Goal: Task Accomplishment & Management: Manage account settings

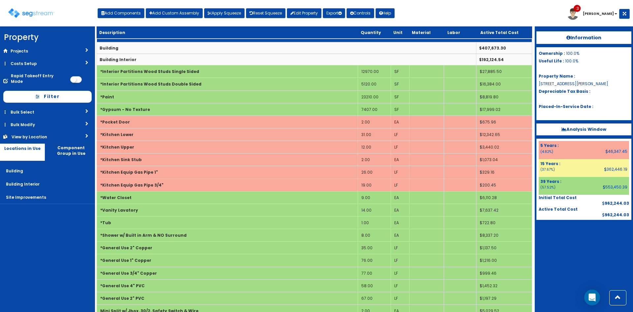
scroll to position [532, 0]
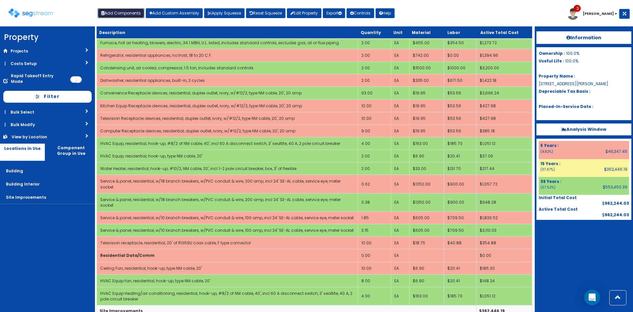
click at [140, 16] on button "Add Components" at bounding box center [121, 13] width 47 height 10
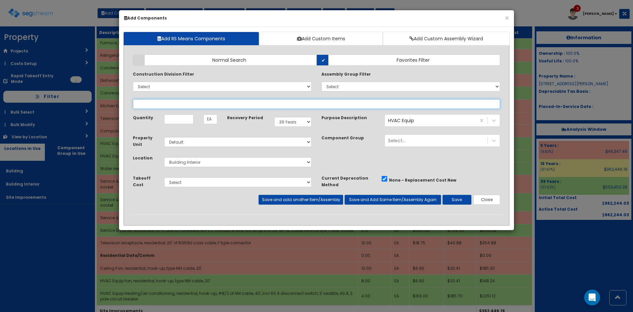
select select
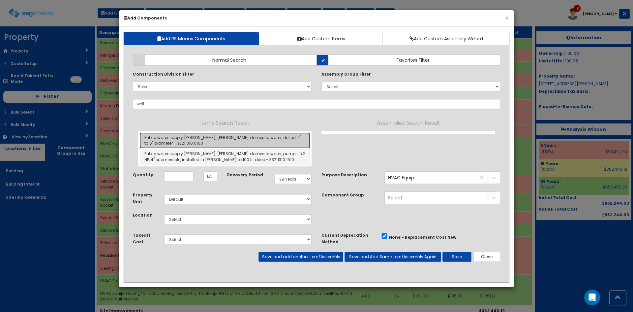
click at [274, 142] on link "Public water supply wells, wells domestic water, drilled, 4" to 6" diameter - 3…" at bounding box center [224, 140] width 170 height 16
type input "Public water supply wells, wells domestic water, drilled, 4" to 6" diameter - 3…"
type input "LF"
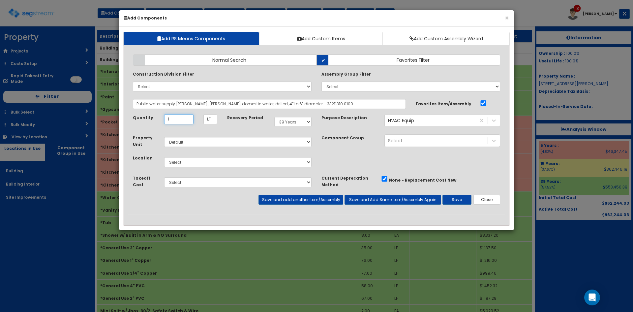
type input "1"
select select "15Y"
select select "27"
click at [324, 200] on button "Save and add another Item/Assembly" at bounding box center [300, 200] width 84 height 10
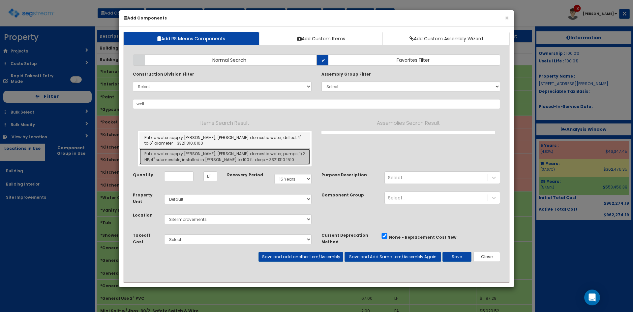
click at [211, 151] on link "Public water supply wells, wells domestic water, pumps, 1/2 HP, 4" submersible,…" at bounding box center [224, 156] width 170 height 16
type input "Public water supply wells, wells domestic water, pumps, 1/2 HP, 4" submersible,…"
type input "EA"
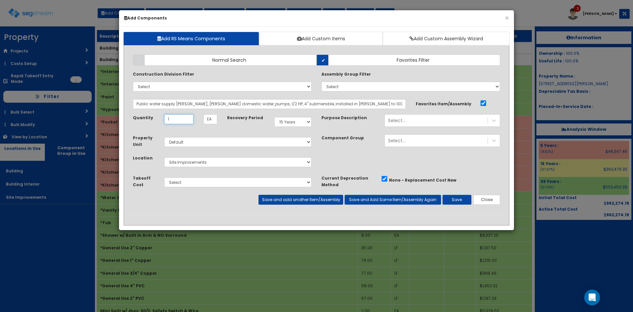
type input "1"
click at [296, 199] on button "Save and add another Item/Assembly" at bounding box center [300, 200] width 84 height 10
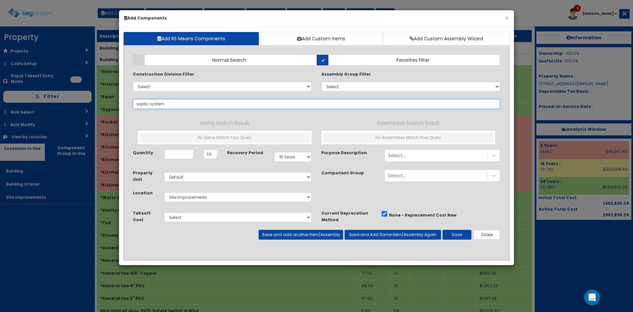
drag, startPoint x: 195, startPoint y: 101, endPoint x: 150, endPoint y: 105, distance: 45.3
click at [150, 105] on input "septic system" at bounding box center [316, 104] width 367 height 10
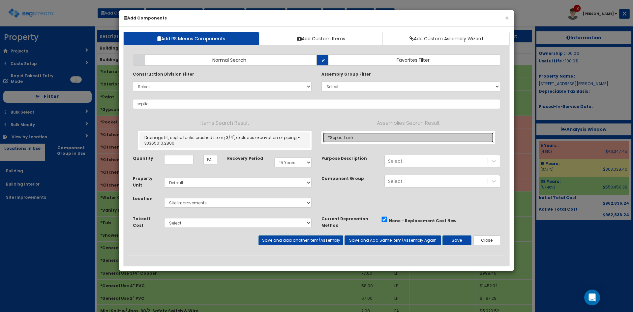
click at [344, 139] on link "*Septic Tank" at bounding box center [408, 137] width 170 height 10
type input "*Septic Tank"
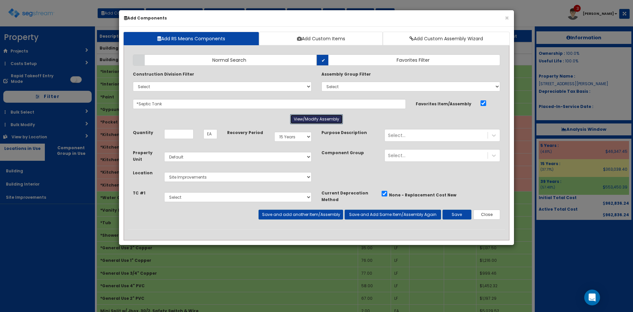
click at [313, 117] on button "View/Modify Assembly" at bounding box center [316, 119] width 53 height 10
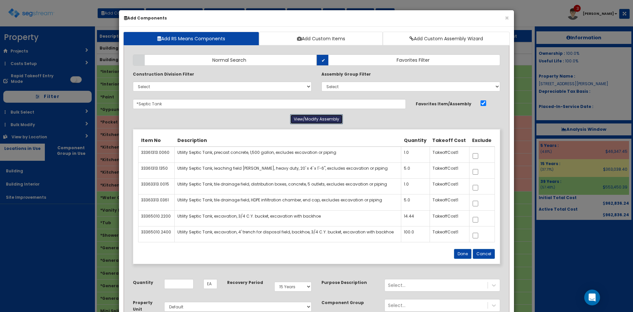
click at [313, 117] on button "View/Modify Assembly" at bounding box center [316, 119] width 53 height 10
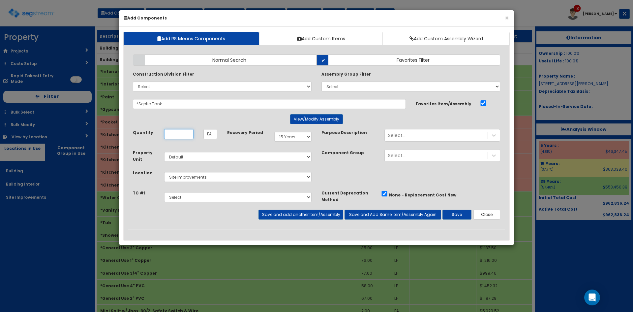
click at [188, 132] on input "Unit Quantity" at bounding box center [178, 134] width 29 height 10
type input "2"
click at [299, 213] on button "Save and add another Item/Assembly" at bounding box center [300, 214] width 84 height 10
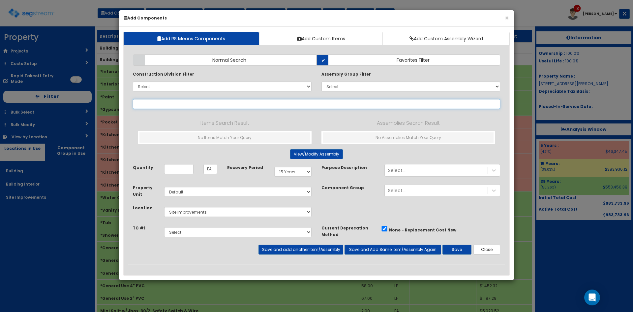
click at [165, 101] on input "text" at bounding box center [316, 104] width 367 height 10
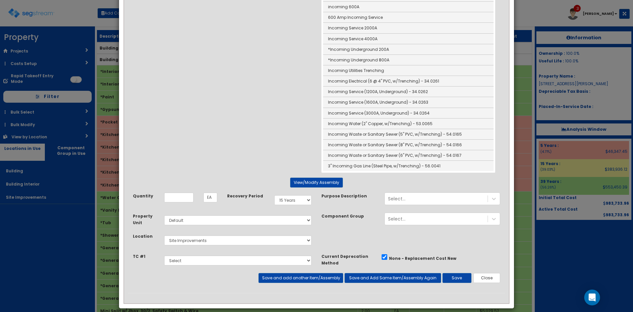
scroll to position [508, 0]
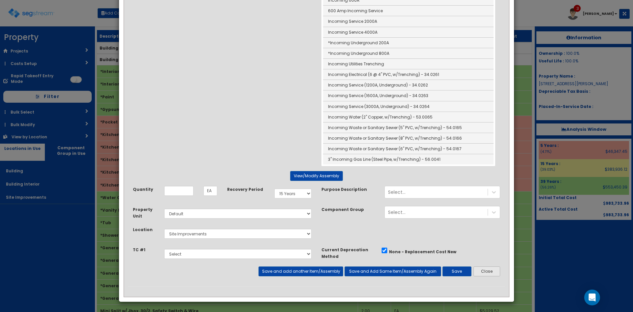
type input "Incoming"
click at [491, 273] on button "Close" at bounding box center [486, 271] width 27 height 10
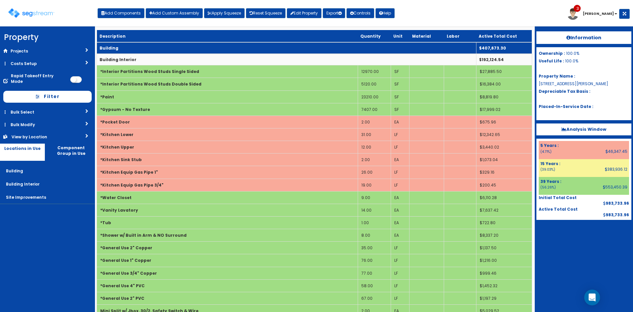
click at [284, 45] on td "Building" at bounding box center [286, 48] width 379 height 12
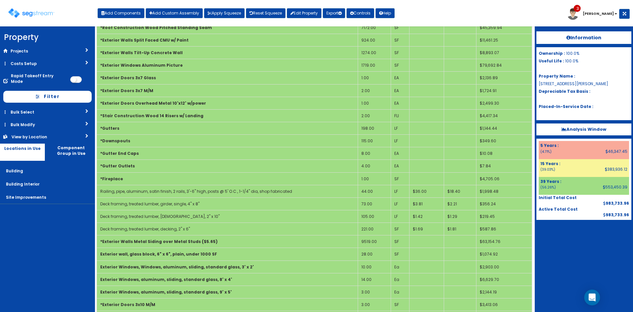
scroll to position [264, 0]
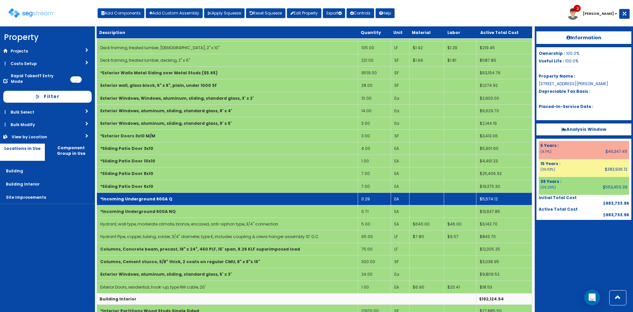
click at [308, 199] on td "*Incoming Underground 600A Q" at bounding box center [227, 198] width 261 height 13
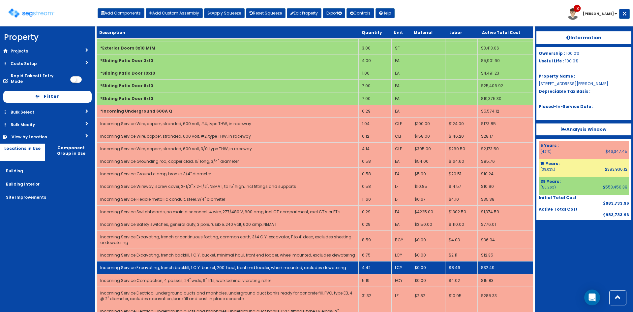
scroll to position [363, 0]
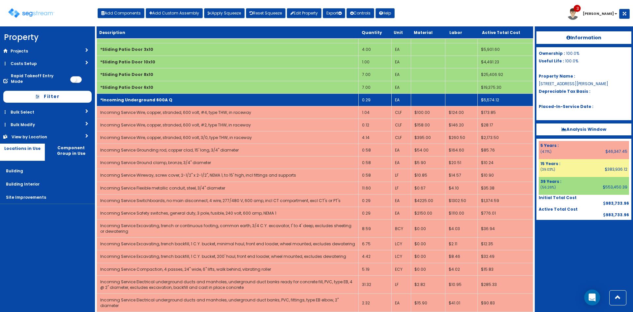
click at [254, 104] on td "*Incoming Underground 600A Q" at bounding box center [228, 99] width 262 height 13
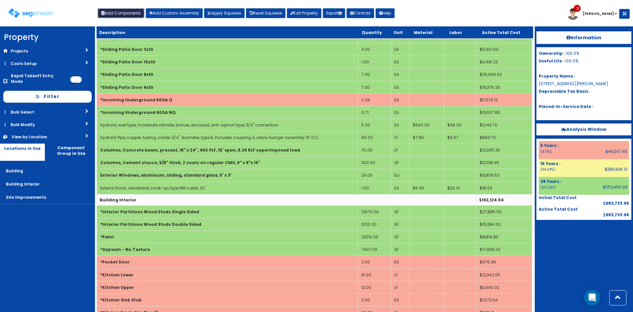
click at [125, 9] on button "Add Components" at bounding box center [121, 13] width 47 height 10
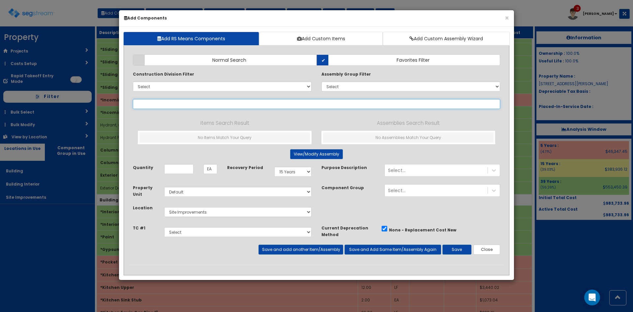
select select
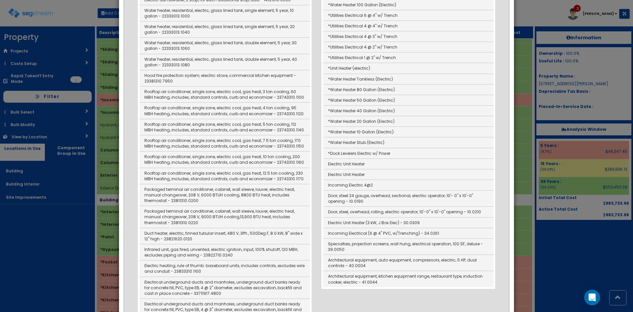
scroll to position [165, 0]
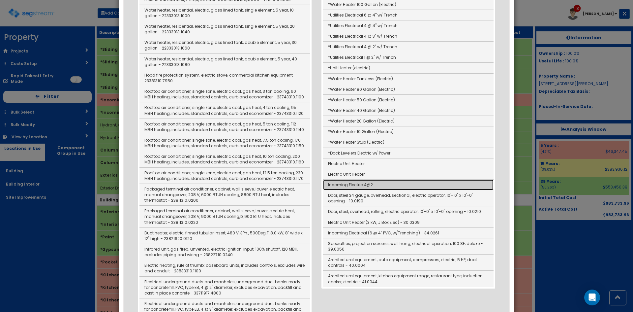
click at [348, 184] on link "Incoming Electric 4@2" at bounding box center [408, 184] width 170 height 11
type input "Incoming Electric 4@2"
type input "LF"
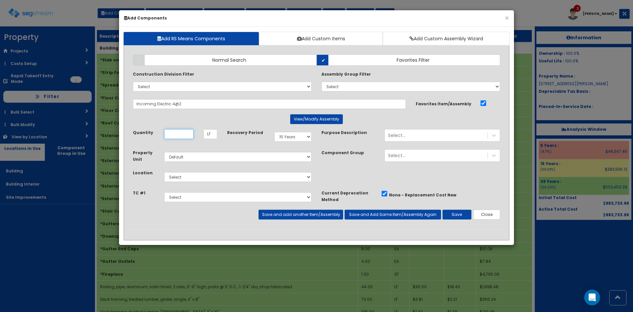
scroll to position [0, 0]
type input "422"
select select "39Y"
select select "27"
click at [332, 121] on button "View/Modify Assembly" at bounding box center [316, 119] width 53 height 10
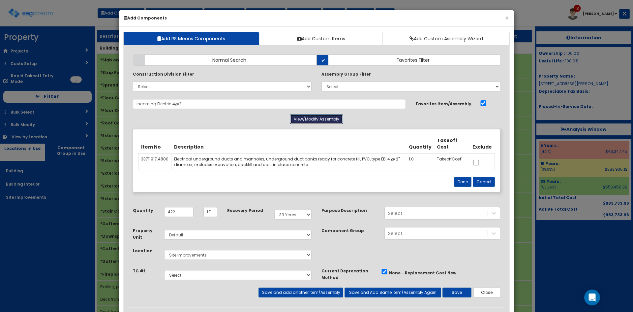
click at [332, 120] on button "View/Modify Assembly" at bounding box center [316, 119] width 53 height 10
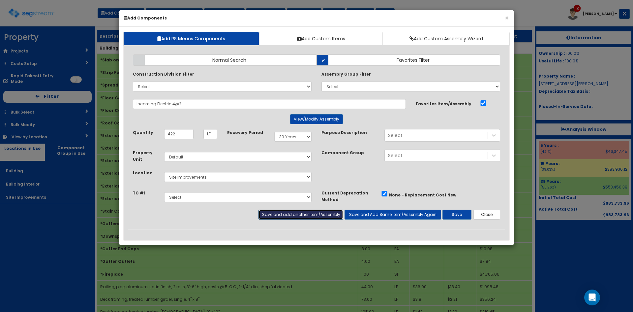
click at [313, 215] on button "Save and add another Item/Assembly" at bounding box center [300, 214] width 84 height 10
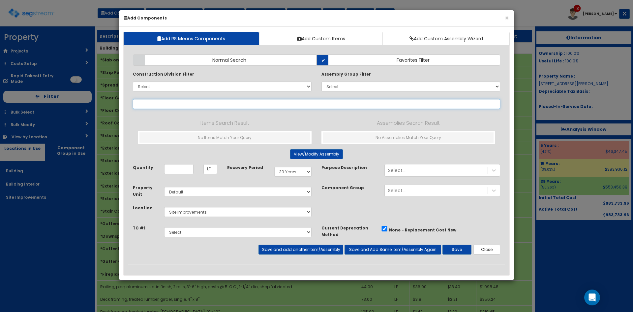
click at [174, 104] on input "text" at bounding box center [316, 104] width 367 height 10
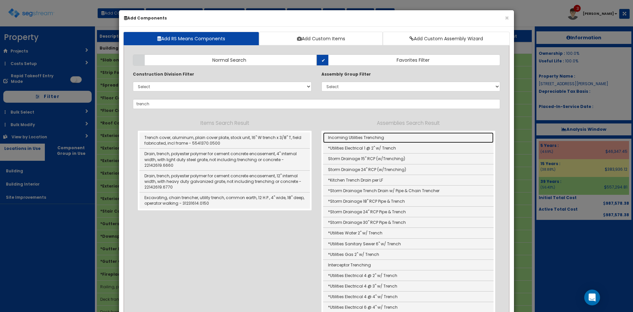
drag, startPoint x: 341, startPoint y: 139, endPoint x: 345, endPoint y: 133, distance: 7.5
click at [341, 139] on link "Incoming Utilities Trenching" at bounding box center [408, 137] width 170 height 11
type input "Incoming Utilities Trenching"
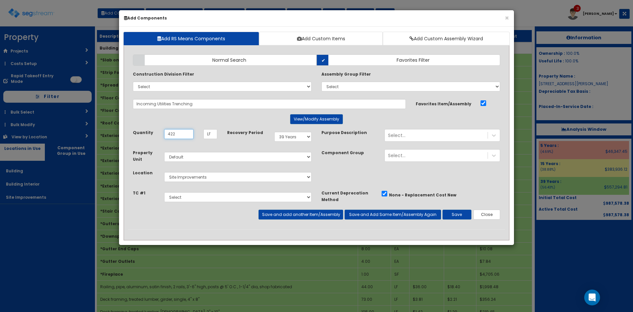
type input "422"
click at [453, 214] on button "Save" at bounding box center [456, 214] width 29 height 10
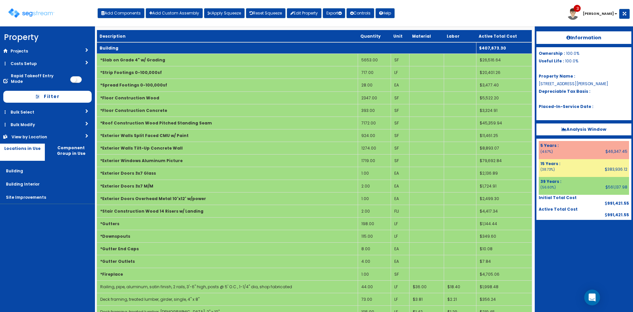
click at [225, 48] on td "Building" at bounding box center [286, 48] width 379 height 12
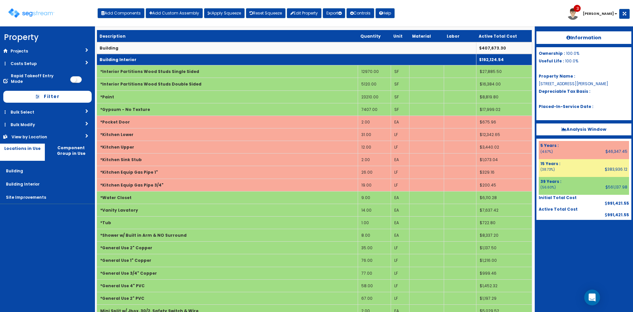
click at [225, 55] on td "Building Interior" at bounding box center [286, 60] width 379 height 12
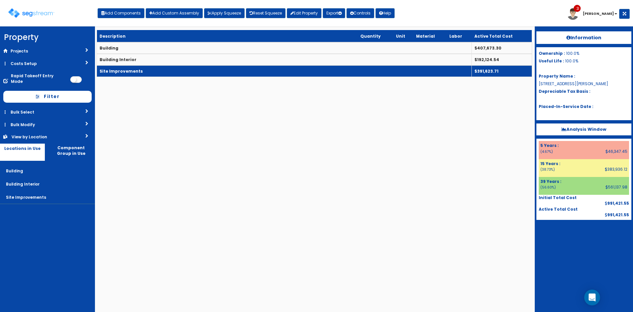
click at [221, 68] on td "Site Improvements" at bounding box center [284, 71] width 375 height 12
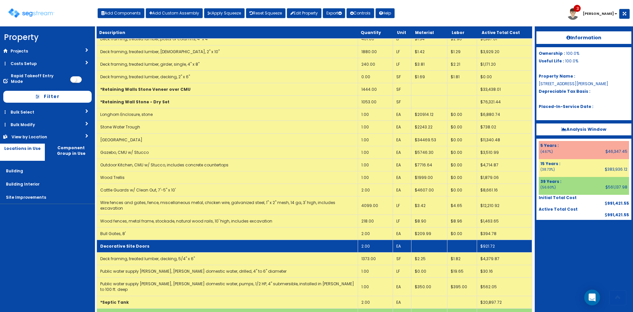
scroll to position [149, 0]
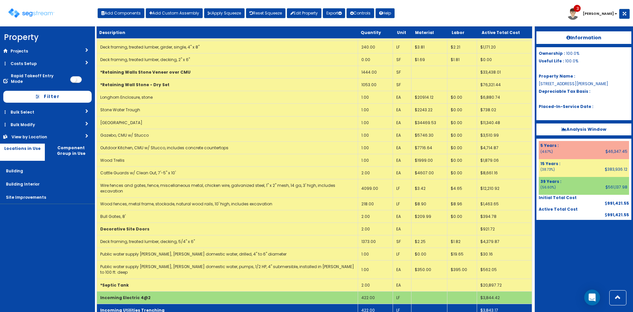
click at [277, 303] on td "Incoming Utilities Trenching" at bounding box center [227, 309] width 261 height 13
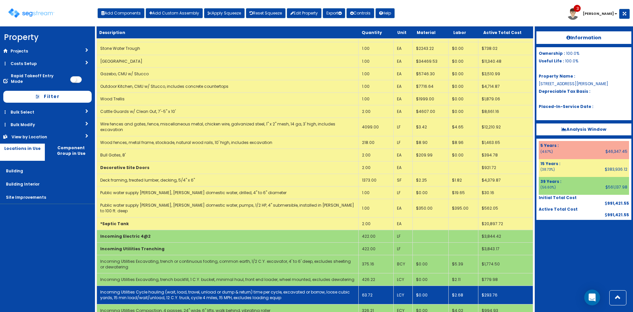
click at [291, 289] on link "Incoming Utilities Cycle hauling (wait, load, travel, unload or dump & return) …" at bounding box center [225, 294] width 250 height 11
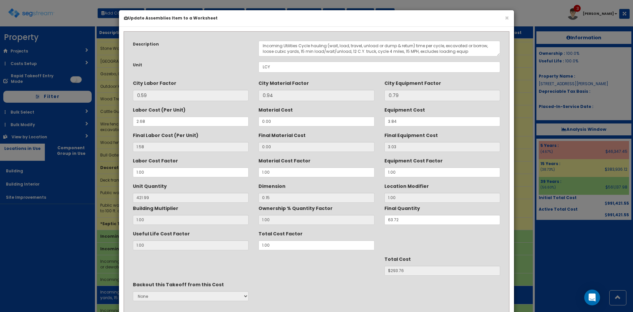
scroll to position [0, 0]
click at [470, 49] on textarea "Incoming Utilities Cycle hauling (wait, load, travel, unload or dump & return) …" at bounding box center [379, 49] width 242 height 16
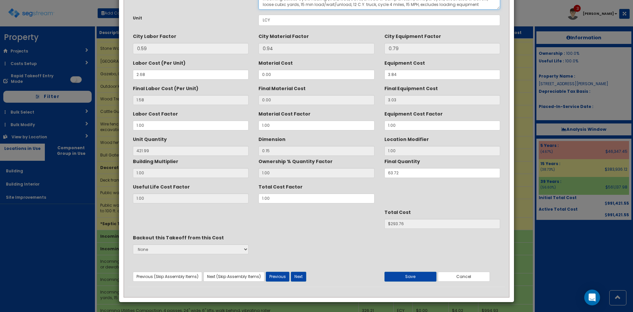
scroll to position [47, 0]
type textarea "Incoming Utilities Cycle hauling (wait, load, travel, unload or dump & return) …"
click at [425, 274] on button "Save" at bounding box center [410, 276] width 52 height 10
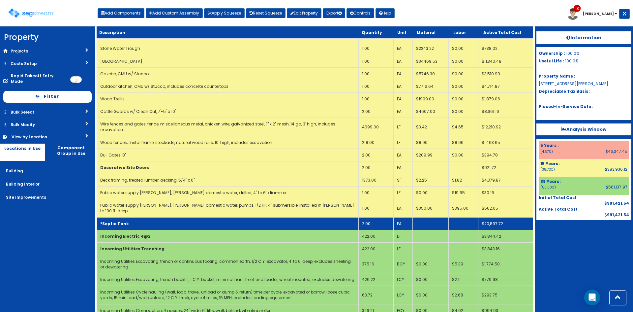
click at [246, 217] on td "*Septic Tank" at bounding box center [228, 223] width 262 height 13
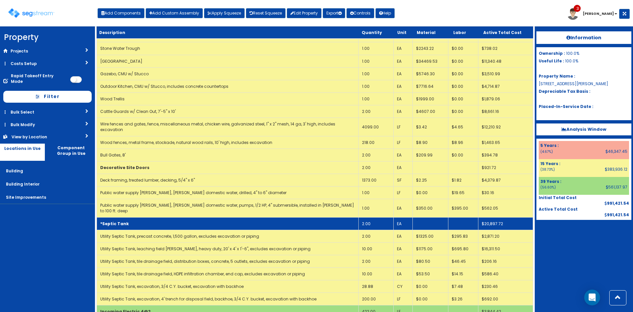
click at [246, 217] on td "*Septic Tank" at bounding box center [228, 223] width 262 height 13
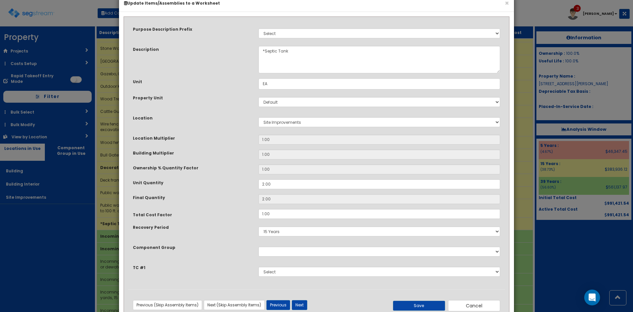
scroll to position [35, 0]
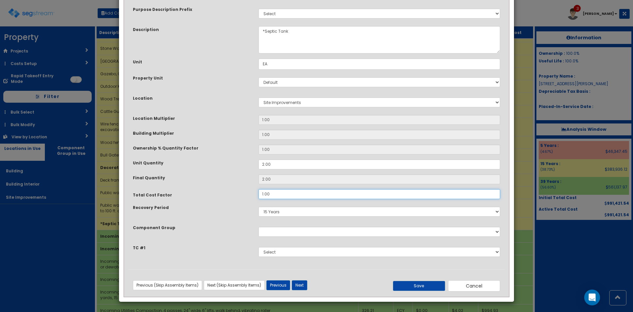
click at [268, 193] on input "1.00" at bounding box center [379, 194] width 242 height 10
drag, startPoint x: 245, startPoint y: 193, endPoint x: 231, endPoint y: 193, distance: 14.2
click at [235, 193] on div "Total Cost Factor 1.00" at bounding box center [316, 194] width 377 height 10
type input ".65"
click at [233, 193] on div "Total Cost Factor" at bounding box center [191, 193] width 126 height 9
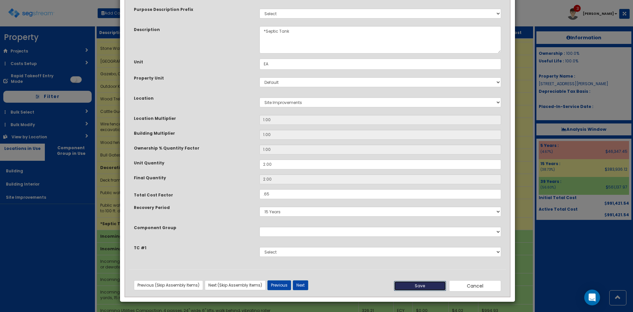
click at [436, 288] on button "Save" at bounding box center [420, 286] width 52 height 10
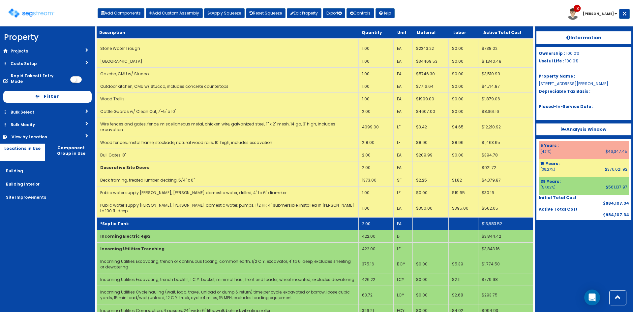
click at [267, 217] on td "*Septic Tank" at bounding box center [228, 223] width 262 height 13
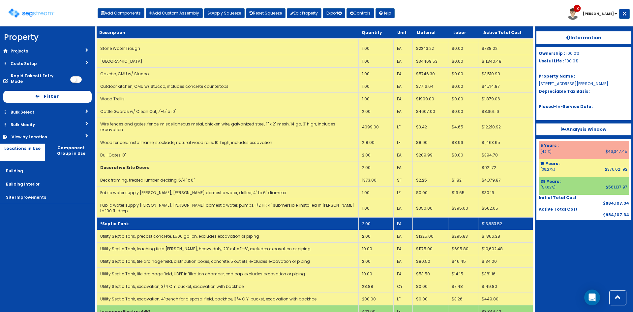
click at [159, 217] on td "*Septic Tank" at bounding box center [228, 223] width 262 height 13
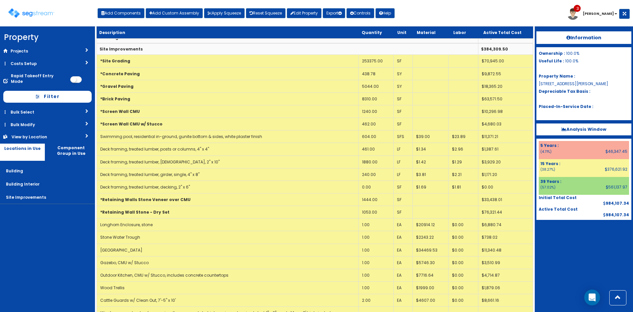
scroll to position [0, 0]
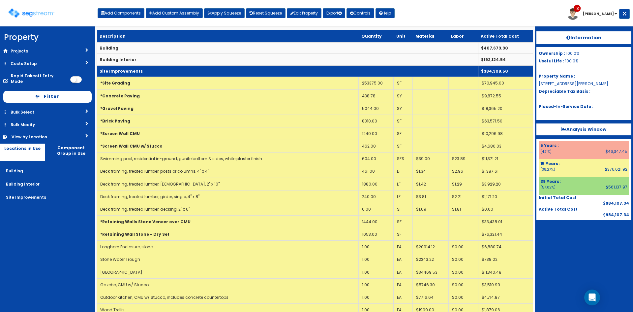
click at [253, 71] on td "Site Improvements" at bounding box center [287, 71] width 381 height 12
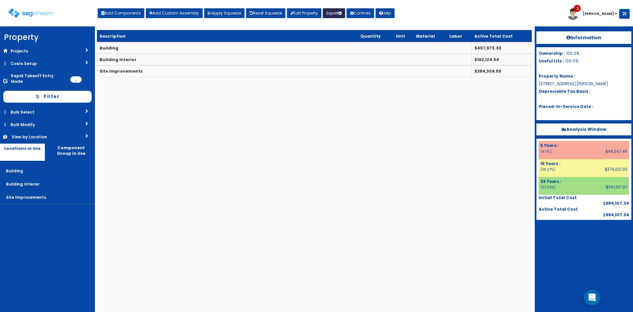
click at [340, 9] on button "Export" at bounding box center [334, 13] width 22 height 10
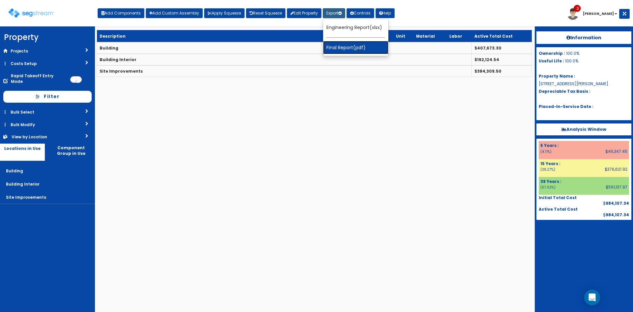
click at [359, 45] on link "Final Report(pdf)" at bounding box center [355, 47] width 65 height 13
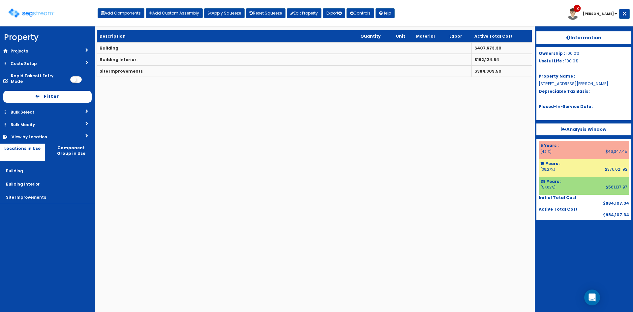
click at [554, 241] on div at bounding box center [583, 236] width 95 height 33
drag, startPoint x: 128, startPoint y: 9, endPoint x: 137, endPoint y: 17, distance: 12.1
click at [128, 9] on button "Add Components" at bounding box center [121, 13] width 47 height 10
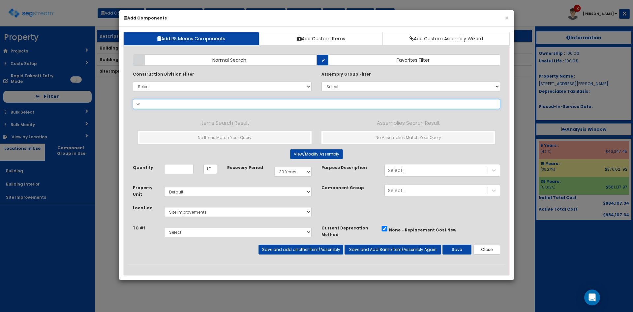
type input "wo"
select select
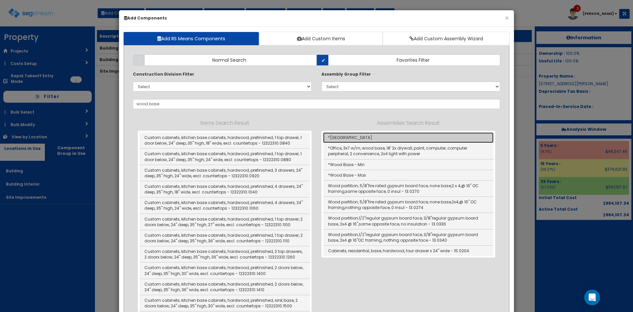
click at [335, 135] on link "*Wood Base" at bounding box center [408, 137] width 170 height 11
type input "*Wood Base"
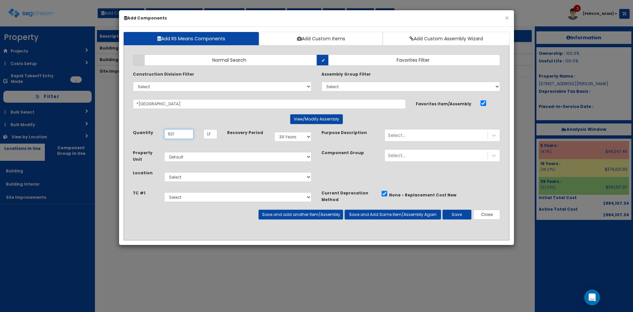
type input "921"
select select "5Y"
select select "7"
click at [458, 215] on button "Save" at bounding box center [456, 214] width 29 height 10
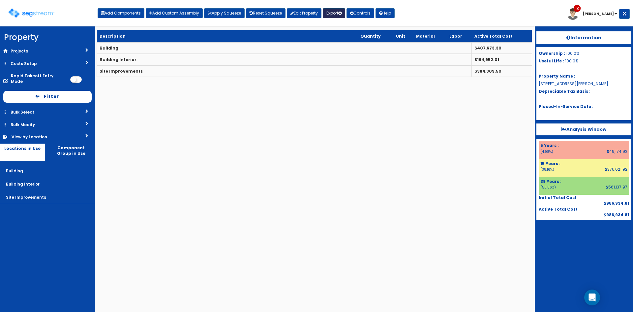
click at [334, 14] on button "Export" at bounding box center [334, 13] width 22 height 10
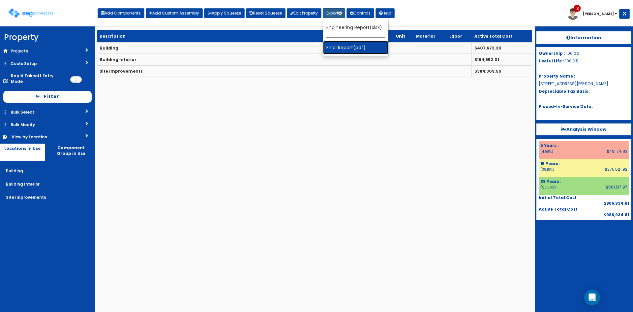
click at [362, 43] on link "Final Report(pdf)" at bounding box center [355, 47] width 65 height 13
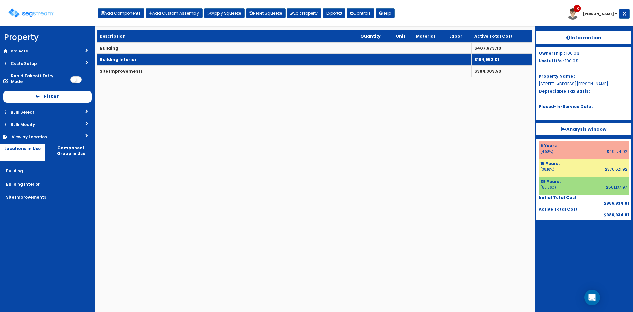
click at [164, 60] on td "Building Interior" at bounding box center [284, 60] width 375 height 12
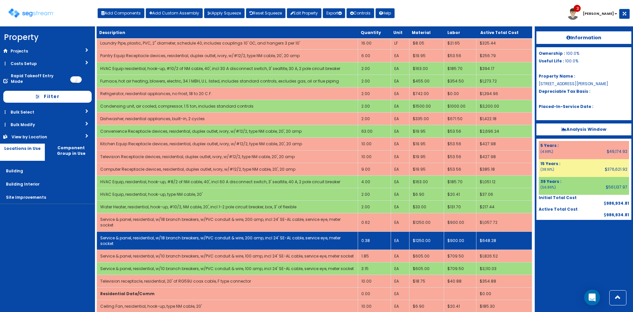
scroll to position [532, 0]
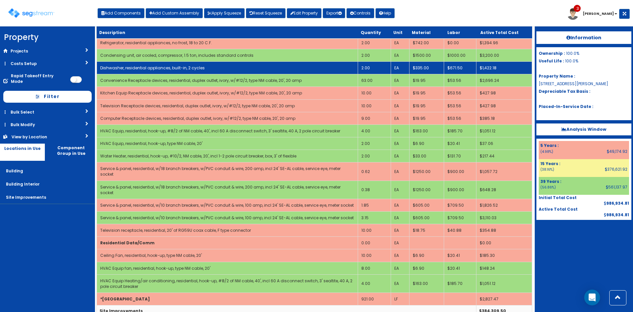
click at [287, 66] on td "Dishwasher, residential appliances, built-in, 2 cycles" at bounding box center [227, 68] width 261 height 13
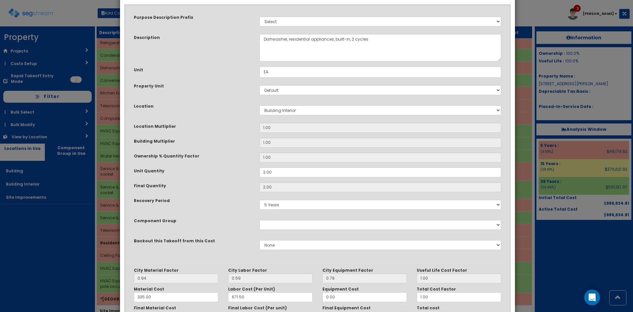
scroll to position [91, 0]
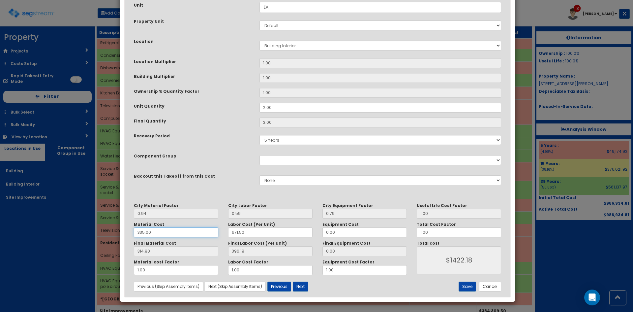
drag, startPoint x: 193, startPoint y: 232, endPoint x: 94, endPoint y: 240, distance: 99.5
click at [94, 240] on div "× Update Items/Assemblies to a Worksheet Purpose Description Prefix Select Stai…" at bounding box center [316, 156] width 633 height 312
type input "2"
type input "1.88"
type input "$796.14"
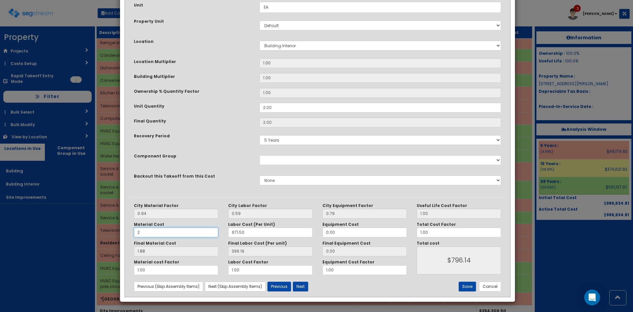
type input "23"
type input "21.62"
type input "$835.62"
type input "235"
type input "220.90"
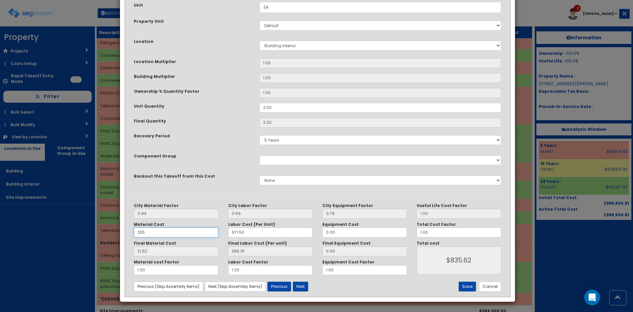
type input "$1234.18"
type input "235"
click at [465, 286] on button "Save" at bounding box center [467, 286] width 17 height 10
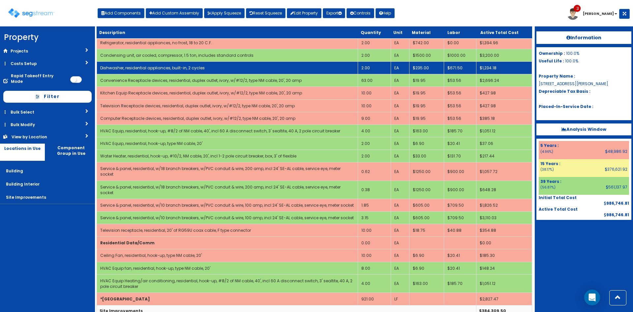
click at [341, 68] on td "Dishwasher, residential appliances, built-in, 2 cycles" at bounding box center [227, 68] width 261 height 13
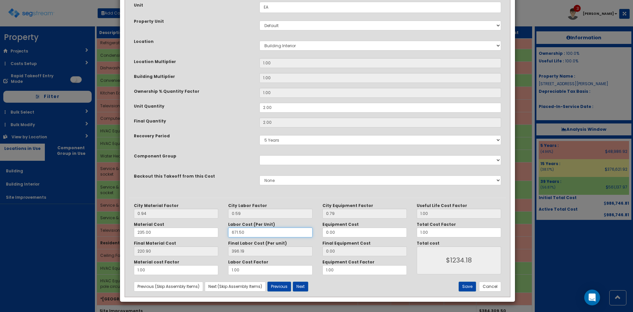
drag, startPoint x: 106, startPoint y: 239, endPoint x: 62, endPoint y: 239, distance: 44.5
click at [75, 240] on div "× Update Items/Assemblies to a Worksheet Purpose Description Prefix Select Stai…" at bounding box center [316, 156] width 633 height 312
type input "5"
type input "2.95"
type input "$447.70"
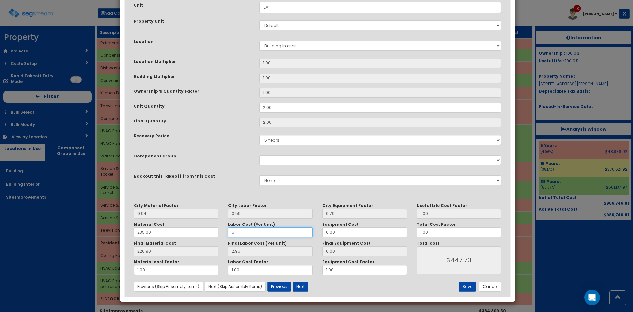
type input "57"
type input "33.63"
type input "$509.06"
type input "571"
type input "336.89"
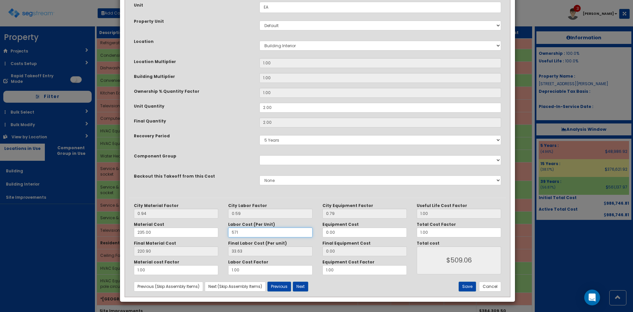
type input "$1115.58"
type input "571.50"
type input "337.19"
type input "$1116.18"
type input "571.50"
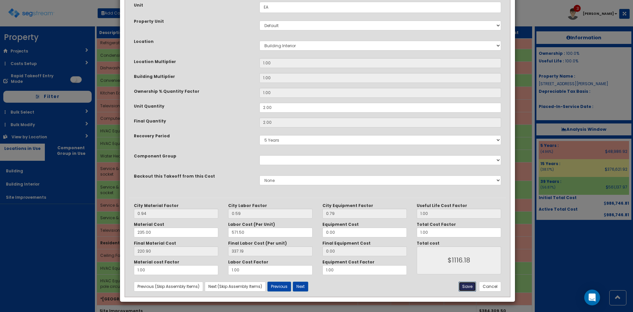
click at [468, 284] on button "Save" at bounding box center [467, 286] width 17 height 10
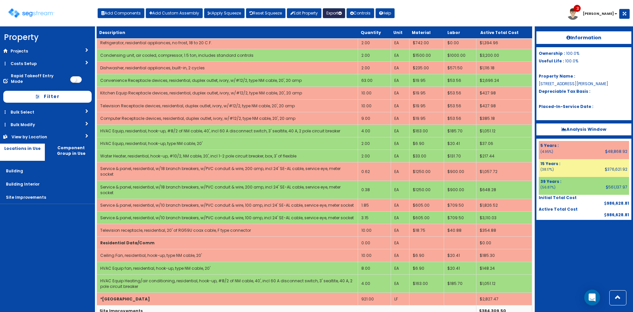
click at [335, 10] on button "Export" at bounding box center [334, 13] width 22 height 10
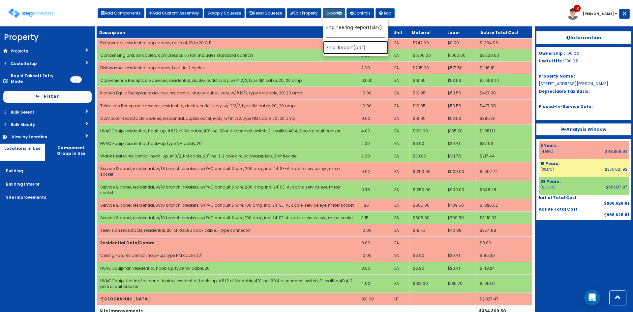
click at [357, 48] on link "Final Report(pdf)" at bounding box center [355, 47] width 65 height 13
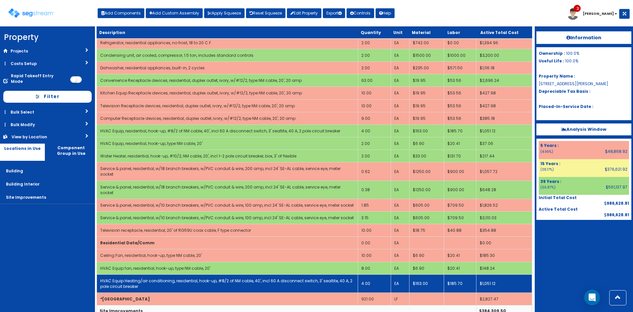
click at [207, 278] on link "HVAC Equip Heating/air conditioning, residential, hook-up, #8/2 of NM cable, 40…" at bounding box center [226, 283] width 252 height 11
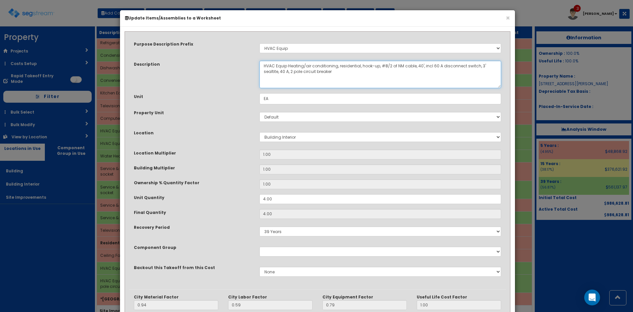
drag, startPoint x: 288, startPoint y: 62, endPoint x: 337, endPoint y: 62, distance: 48.5
click at [337, 62] on textarea "HVAC Equip Heating/air conditioning, residential, hook-up, #8/2 of NM cable, 40…" at bounding box center [380, 74] width 242 height 27
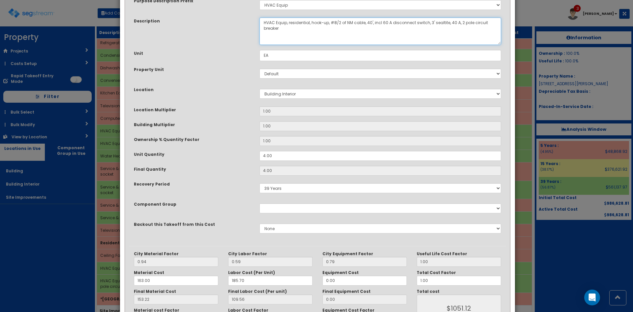
scroll to position [91, 0]
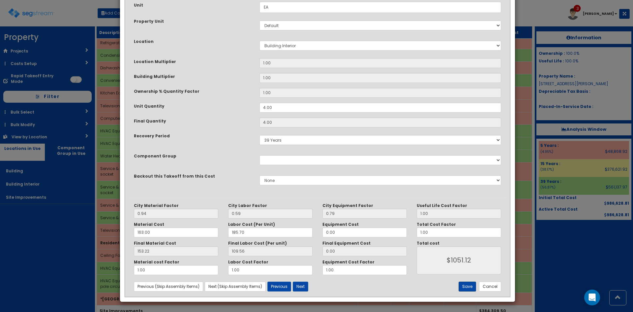
type textarea "HVAC Equip, residential, hook-up, #8/2 of NM cable, 40', incl 60 A disconnect s…"
click at [470, 285] on button "Save" at bounding box center [467, 286] width 17 height 10
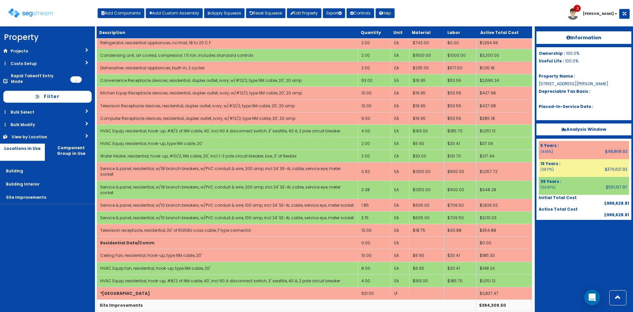
scroll to position [526, 0]
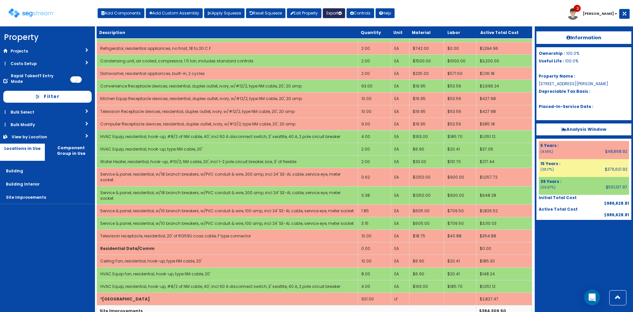
click at [335, 12] on button "Export" at bounding box center [334, 13] width 22 height 10
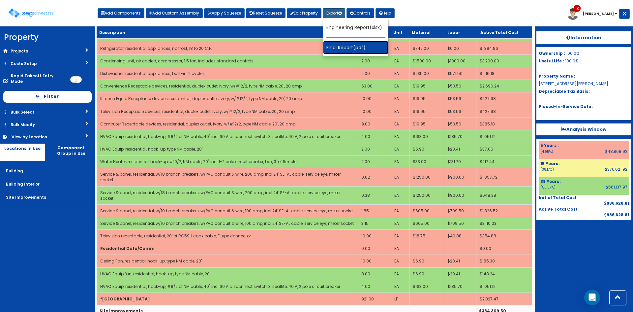
click at [349, 48] on link "Final Report(pdf)" at bounding box center [355, 47] width 65 height 13
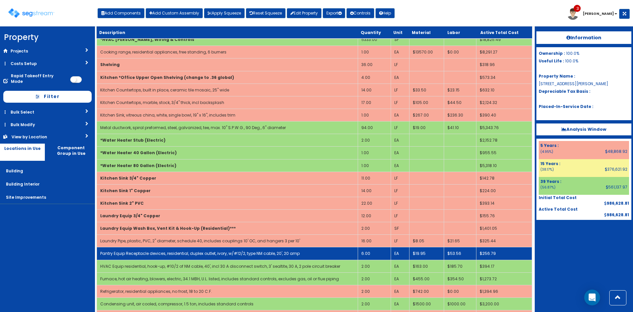
scroll to position [196, 0]
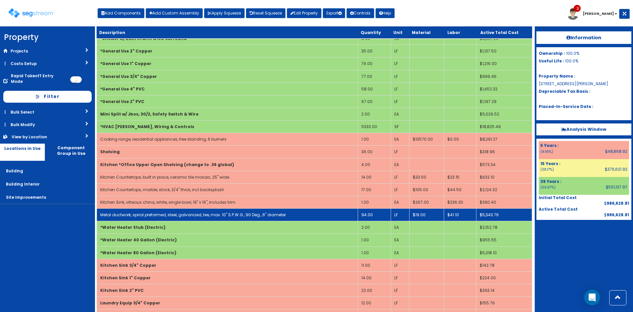
click at [268, 214] on link "Metal ductwork, spiral preformed, steel, galvanized, tee, max. 10" S.P.W.G., 90…" at bounding box center [193, 215] width 186 height 6
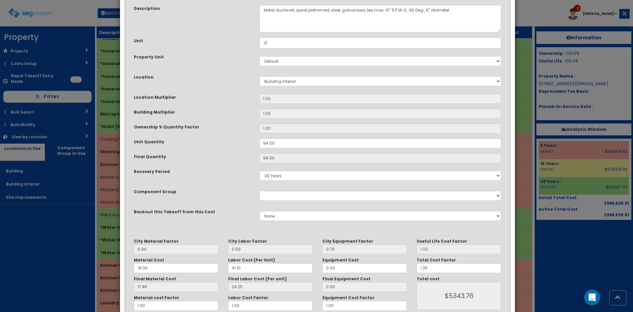
scroll to position [91, 0]
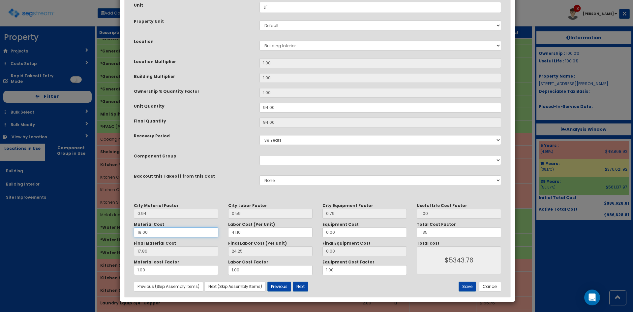
click at [110, 229] on div "× Update Items/Assemblies to a Worksheet Purpose Description Prefix Select Stai…" at bounding box center [316, 156] width 633 height 312
type input "76"
type input "6.58"
type input "$3912.33"
type input "71.44"
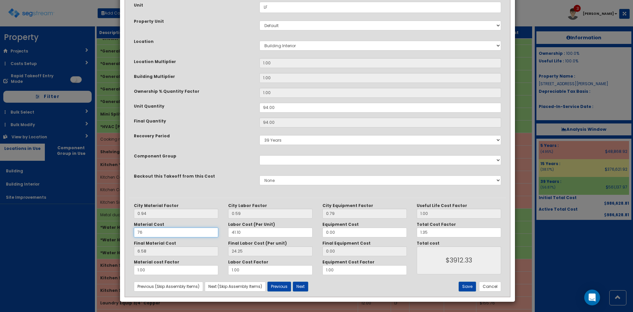
type input "$12143.06"
type input "76"
click at [257, 143] on div "5 Years 7 Years 9 Years 10 Years 15 Years" at bounding box center [381, 139] width 252 height 15
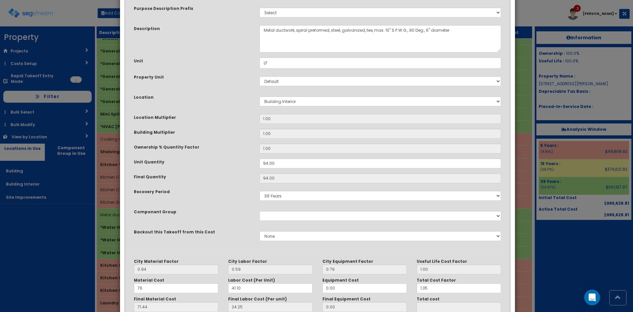
scroll to position [0, 0]
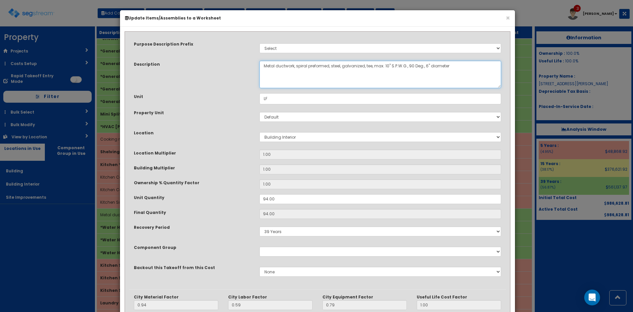
click at [426, 65] on textarea "Metal ductwork, spiral preformed, steel, galvanized, tee, max. 10" S.P.W.G., 90…" at bounding box center [380, 74] width 242 height 27
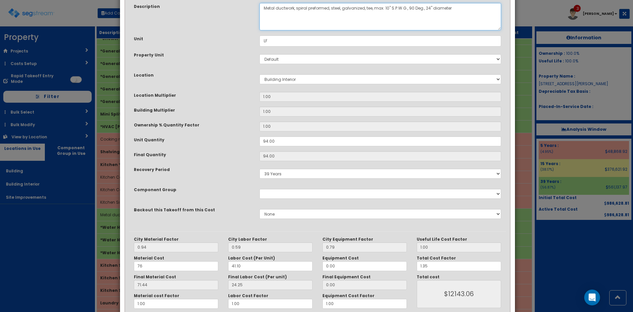
scroll to position [91, 0]
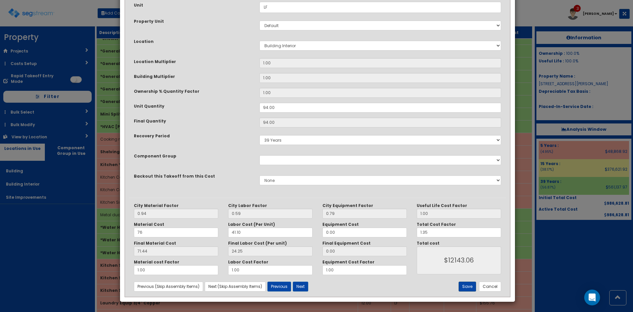
type textarea "Metal ductwork, spiral preformed, steel, galvanized, tee, max. 10" S.P.W.G., 90…"
click at [471, 288] on button "Save" at bounding box center [467, 286] width 17 height 10
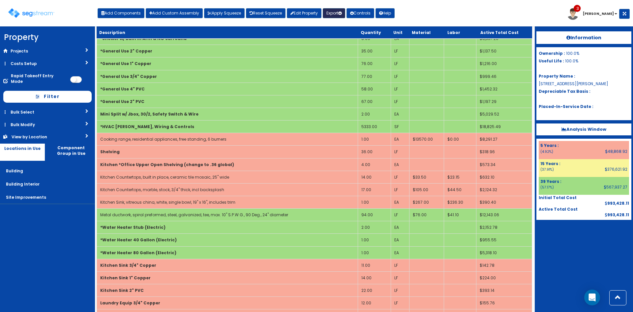
click at [333, 14] on button "Export" at bounding box center [334, 13] width 22 height 10
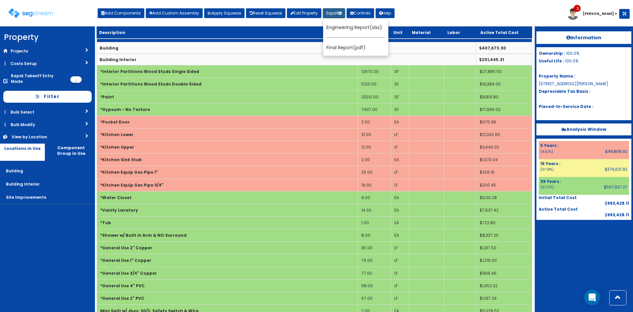
scroll to position [196, 0]
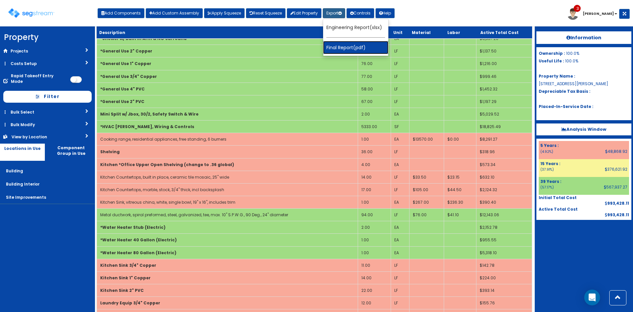
click at [362, 49] on link "Final Report(pdf)" at bounding box center [355, 47] width 65 height 13
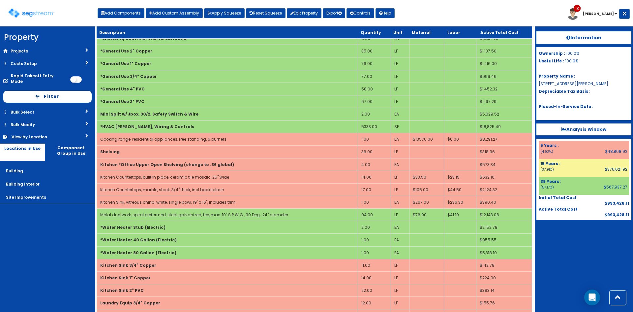
click at [552, 266] on div "Information Ownership : 100.0% Useful Life : 100.0% Property Name : 8105 McGreg…" at bounding box center [584, 168] width 98 height 285
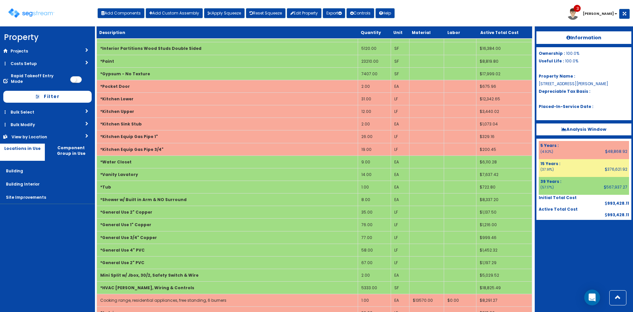
scroll to position [0, 0]
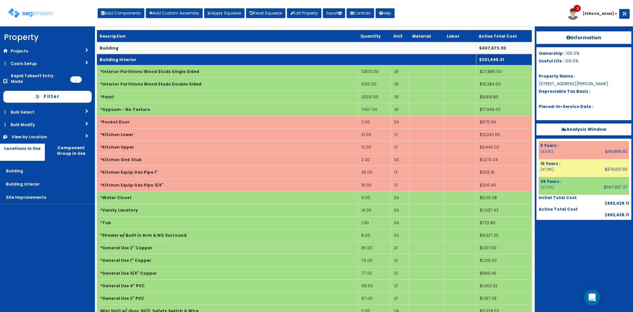
click at [165, 61] on td "Building Interior" at bounding box center [286, 60] width 379 height 12
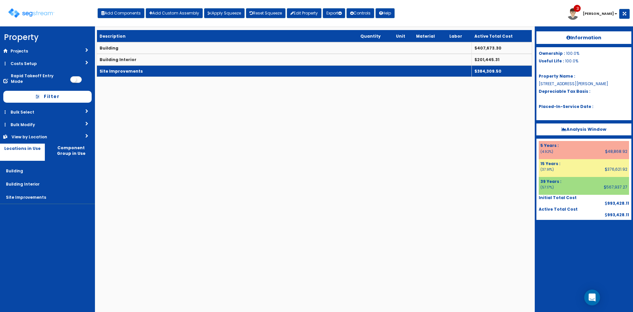
click at [168, 70] on td "Site Improvements" at bounding box center [284, 71] width 375 height 12
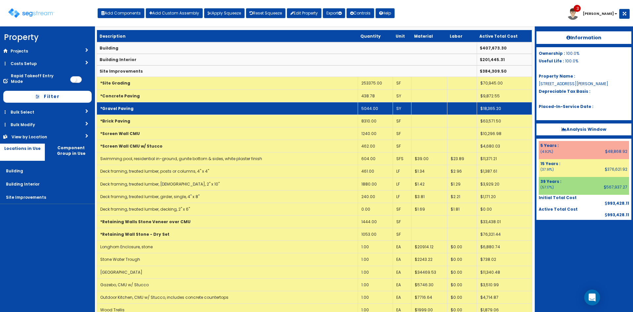
click at [230, 110] on td "*Gravel Paving" at bounding box center [227, 108] width 261 height 13
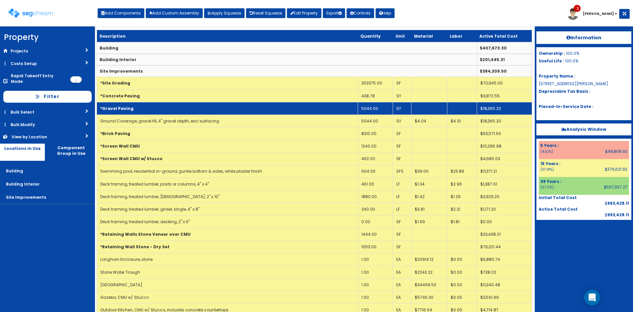
click at [371, 106] on td "5044.00" at bounding box center [375, 108] width 35 height 13
click at [259, 104] on td "*Gravel Paving" at bounding box center [227, 108] width 261 height 13
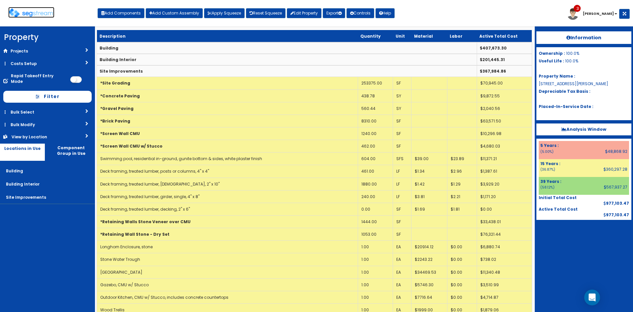
click at [45, 12] on img at bounding box center [31, 13] width 46 height 10
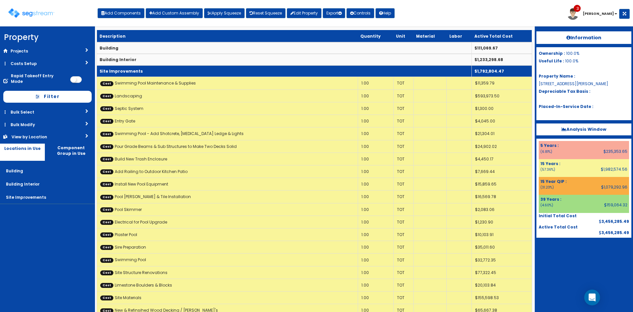
click at [205, 73] on td "Site Improvements" at bounding box center [284, 71] width 375 height 12
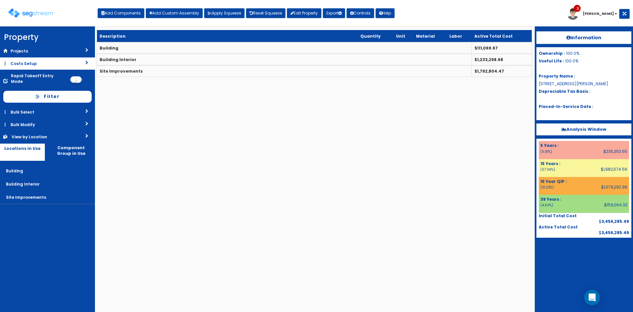
click at [42, 63] on link "Costs Setup" at bounding box center [47, 63] width 95 height 12
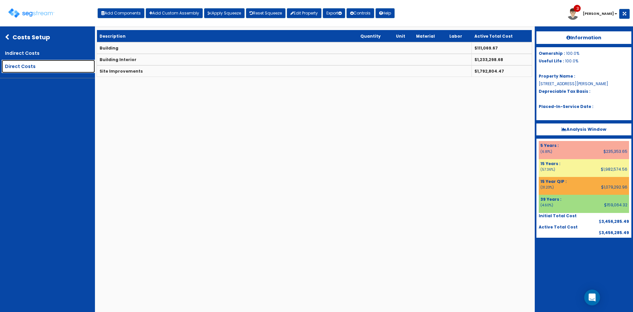
click at [75, 61] on link "Direct Costs" at bounding box center [48, 66] width 93 height 13
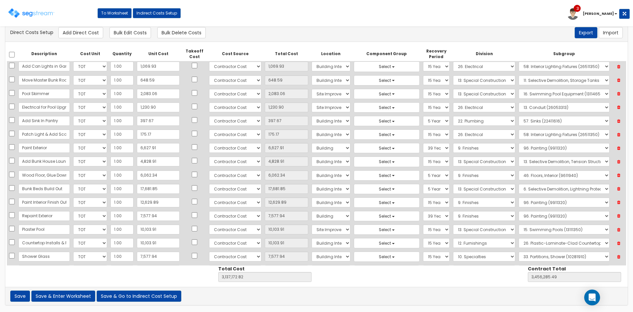
scroll to position [548, 0]
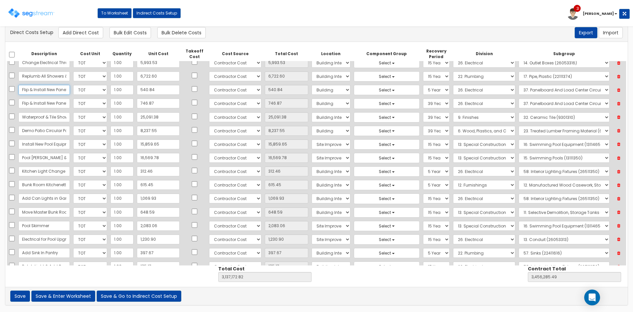
drag, startPoint x: 53, startPoint y: 90, endPoint x: 57, endPoint y: 93, distance: 4.9
click at [53, 90] on input "Flip & Install New Panel @ Pantry" at bounding box center [43, 90] width 51 height 10
type input "Flip & Install New Panel @ Pantry @ 42%"
click at [59, 103] on input "Flip & Install New Panel @ Pantry" at bounding box center [43, 103] width 51 height 10
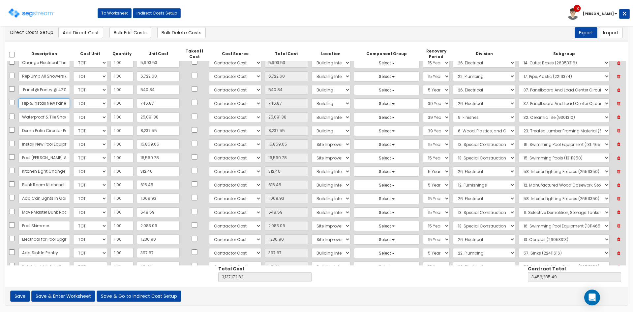
scroll to position [0, 0]
click at [55, 104] on input "Flip & Install New Panel @ Pantry" at bounding box center [43, 103] width 51 height 10
type input "Flip & Install New Panel @ Pantry @ 58%"
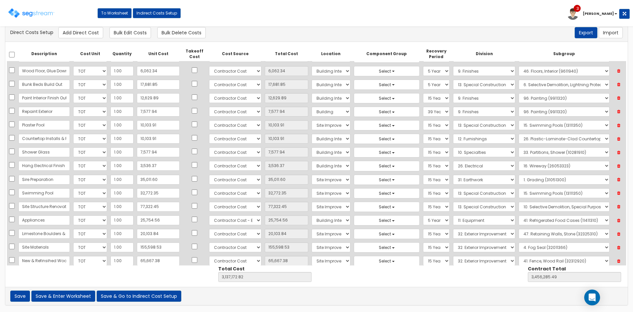
scroll to position [780, 0]
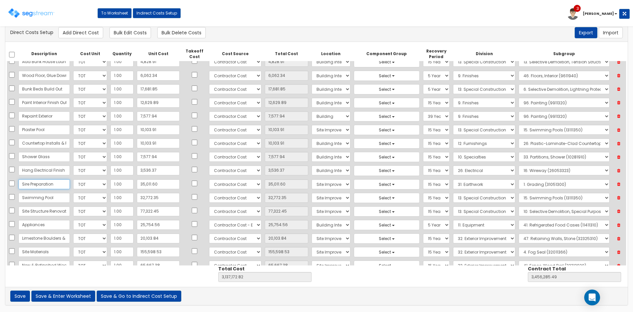
click at [27, 184] on input "Sire Preparation" at bounding box center [43, 184] width 51 height 10
type input "Site Preparation"
click at [50, 209] on input "Site Structure Renovations" at bounding box center [43, 211] width 51 height 10
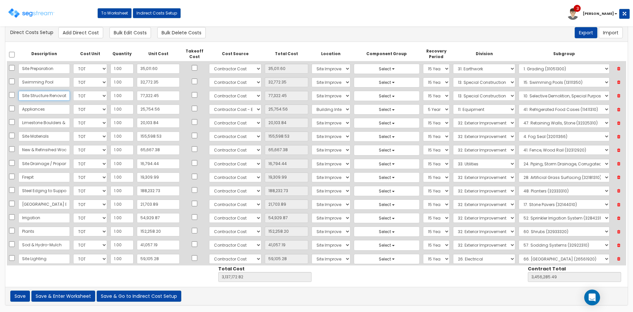
scroll to position [912, 0]
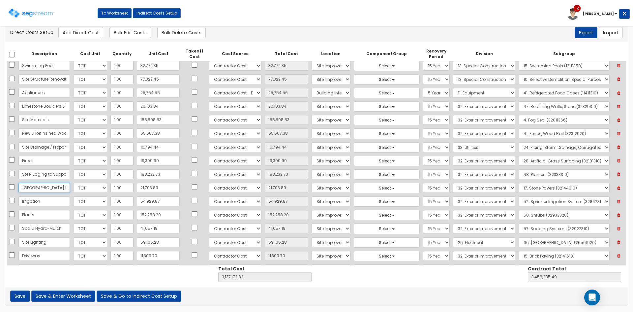
click at [47, 188] on input "Stone Pathway tp Building Entrances" at bounding box center [43, 188] width 51 height 10
type input "Stone Pathway to Building Entrances"
click at [50, 133] on input "New & Refinsihed Wood Decking / Pergola's" at bounding box center [43, 133] width 51 height 10
click at [47, 133] on input "New & Refinsihed Wood Decking / Pergola's" at bounding box center [43, 133] width 51 height 10
type input "New & Refinished Wood Decking / Pergola's"
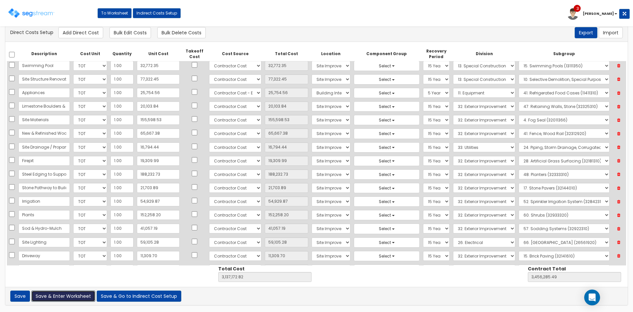
drag, startPoint x: 75, startPoint y: 294, endPoint x: 270, endPoint y: 281, distance: 196.3
click at [75, 294] on button "Save & Enter Worksheet" at bounding box center [63, 295] width 64 height 11
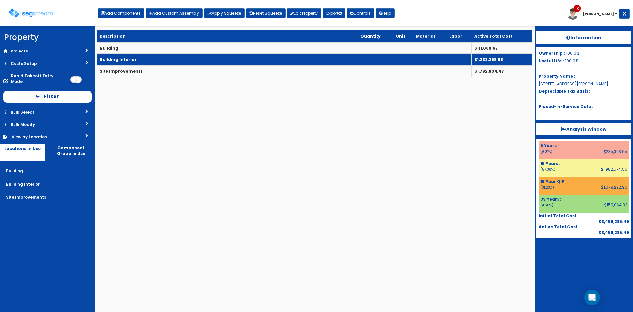
click at [189, 59] on td "Building Interior" at bounding box center [284, 60] width 375 height 12
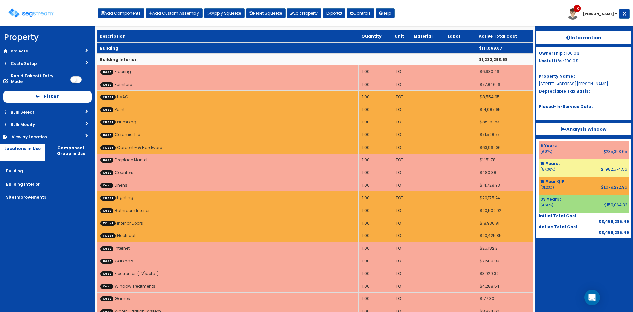
click at [191, 45] on td "Building" at bounding box center [286, 48] width 379 height 12
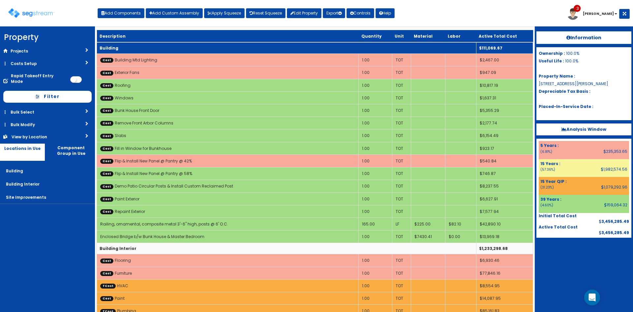
click at [193, 46] on td "Building" at bounding box center [286, 48] width 379 height 12
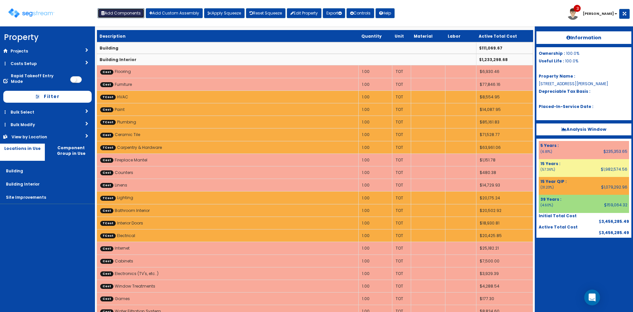
click at [134, 16] on button "Add Components" at bounding box center [121, 13] width 47 height 10
select select "5Y"
select select "default"
select select "7"
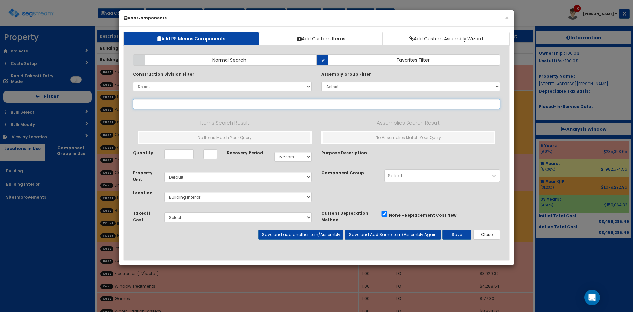
select select
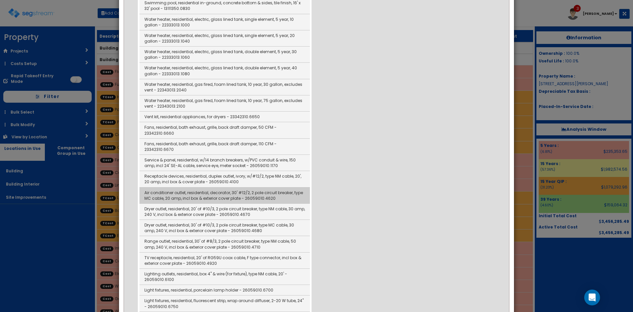
scroll to position [396, 0]
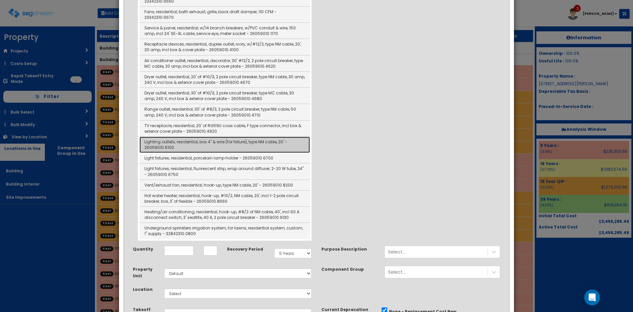
click at [209, 136] on link "Lighting outlets, residential, box 4" & wire (for fixture), type NM cable, 20' …" at bounding box center [224, 144] width 170 height 16
type input "Lighting outlets, residential, box 4" & wire (for fixture), type NM cable, 20' …"
type input "EA"
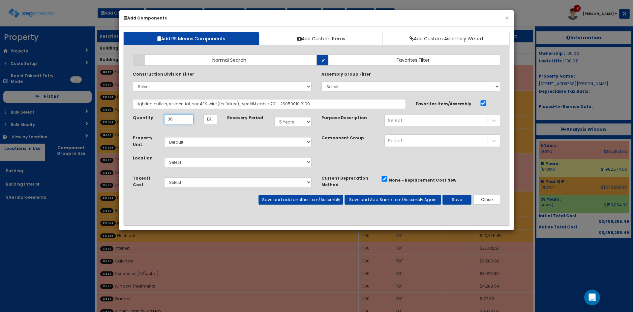
type input "36"
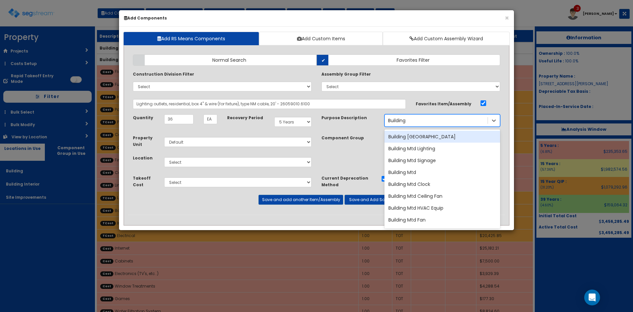
type input "Building"
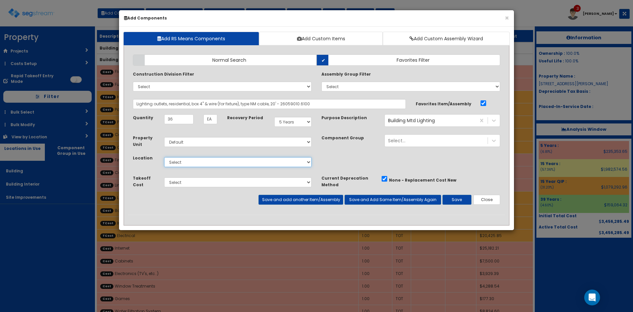
select select "6"
select select "5286076"
click at [455, 197] on button "Save" at bounding box center [456, 200] width 29 height 10
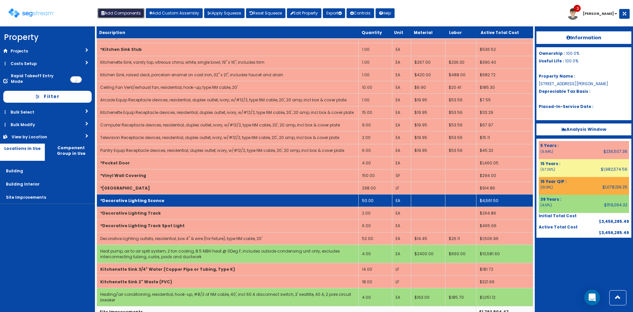
scroll to position [564, 0]
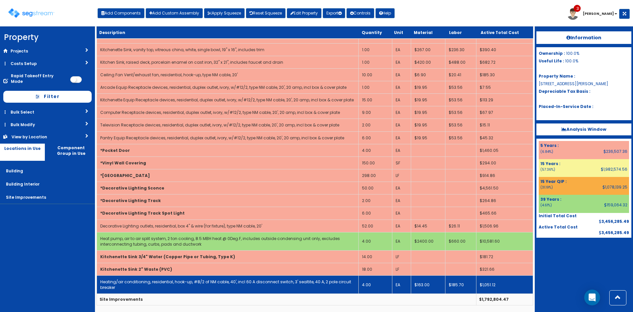
click at [223, 280] on link "Heating/air conditioning, residential, hook-up, #8/2 of NM cable, 40', incl 60 …" at bounding box center [225, 284] width 251 height 11
select select "5286076"
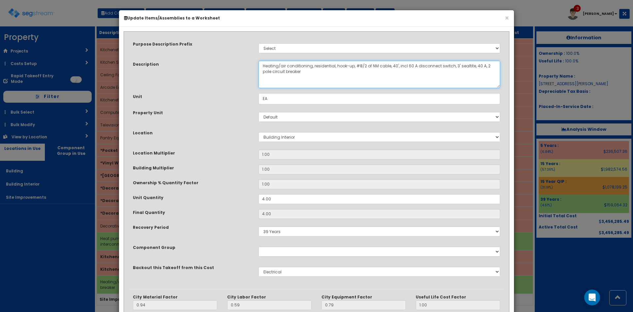
drag, startPoint x: 311, startPoint y: 64, endPoint x: 234, endPoint y: 64, distance: 77.5
click at [234, 64] on div "Description Heating/air conditioning, residential, hook-up, #8/2 of NM cable, 4…" at bounding box center [316, 74] width 377 height 27
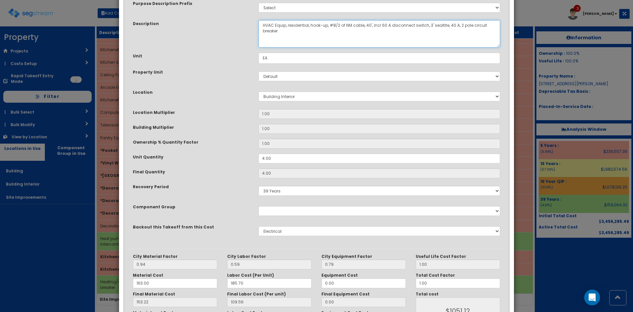
scroll to position [91, 0]
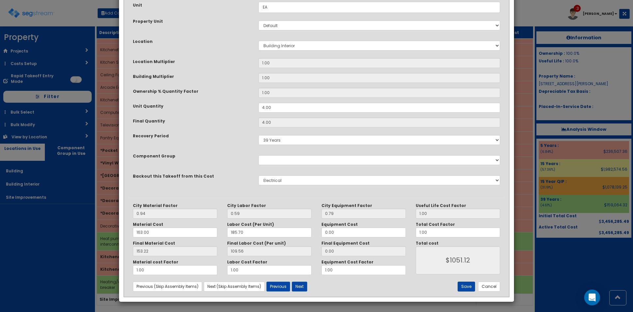
type textarea "HVAC Equip, residential, hook-up, #8/2 of NM cable, 40', incl 60 A disconnect s…"
click at [466, 283] on button "Save" at bounding box center [466, 286] width 17 height 10
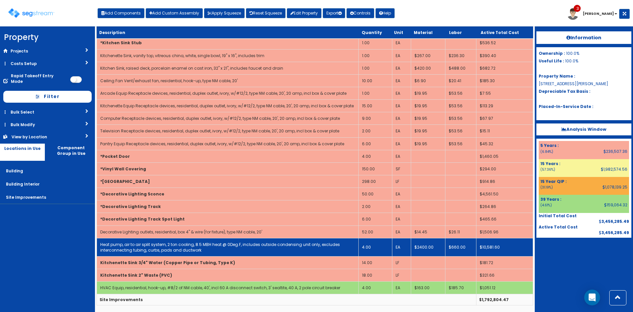
scroll to position [558, 0]
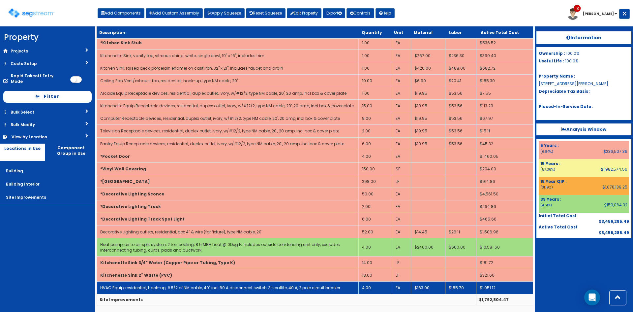
click at [372, 286] on td "4.00" at bounding box center [376, 287] width 34 height 13
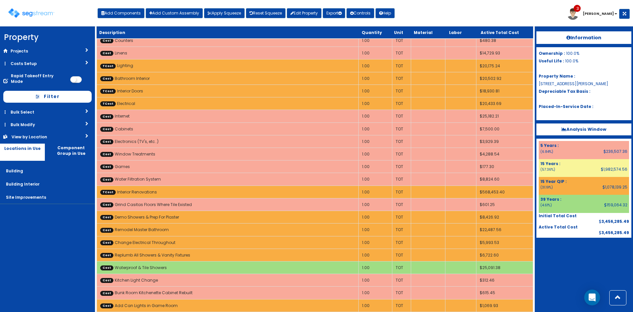
scroll to position [0, 0]
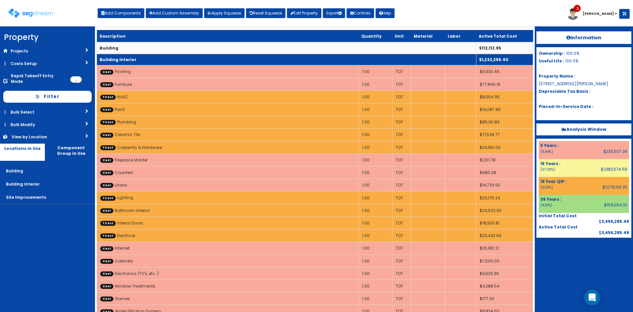
click at [188, 58] on td "Building Interior" at bounding box center [286, 60] width 379 height 12
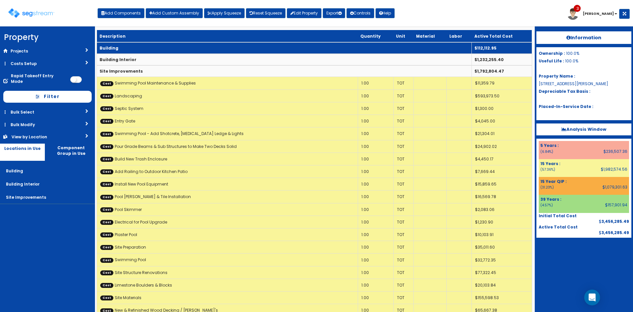
click at [189, 48] on td "Building" at bounding box center [284, 48] width 375 height 12
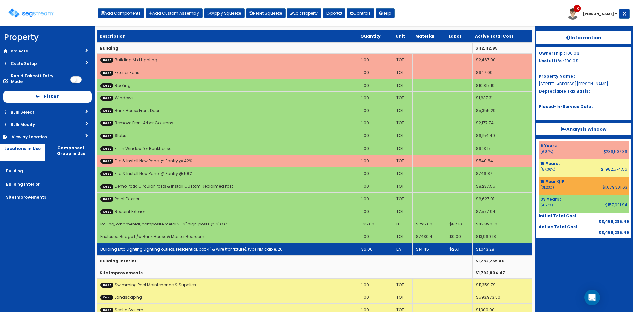
click at [254, 246] on link "Building Mtd Lighting Lighting outlets, residential, box 4" & wire (for fixture…" at bounding box center [191, 249] width 183 height 6
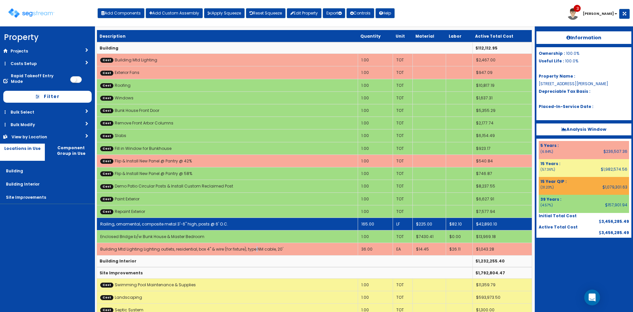
select select "5286076"
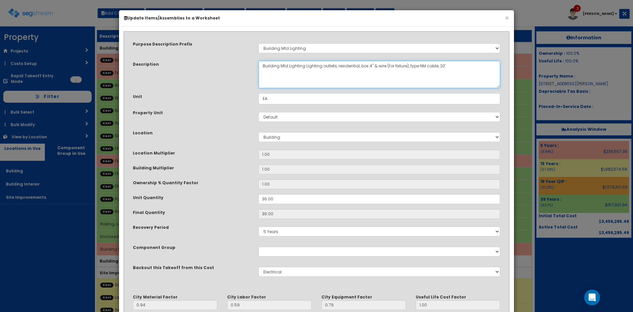
drag, startPoint x: 304, startPoint y: 66, endPoint x: 319, endPoint y: 76, distance: 18.2
click at [319, 76] on textarea "Building Mtd Lighting Lighting outlets, residential, box 4" & wire (for fixture…" at bounding box center [379, 74] width 242 height 27
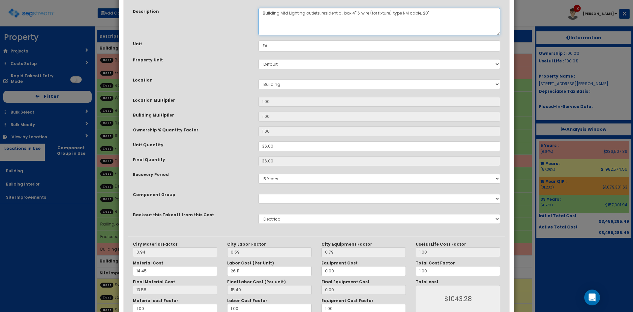
scroll to position [91, 0]
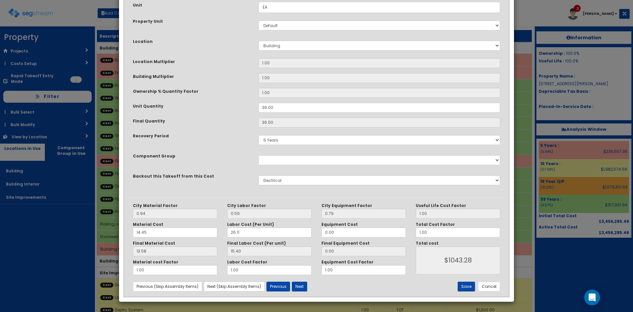
type textarea "Building Mtd Lighting outlets, residential, box 4" & wire (for fixture), type N…"
click at [465, 286] on button "Save" at bounding box center [466, 286] width 17 height 10
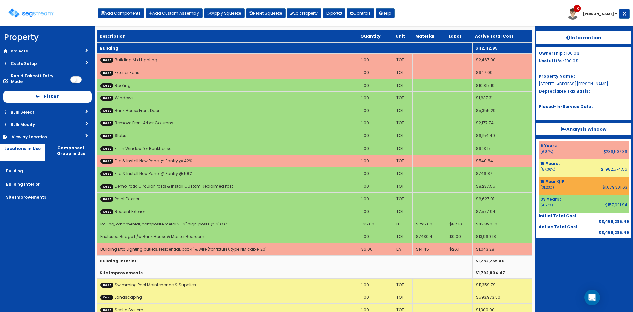
click at [163, 46] on td "Building" at bounding box center [285, 48] width 376 height 12
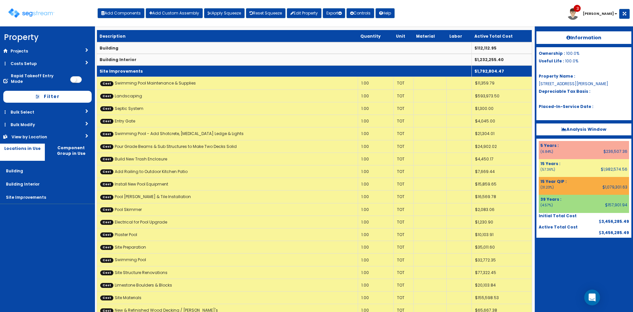
click at [164, 65] on td "Site Improvements" at bounding box center [284, 71] width 375 height 12
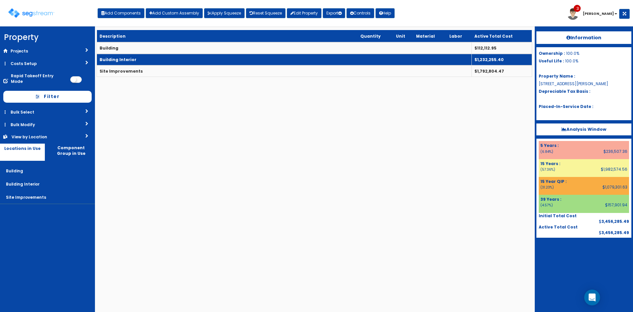
click at [169, 59] on td "Building Interior" at bounding box center [284, 60] width 375 height 12
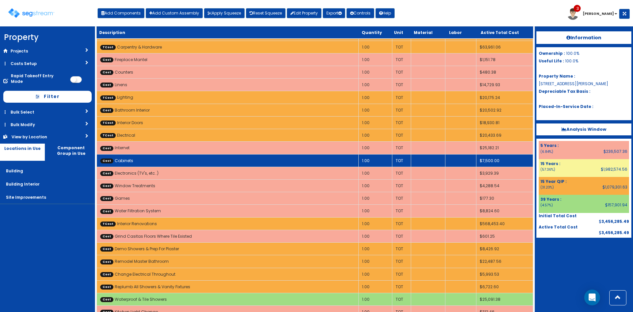
scroll to position [165, 0]
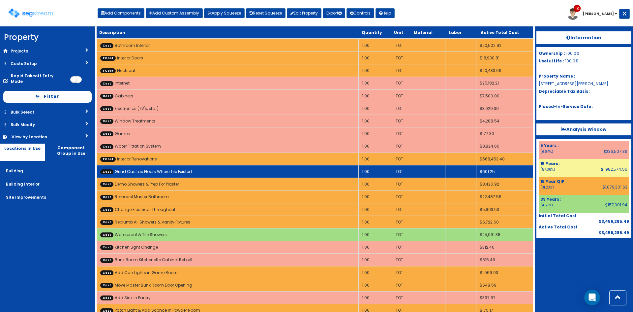
click at [201, 172] on td "Cost Grind Casitas Floors Where Tile Existed" at bounding box center [228, 171] width 262 height 13
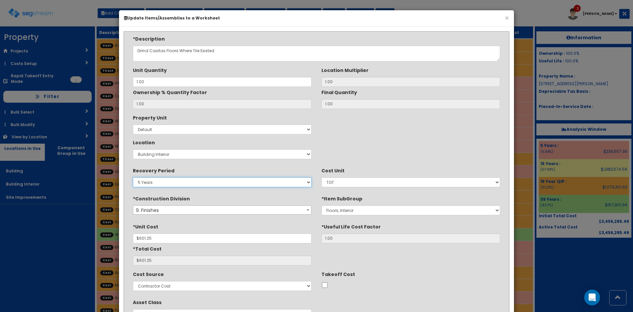
click at [188, 181] on select "5 Years 7 Years 15 Years 15 Year QIP 39 Year QIP 39 Years" at bounding box center [222, 182] width 179 height 10
select select "15Y_1"
click at [133, 177] on select "5 Years 7 Years 15 Years 15 Year QIP 39 Year QIP 39 Years" at bounding box center [222, 182] width 179 height 10
click at [375, 163] on div "*Description Grind Casitas Floors Where Tile Existed Unit Quantity 1.00 1.00" at bounding box center [316, 183] width 377 height 294
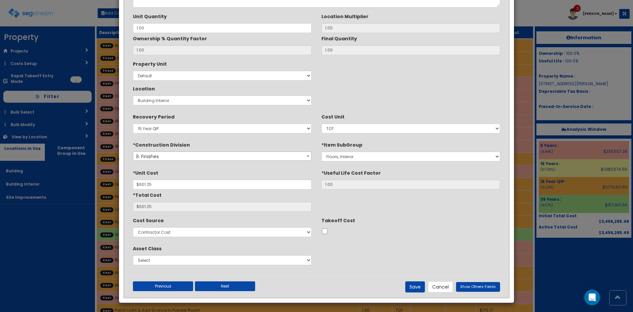
scroll to position [55, 0]
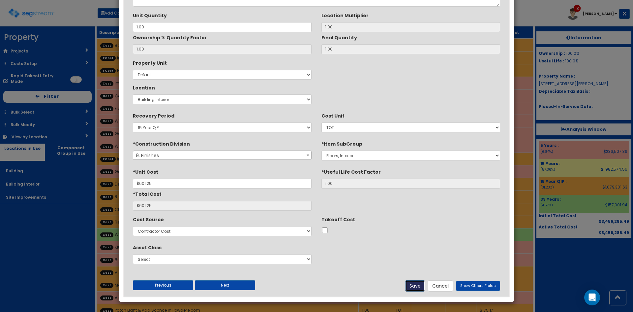
click at [415, 285] on button "Save" at bounding box center [415, 285] width 20 height 11
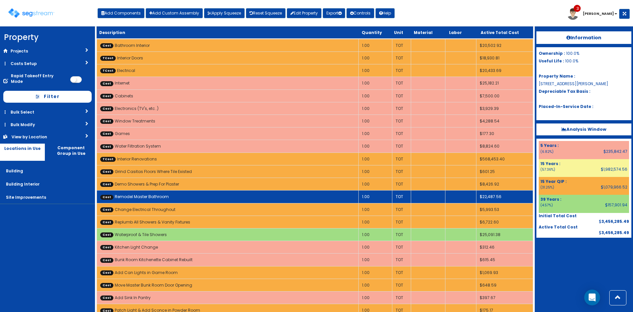
click at [274, 196] on td "Cost Remodel Master Bathroom" at bounding box center [228, 196] width 262 height 13
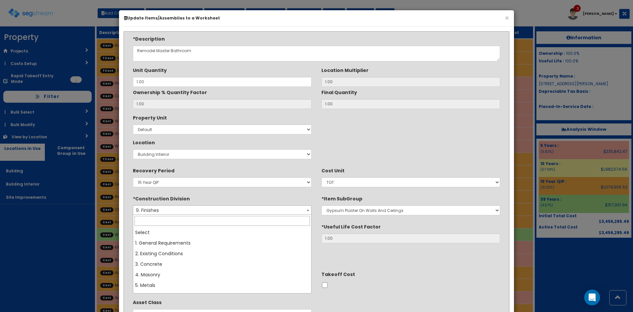
click at [277, 208] on span "9. Finishes" at bounding box center [222, 209] width 178 height 9
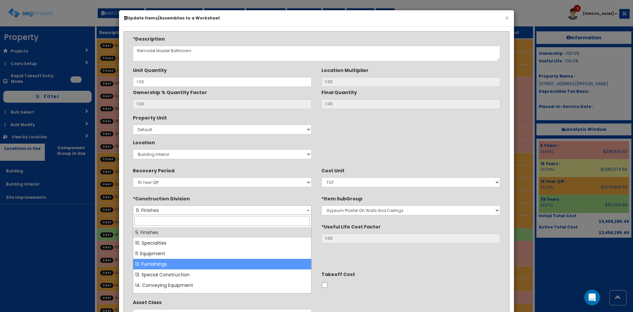
scroll to position [107, 0]
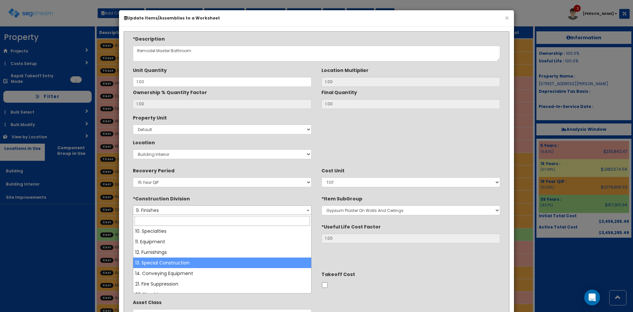
select select "13"
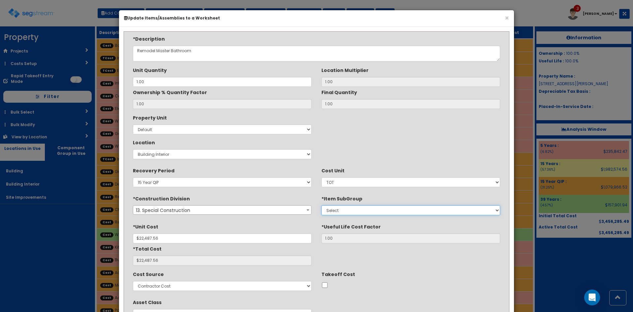
click at [351, 211] on select "Select 1. Selective Demolition, Air Supported Structures (13050510) 2. Selectiv…" at bounding box center [410, 210] width 179 height 10
select select "13050585"
click at [321, 205] on select "Select 1. Selective Demolition, Air Supported Structures (13050510) 2. Selectiv…" at bounding box center [410, 210] width 179 height 10
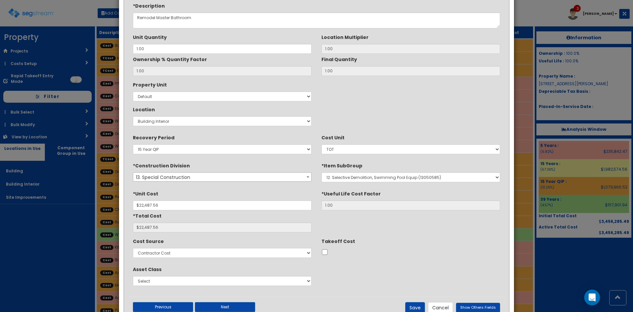
scroll to position [55, 0]
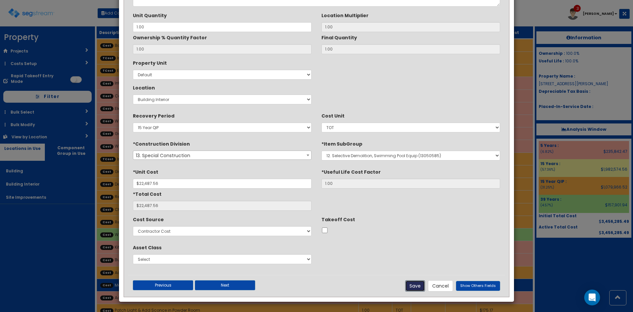
click at [412, 285] on button "Save" at bounding box center [415, 285] width 20 height 11
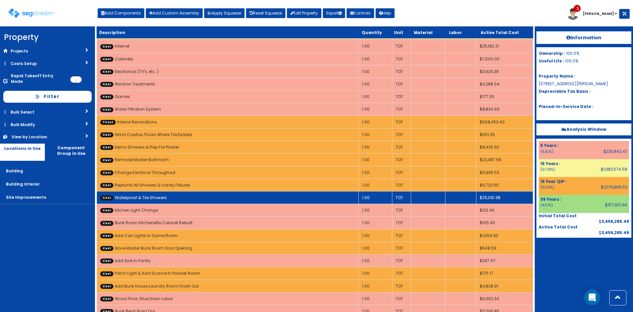
scroll to position [231, 0]
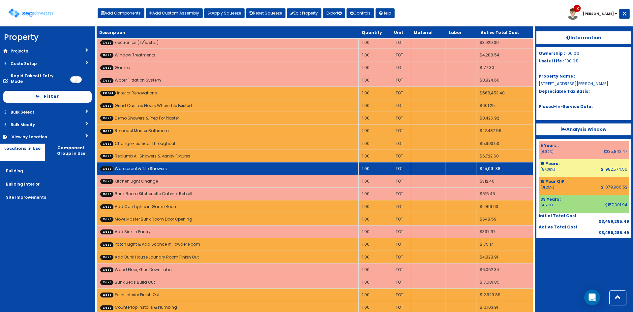
click at [207, 169] on td "Cost Waterproof & Tile Showers" at bounding box center [228, 168] width 262 height 13
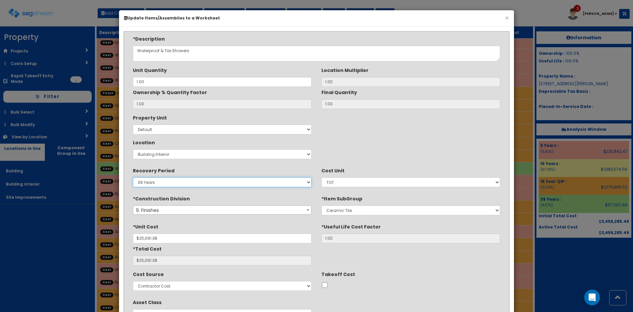
click at [185, 184] on select "5 Years 7 Years 15 Years 15 Year QIP 39 Year QIP 39 Years" at bounding box center [222, 182] width 179 height 10
select select "15Y_1"
click at [133, 177] on select "5 Years 7 Years 15 Years 15 Year QIP 39 Year QIP 39 Years" at bounding box center [222, 182] width 179 height 10
click at [450, 266] on div "*Description Waterproof & Tile Showers Unit Quantity 1.00 1.00 1.00 1.00 EA" at bounding box center [316, 183] width 377 height 294
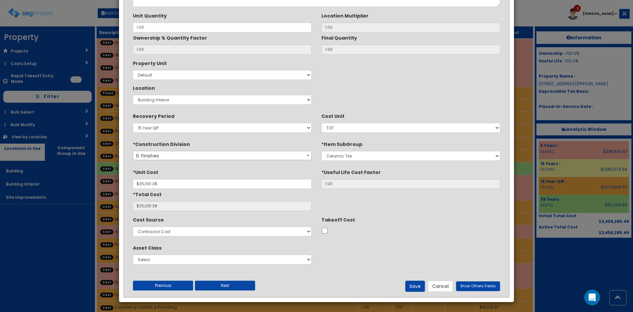
scroll to position [55, 0]
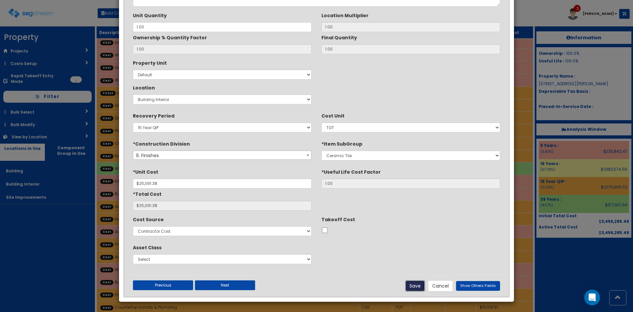
click at [416, 281] on button "Save" at bounding box center [415, 285] width 20 height 11
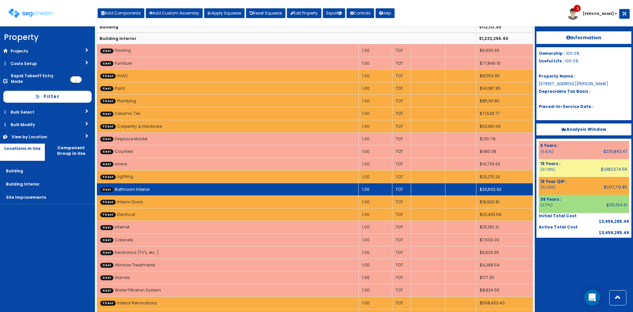
scroll to position [0, 0]
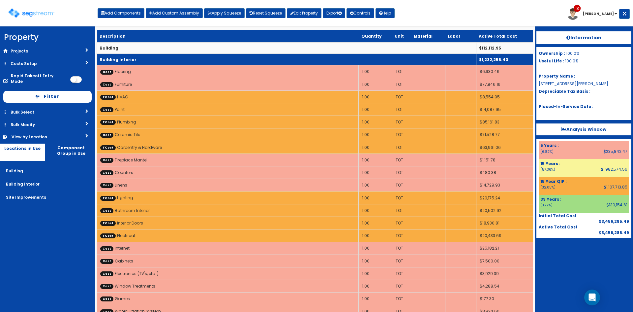
click at [306, 56] on td "Building Interior" at bounding box center [286, 60] width 379 height 12
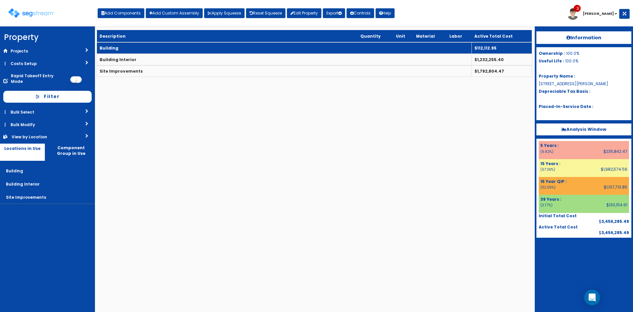
click at [307, 46] on td "Building" at bounding box center [284, 48] width 375 height 12
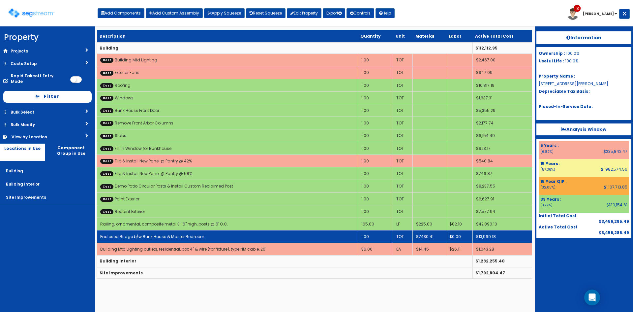
click at [319, 232] on td "Enclosed Bridge b/w Bunk House & Master Bedroom" at bounding box center [227, 236] width 261 height 13
select select "5286157"
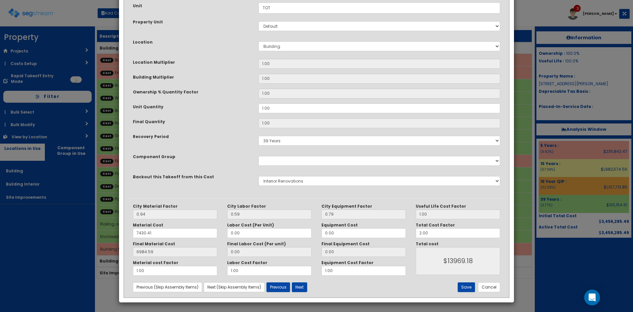
scroll to position [91, 0]
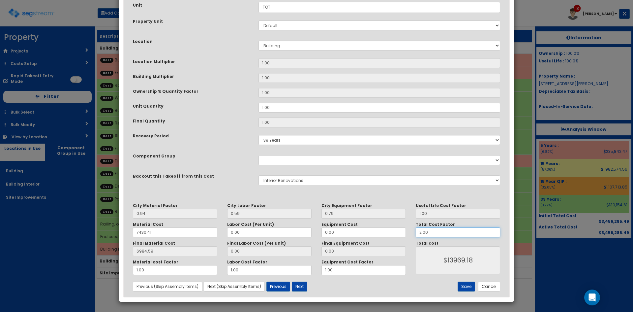
drag, startPoint x: 437, startPoint y: 230, endPoint x: 380, endPoint y: 231, distance: 57.0
click at [380, 231] on div "City Material Factor 0.94 City Labor Factor 0.59 City Equipment Factor 0.79 Mat…" at bounding box center [316, 239] width 377 height 72
type input "1"
type input "$6984.59"
drag, startPoint x: 424, startPoint y: 233, endPoint x: 406, endPoint y: 233, distance: 18.5
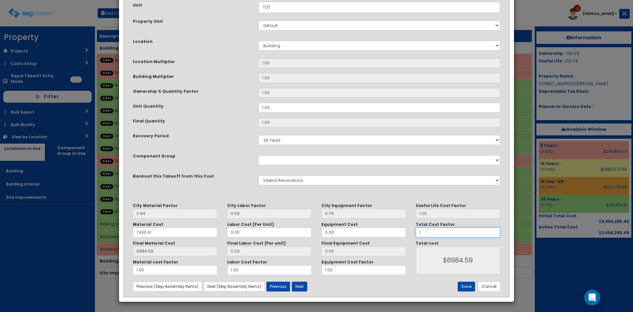
click at [406, 233] on div "City Material Factor 0.94 City Labor Factor 0.59 City Equipment Factor 0.79 Mat…" at bounding box center [316, 239] width 377 height 72
type input "2"
type input "$13969.18"
drag, startPoint x: 434, startPoint y: 229, endPoint x: 412, endPoint y: 231, distance: 22.1
click at [412, 231] on div "Total Cost Factor 2" at bounding box center [458, 229] width 94 height 15
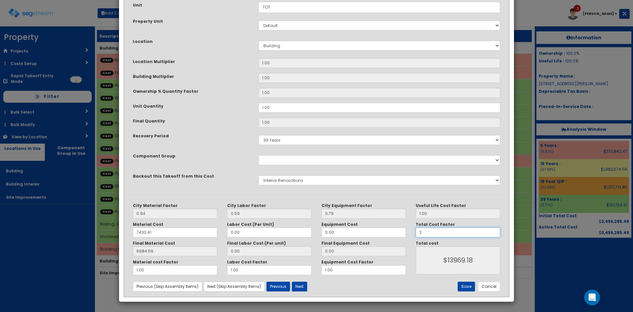
type input "1"
type input "$6984.59"
click at [390, 289] on div "Save Cancel" at bounding box center [442, 286] width 126 height 10
drag, startPoint x: 431, startPoint y: 232, endPoint x: 401, endPoint y: 232, distance: 30.0
click at [401, 232] on div "City Material Factor 0.94 City Labor Factor 0.59 City Equipment Factor 0.79 Mat…" at bounding box center [316, 239] width 377 height 72
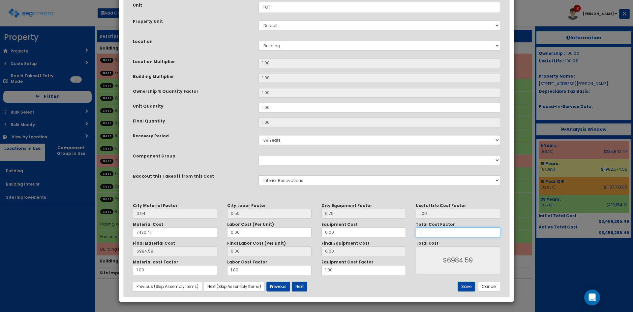
type input "2"
type input "$13969.18"
type input "2"
drag, startPoint x: 411, startPoint y: 286, endPoint x: 432, endPoint y: 283, distance: 21.4
click at [412, 286] on div "Save Cancel" at bounding box center [442, 286] width 126 height 10
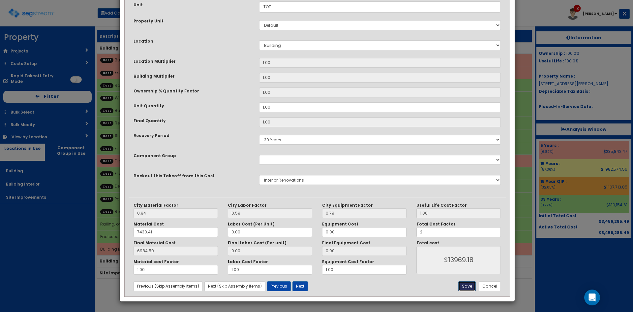
click at [466, 282] on button "Save" at bounding box center [466, 286] width 17 height 10
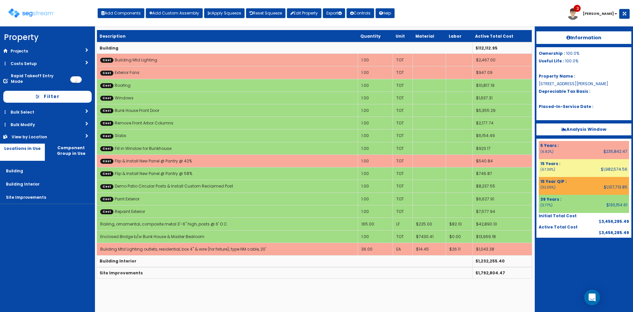
click at [42, 18] on div "Toggle navigation" at bounding box center [52, 10] width 89 height 31
click at [37, 10] on img at bounding box center [31, 13] width 46 height 10
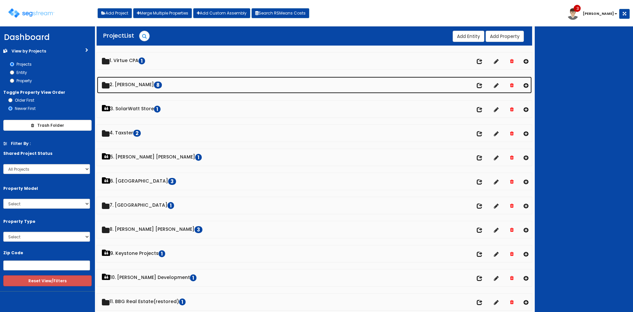
drag, startPoint x: 0, startPoint y: 0, endPoint x: 138, endPoint y: 122, distance: 184.5
click at [141, 82] on link "2. [PERSON_NAME] 8" at bounding box center [314, 84] width 435 height 17
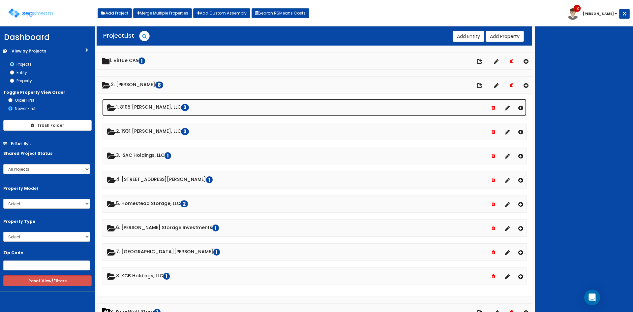
click at [144, 108] on link "1. 8105 [PERSON_NAME], LLC 3" at bounding box center [314, 107] width 424 height 17
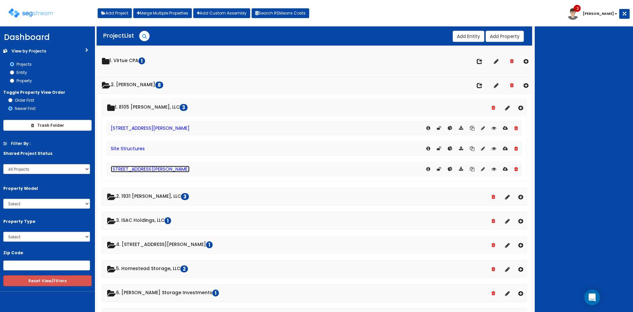
click at [149, 170] on link "[STREET_ADDRESS][PERSON_NAME]" at bounding box center [150, 168] width 79 height 7
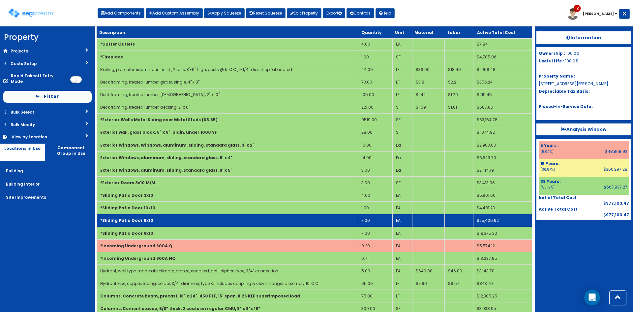
scroll to position [275, 0]
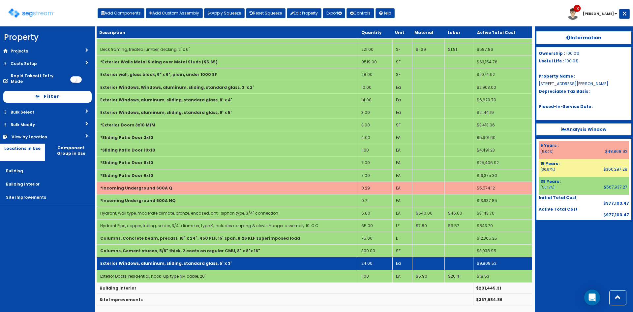
click at [127, 261] on b "Exterior Windows, aluminum, sliding, standard glass, 5' x 3'" at bounding box center [166, 263] width 132 height 6
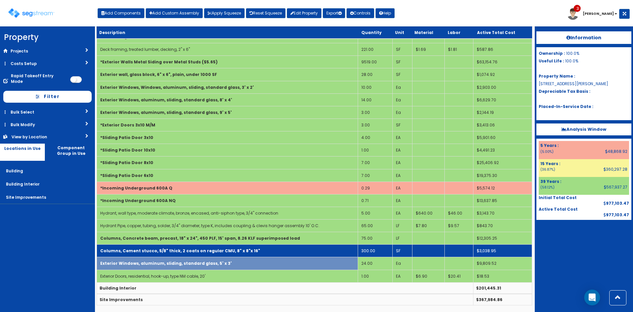
click at [127, 250] on b "Columns, Cement stucco, 5/8" thick, 2 coats on regular CMU, 8" x 8"x 16"" at bounding box center [180, 251] width 160 height 6
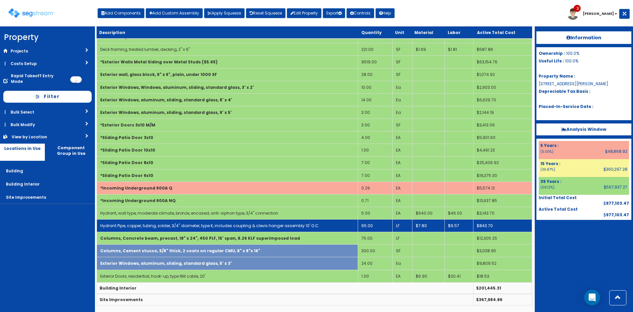
drag, startPoint x: 127, startPoint y: 236, endPoint x: 128, endPoint y: 222, distance: 14.5
click at [128, 236] on b "Columns, Concrete beam, precast, 18" x 24", 450 PLF, 15' span, 8.26 KLF superim…" at bounding box center [200, 238] width 200 height 6
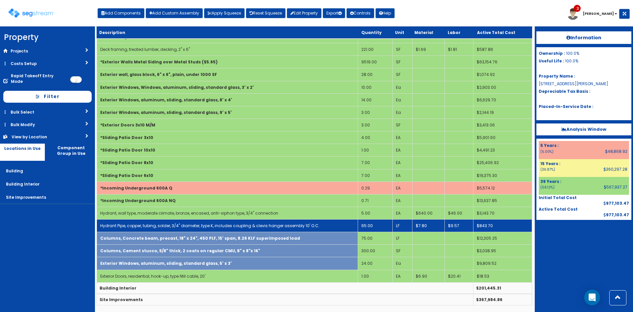
click at [128, 222] on td "Hydrant Pipe, copper, tubing, solder, 3/4" diameter, type K, includes coupling …" at bounding box center [227, 225] width 261 height 13
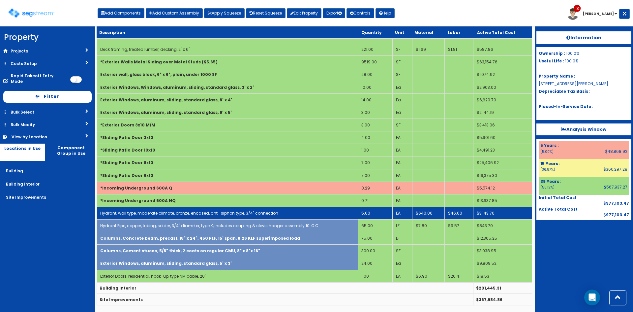
click at [128, 210] on link "Hydrant, wall type, moderate climate, bronze, encased, anti-siphon type, 3/4" c…" at bounding box center [189, 213] width 178 height 6
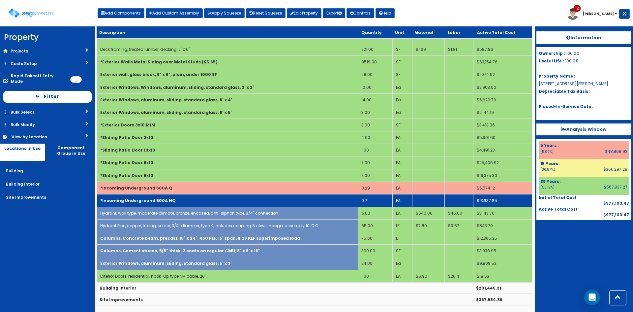
click at [128, 198] on b "*Incoming Underground 600A NQ" at bounding box center [137, 200] width 75 height 6
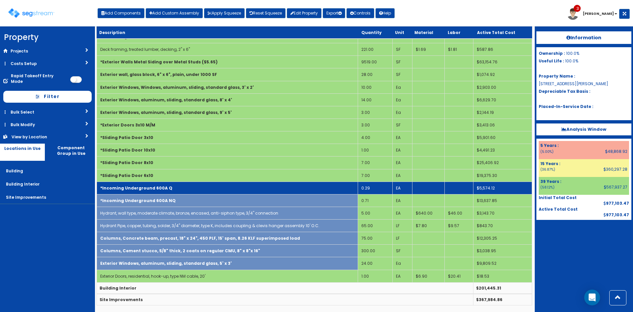
click at [127, 187] on b "*Incoming Underground 600A Q" at bounding box center [136, 188] width 72 height 6
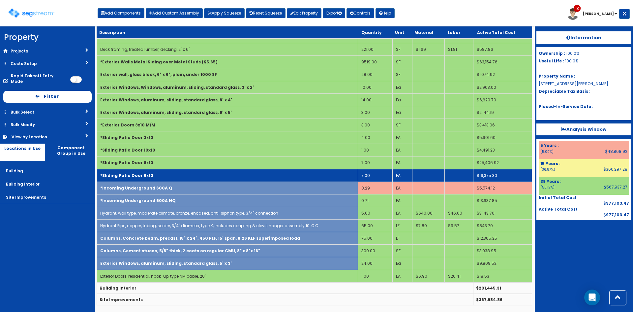
click at [127, 174] on b "*Sliding Patio Door 6x10" at bounding box center [126, 175] width 53 height 6
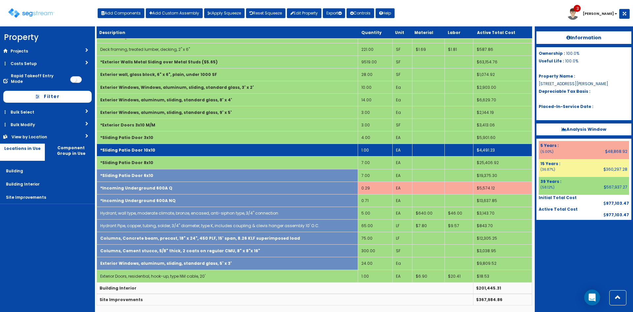
click at [128, 156] on td "*Sliding Patio Door 10x10" at bounding box center [227, 150] width 261 height 13
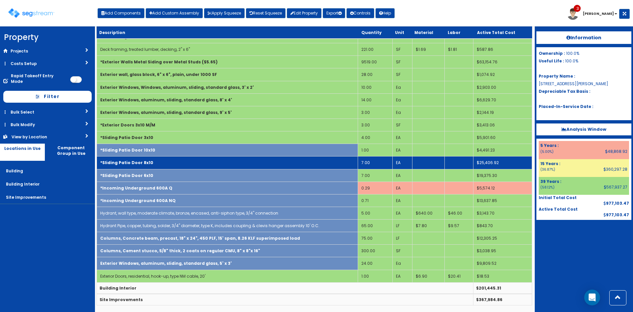
click at [131, 161] on b "*Sliding Patio Door 8x10" at bounding box center [126, 163] width 53 height 6
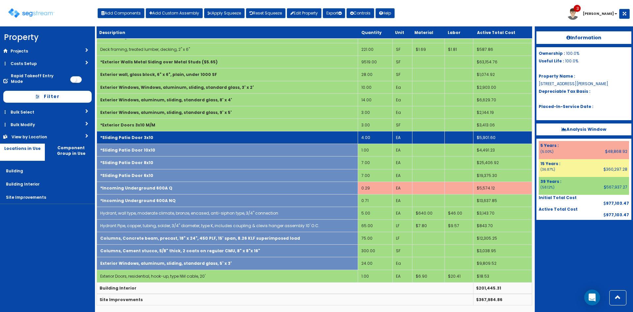
click at [133, 140] on b "*Sliding Patio Door 3x10" at bounding box center [126, 138] width 53 height 6
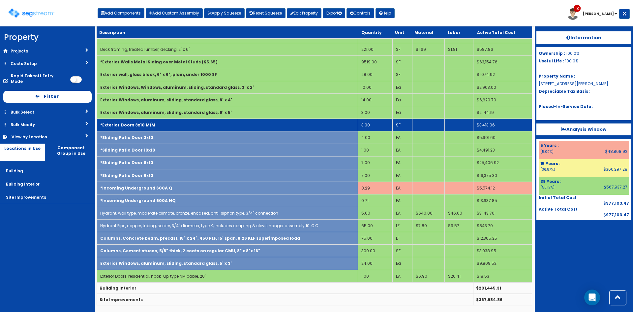
click at [140, 127] on b "*Exterior Doors 3x10 M/M" at bounding box center [127, 125] width 55 height 6
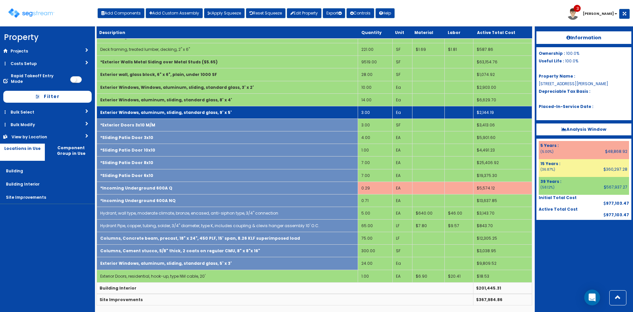
drag, startPoint x: 150, startPoint y: 112, endPoint x: 153, endPoint y: 106, distance: 6.6
click at [150, 111] on b "Exterior Windows, aluminum, sliding, standard glass, 9' x 5'" at bounding box center [166, 112] width 132 height 6
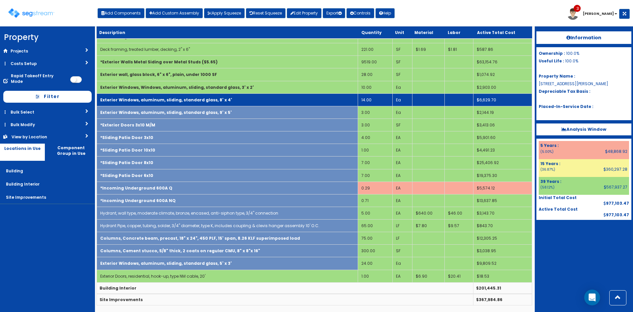
click at [157, 93] on table "Description Quantity Unit Material Labor Active Total Cost Building $407,673.30…" at bounding box center [314, 30] width 435 height 550
click at [158, 101] on b "Exterior Windows, aluminum, sliding, standard glass, 8' x 4'" at bounding box center [166, 100] width 132 height 6
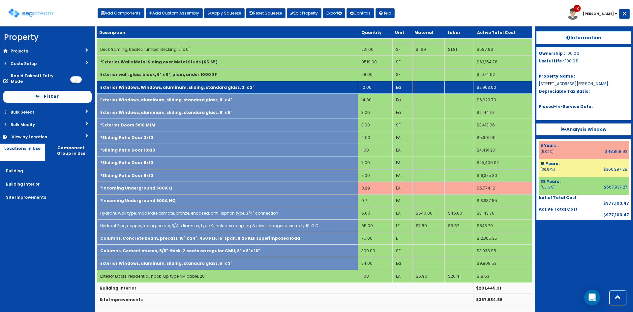
click at [159, 81] on td "Exterior Windows, Windows, aluminum, sliding, standard glass, 3' x 2'" at bounding box center [227, 87] width 261 height 13
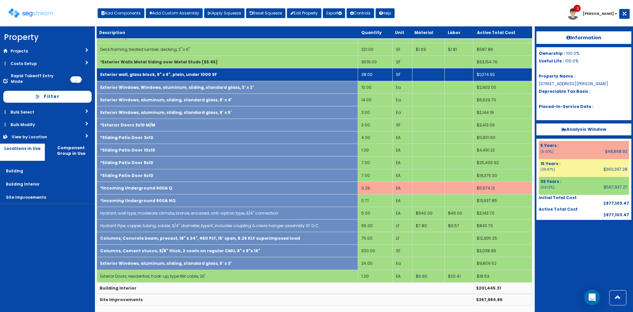
click at [159, 76] on b "Exterior wall, glass block, 6" x 6", plain, under 1000 SF" at bounding box center [158, 75] width 117 height 6
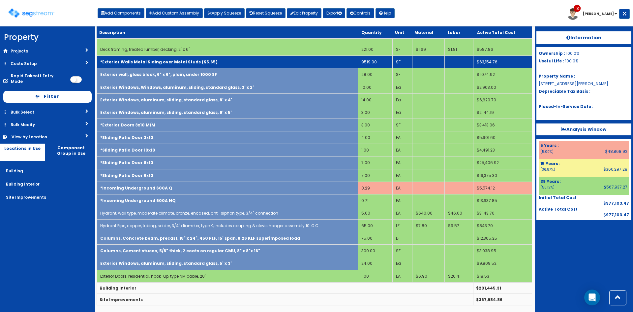
click at [162, 57] on td "*Exterior Walls Metal Siding over Metal Studs ($5.65)" at bounding box center [227, 62] width 261 height 13
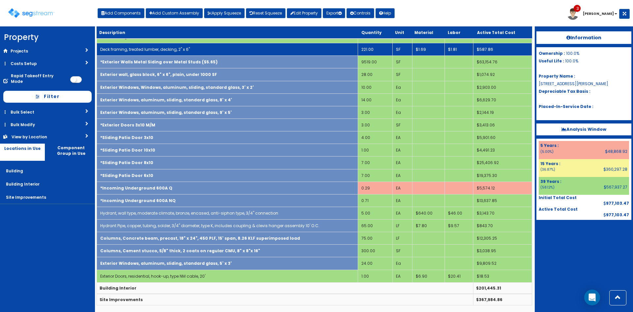
click at [162, 50] on link "Deck framing, treated lumber, decking, 2" x 6"" at bounding box center [145, 49] width 90 height 6
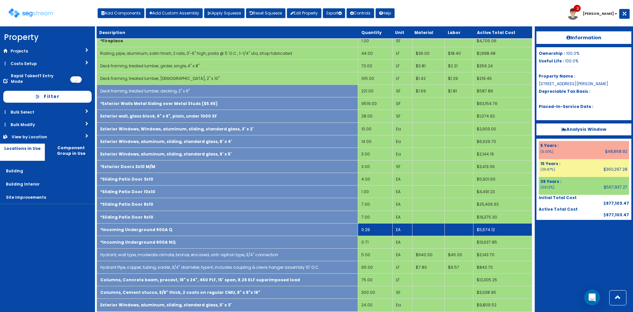
scroll to position [176, 0]
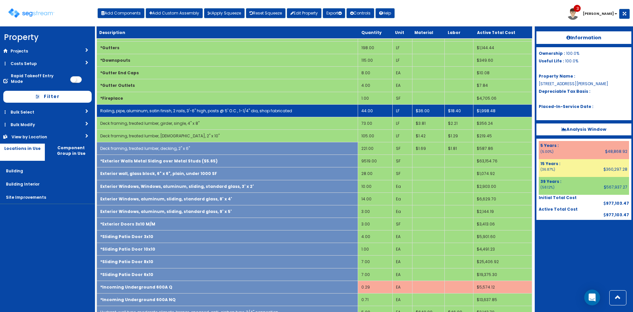
click at [154, 106] on td "Railing, pipe, aluminum, satin finish, 2 rails, 3'-6" high, posts @ 5' O.C., 1-…" at bounding box center [227, 110] width 261 height 13
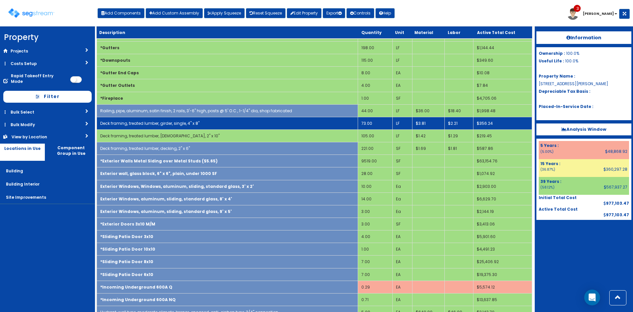
click at [154, 116] on td "Railing, pipe, aluminum, satin finish, 2 rails, 3'-6" high, posts @ 5' O.C., 1-…" at bounding box center [227, 110] width 261 height 13
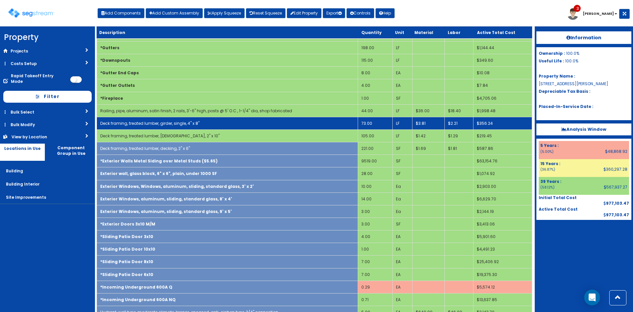
click at [155, 125] on link "Deck framing, treated lumber, girder, single, 4" x 8"" at bounding box center [149, 123] width 99 height 6
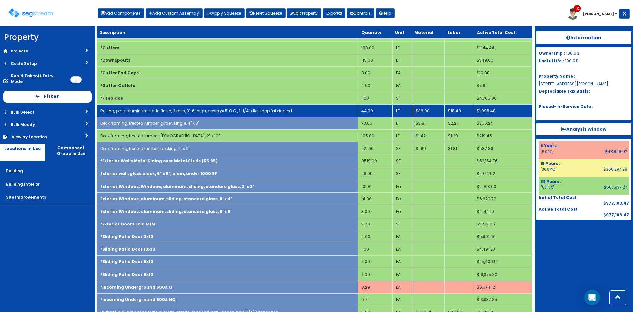
click at [157, 111] on link "Railing, pipe, aluminum, satin finish, 2 rails, 3'-6" high, posts @ 5' O.C., 1-…" at bounding box center [196, 111] width 192 height 6
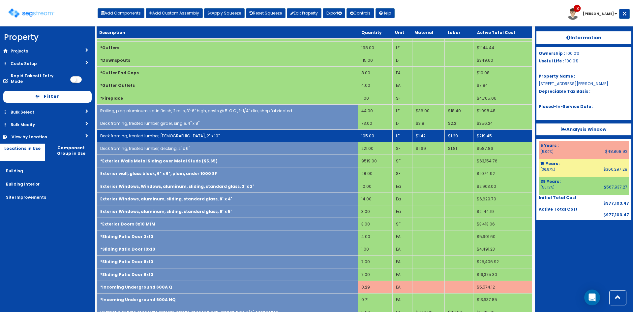
click at [160, 132] on td "Deck framing, treated lumber, [DEMOGRAPHIC_DATA], 2" x 10"" at bounding box center [227, 135] width 261 height 13
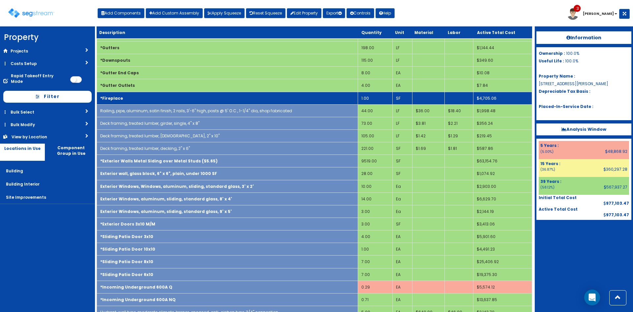
click at [158, 94] on td "*Fireplace" at bounding box center [227, 98] width 261 height 13
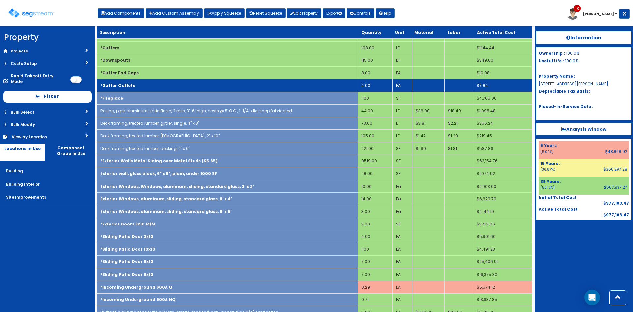
click at [159, 84] on td "*Gutter Outlets" at bounding box center [227, 85] width 261 height 13
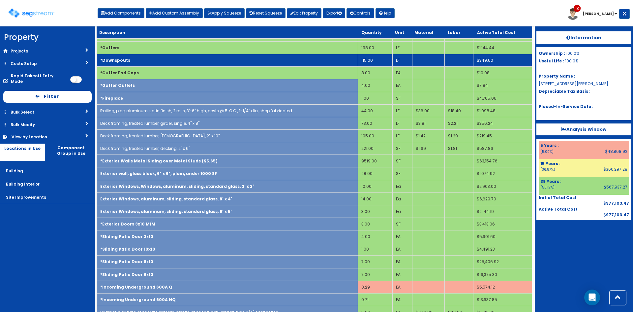
drag, startPoint x: 161, startPoint y: 72, endPoint x: 160, endPoint y: 61, distance: 11.5
click at [161, 71] on td "*Gutter End Caps" at bounding box center [227, 73] width 261 height 13
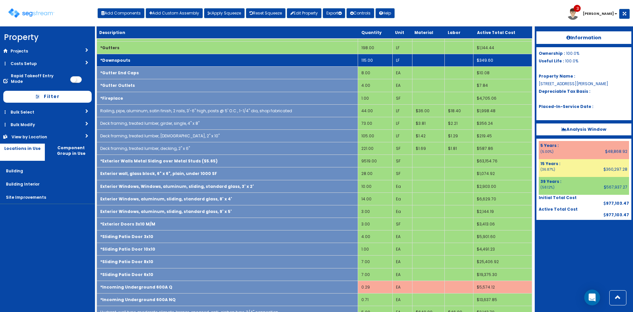
click at [160, 59] on td "*Downspouts" at bounding box center [227, 60] width 261 height 13
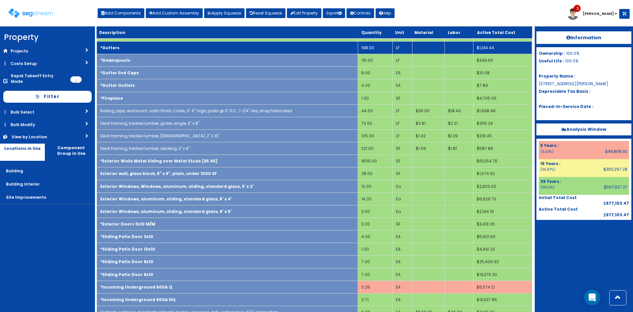
click at [160, 46] on td "*Gutters" at bounding box center [227, 47] width 261 height 13
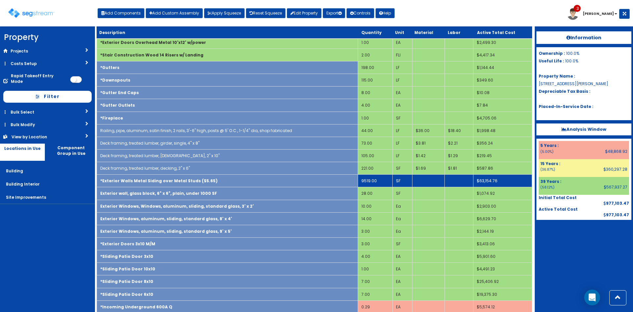
scroll to position [0, 0]
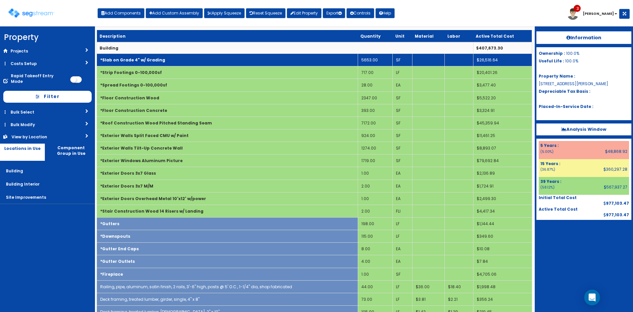
click at [170, 55] on td "*Slab on Grade 4" w/ Grading" at bounding box center [227, 60] width 261 height 13
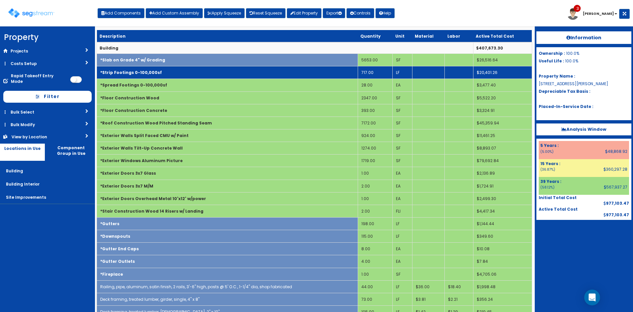
click at [169, 69] on td "*Strip Footings 0-100,000sf" at bounding box center [227, 72] width 261 height 13
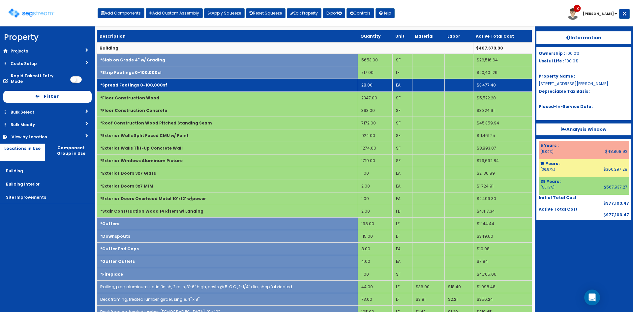
click at [170, 84] on td "*Spread Footings 0-100,000sf" at bounding box center [227, 85] width 261 height 13
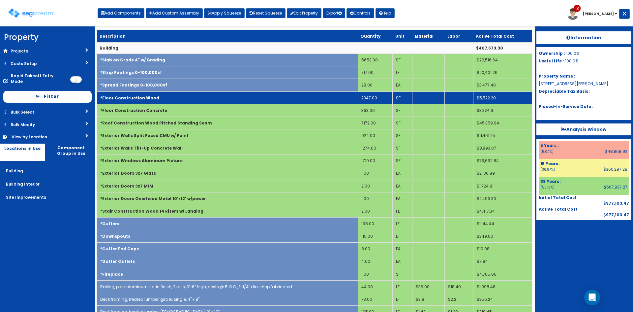
click at [170, 100] on td "*Floor Construction Wood" at bounding box center [227, 97] width 261 height 13
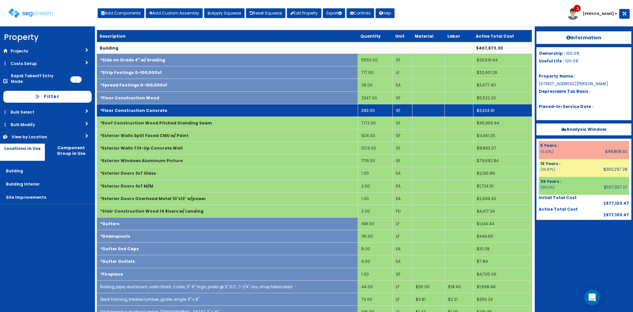
click at [172, 110] on td "*Floor Construction Concrete" at bounding box center [227, 110] width 261 height 13
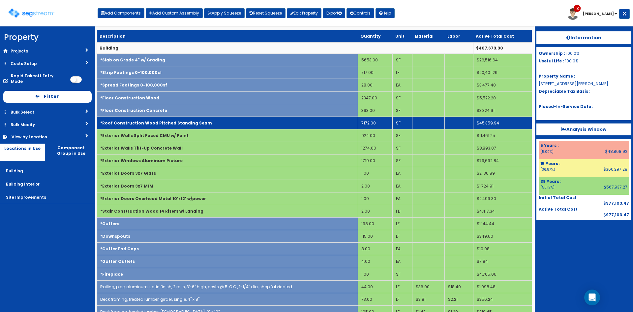
click at [175, 127] on td "*Roof Construction Wood Pitched Standing Seam" at bounding box center [227, 122] width 261 height 13
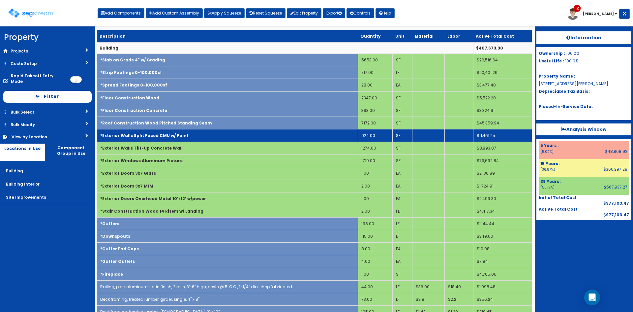
click at [176, 141] on td "*Exterior Walls Split Faced CMU w/ Paint" at bounding box center [227, 135] width 261 height 13
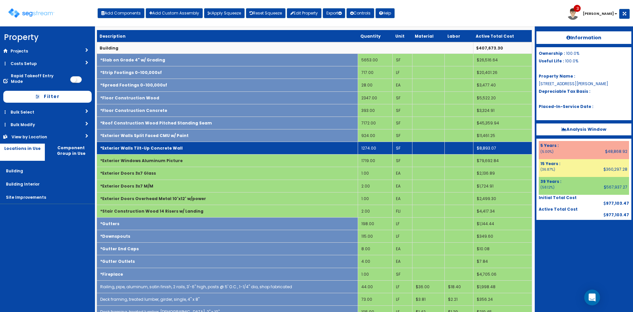
click at [179, 151] on td "*Exterior Walls Tilt-Up Concrete Wall" at bounding box center [227, 148] width 261 height 13
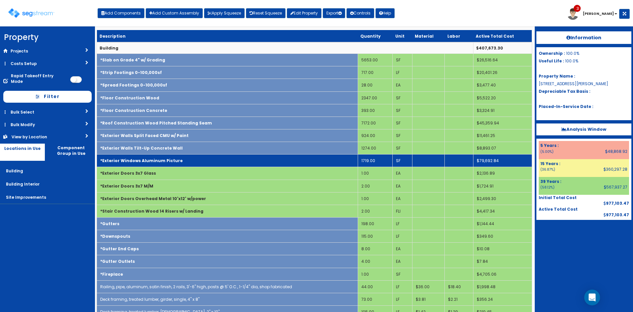
click at [180, 161] on td "*Exterior Windows Aluminum Picture" at bounding box center [227, 160] width 261 height 13
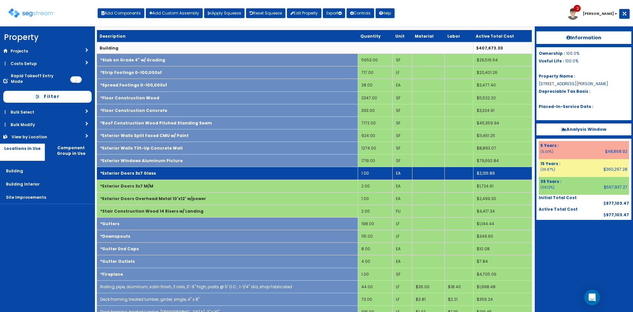
drag, startPoint x: 179, startPoint y: 173, endPoint x: 180, endPoint y: 183, distance: 9.3
click at [179, 174] on td "*Exterior Doors 3x7 Glass" at bounding box center [227, 173] width 261 height 13
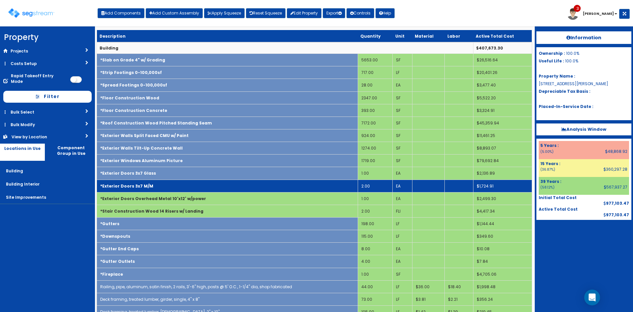
click at [180, 186] on td "*Exterior Doors 3x7 M/M" at bounding box center [227, 185] width 261 height 13
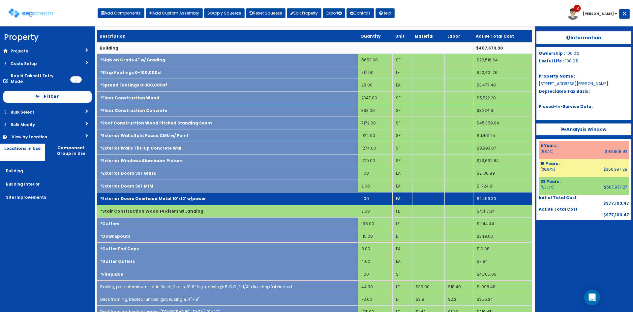
click at [180, 203] on td "*Exterior Doors Overhead Metal 10'x12' w/power" at bounding box center [227, 198] width 261 height 13
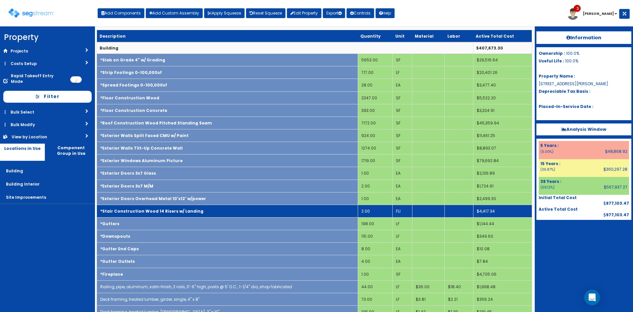
click at [183, 211] on b "*Stair Construction Wood 14 Risers w/ Landing" at bounding box center [151, 211] width 103 height 6
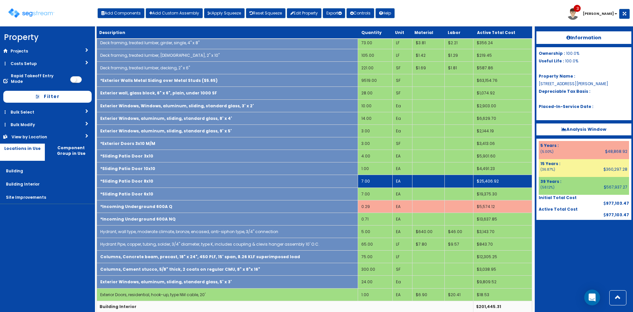
scroll to position [275, 0]
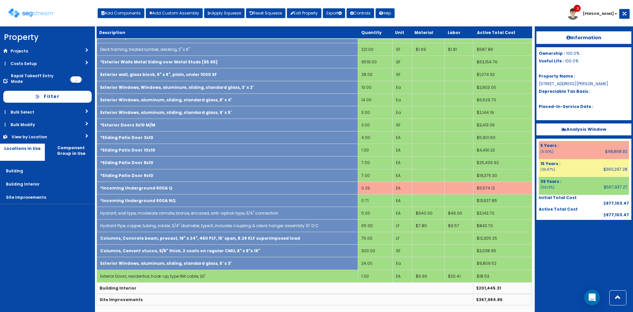
click at [40, 118] on link "Bulk Modify" at bounding box center [47, 124] width 95 height 12
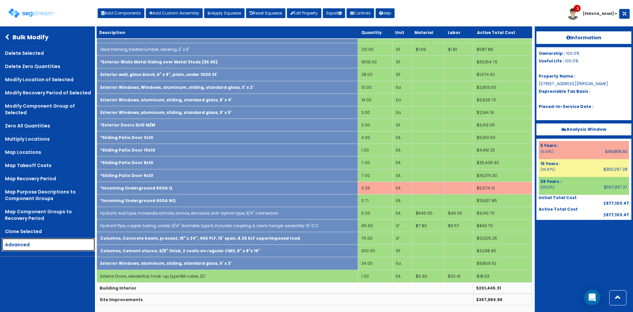
click at [53, 243] on link "Advanced" at bounding box center [48, 244] width 93 height 13
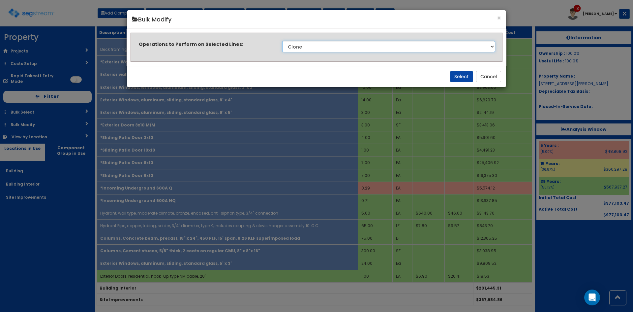
click at [328, 45] on select "Clone Delete Delete Zero Quantities Modify Component Group Modify Cost Sources …" at bounding box center [388, 46] width 213 height 11
select select "modifyTotalCostFactor"
click at [282, 41] on select "Clone Delete Delete Zero Quantities Modify Component Group Modify Cost Sources …" at bounding box center [388, 46] width 213 height 11
click at [465, 77] on button "Select" at bounding box center [461, 76] width 23 height 11
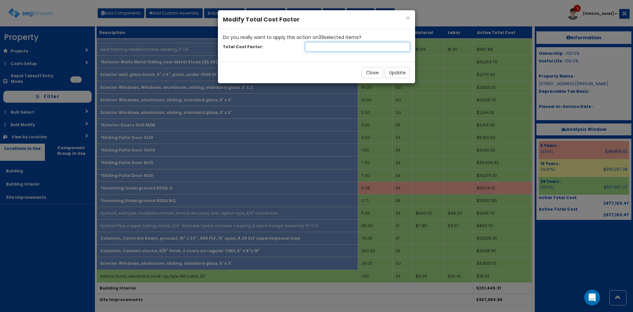
click at [340, 49] on input "number" at bounding box center [357, 47] width 105 height 10
type input "1.45"
click at [402, 74] on button "Update" at bounding box center [397, 72] width 25 height 11
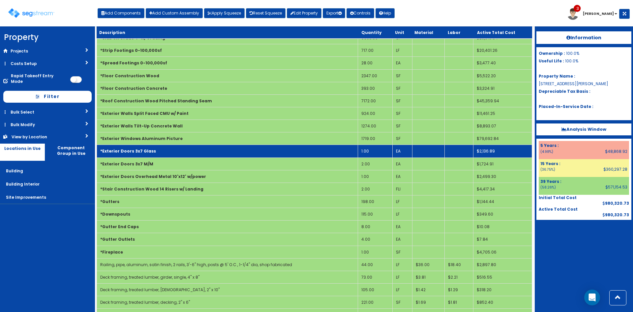
scroll to position [0, 0]
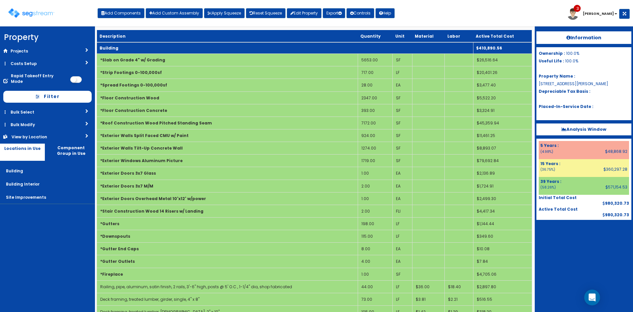
click at [345, 46] on td "Building" at bounding box center [285, 48] width 376 height 12
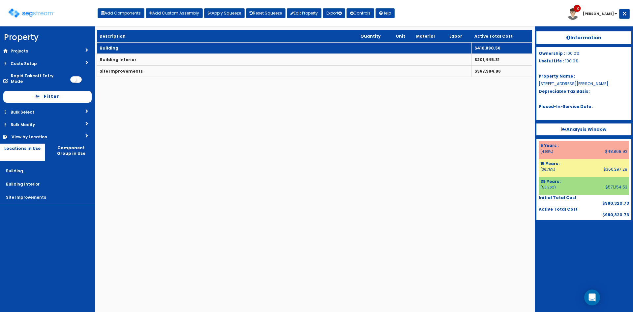
click at [117, 50] on td "Building" at bounding box center [284, 48] width 375 height 12
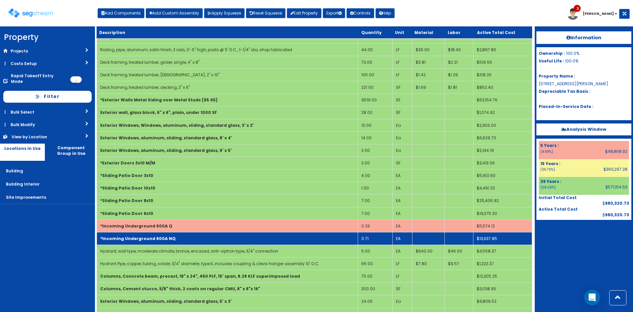
scroll to position [264, 0]
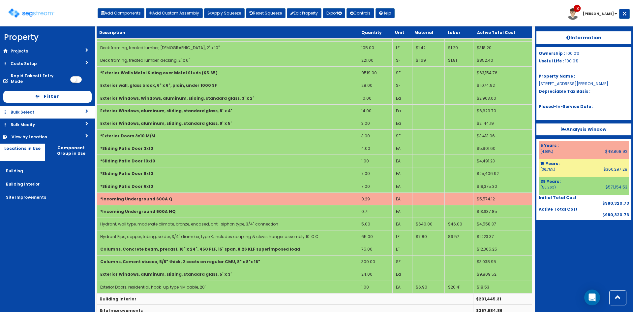
click at [50, 106] on link "Bulk Select" at bounding box center [47, 112] width 95 height 12
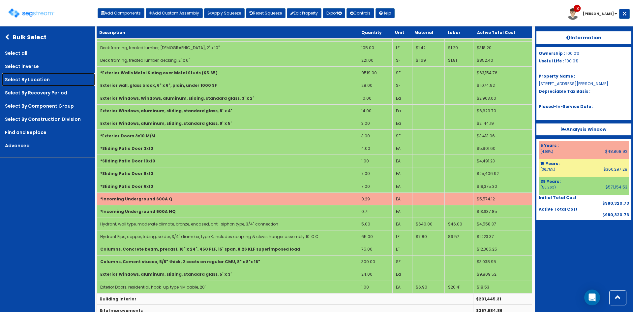
click at [46, 79] on link "Select By Location" at bounding box center [48, 79] width 93 height 13
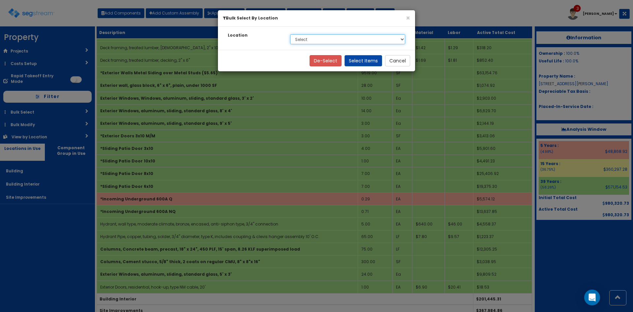
click at [309, 39] on select "Select Building Building Interior Site Improvements" at bounding box center [347, 39] width 115 height 10
select select "6"
click at [290, 34] on select "Select Building Building Interior Site Improvements" at bounding box center [347, 39] width 115 height 10
click at [366, 60] on button "Select Items" at bounding box center [364, 60] width 38 height 11
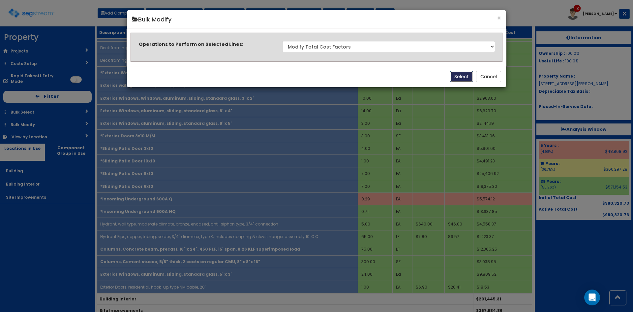
click at [457, 78] on button "Select" at bounding box center [461, 76] width 23 height 11
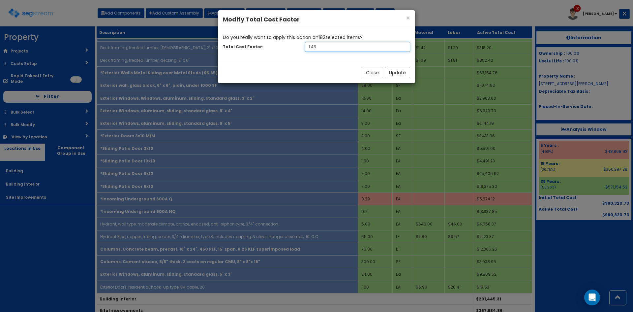
drag, startPoint x: 322, startPoint y: 48, endPoint x: 275, endPoint y: 55, distance: 48.1
click at [275, 55] on div "Do you really want to apply this action on 182 selected item s ? Total Cost Fac…" at bounding box center [316, 45] width 197 height 33
click at [328, 49] on input "1" at bounding box center [357, 47] width 105 height 10
type input "1.15"
click at [403, 71] on button "Update" at bounding box center [397, 72] width 25 height 11
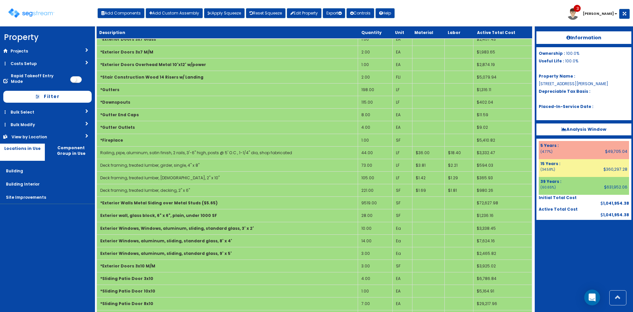
scroll to position [275, 0]
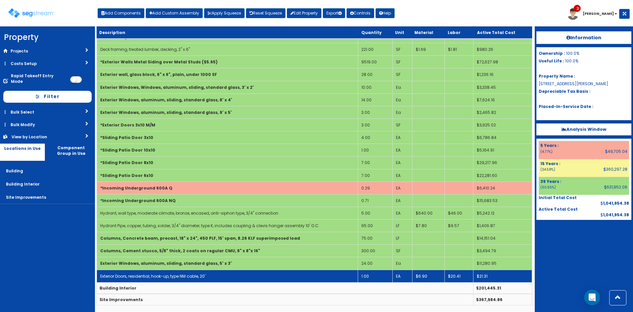
click at [274, 274] on td "Exterior Doors, residential, hook-up, type NM cable, 20'" at bounding box center [227, 275] width 261 height 13
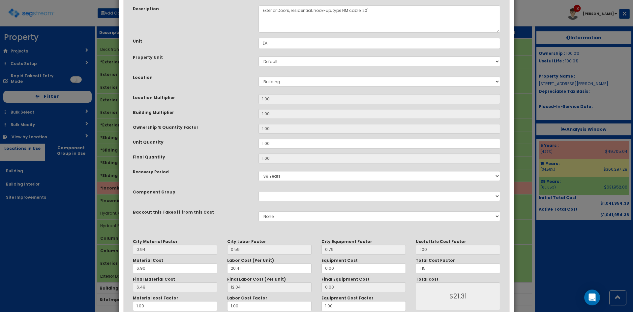
scroll to position [91, 0]
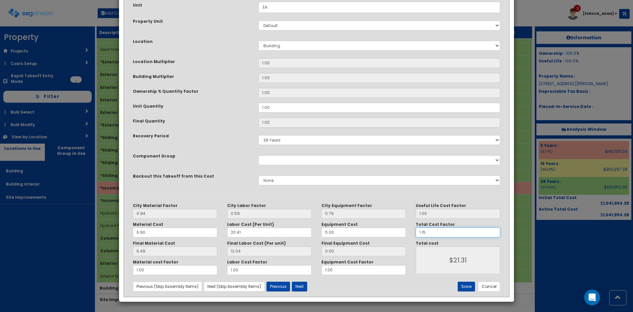
drag, startPoint x: 445, startPoint y: 231, endPoint x: 386, endPoint y: 234, distance: 58.8
click at [386, 234] on div "City Material Factor 0.94 City Labor Factor 0.59 City Equipment Factor 0.79 Mat…" at bounding box center [316, 239] width 377 height 72
type input "0"
type input "$0.00"
type input "$NaN"
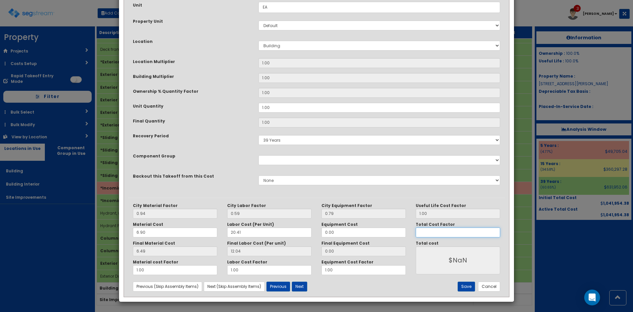
type input "1"
type input "$18.53"
type input "1"
click at [453, 287] on div "Save Cancel" at bounding box center [442, 286] width 126 height 10
click at [469, 283] on button "Save" at bounding box center [466, 286] width 17 height 10
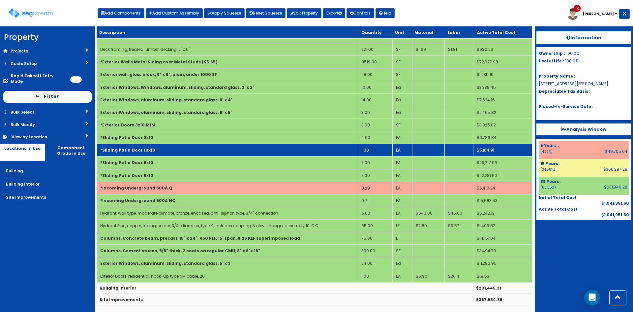
click at [249, 149] on td "*Sliding Patio Door 10x10" at bounding box center [227, 150] width 261 height 13
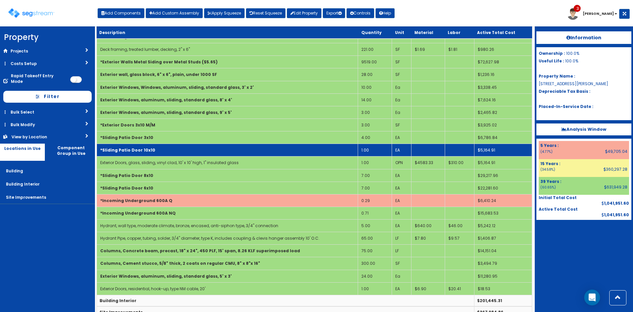
click at [248, 148] on td "*Sliding Patio Door 10x10" at bounding box center [227, 150] width 261 height 13
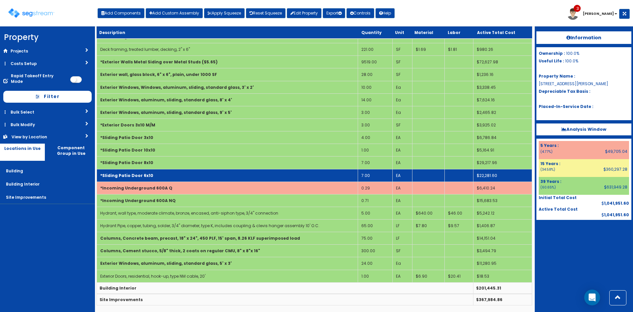
click at [238, 176] on td "*Sliding Patio Door 6x10" at bounding box center [227, 175] width 261 height 13
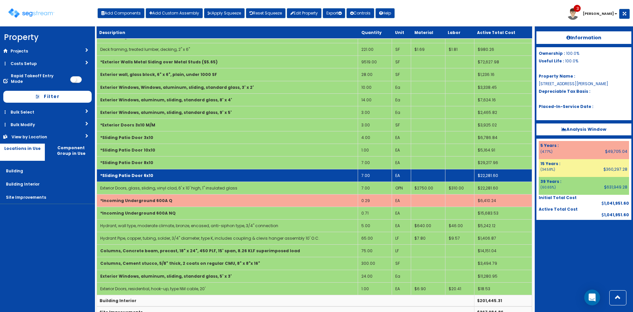
click at [238, 182] on td "Exterior Doors, glass, sliding, vinyl clad, 6' x 10' high, 1" insulated glass" at bounding box center [227, 187] width 261 height 13
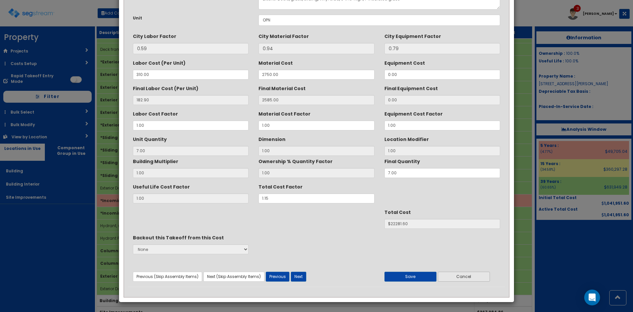
scroll to position [47, 0]
click at [462, 272] on button "Cancel" at bounding box center [464, 276] width 52 height 10
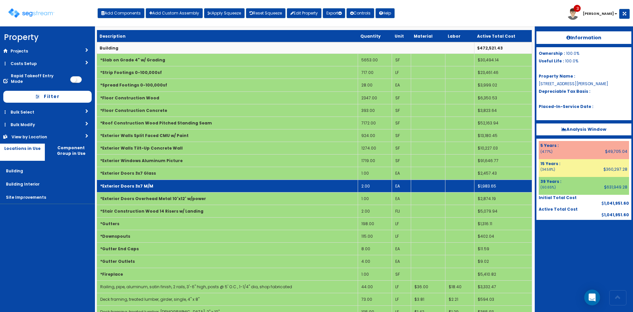
scroll to position [0, 0]
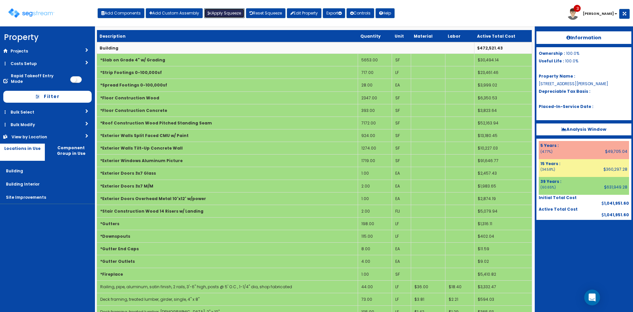
click at [222, 12] on button "Apply Squeeze" at bounding box center [224, 13] width 41 height 10
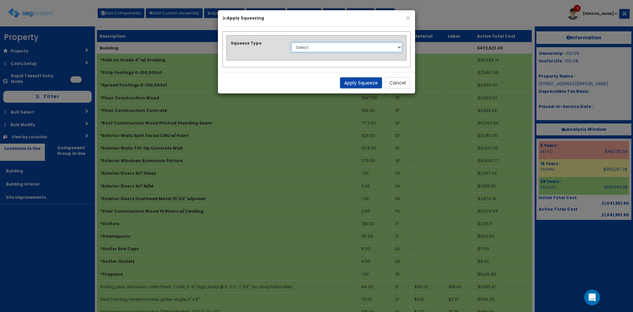
click at [318, 51] on select "Select 1. Squeeze Entire Worksheet 2. Squeeze by Takeoff Cost 3. Squeeze by Uni…" at bounding box center [346, 47] width 111 height 10
select select "squeeze_entire_takeoffsheet"
click at [291, 42] on select "Select 1. Squeeze Entire Worksheet 2. Squeeze by Takeoff Cost 3. Squeeze by Uni…" at bounding box center [346, 47] width 111 height 10
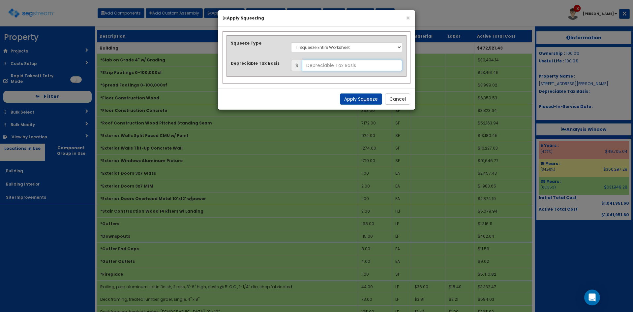
click at [349, 67] on input "text" at bounding box center [352, 65] width 100 height 11
click at [335, 65] on input "text" at bounding box center [352, 65] width 100 height 11
type input "1,375,376.11"
click at [395, 100] on button "Cancel" at bounding box center [397, 98] width 25 height 11
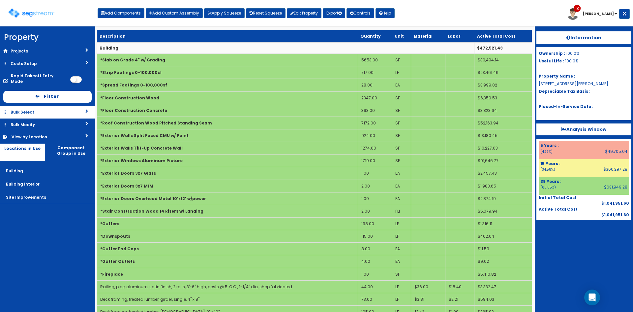
click at [53, 109] on link "Bulk Select" at bounding box center [47, 112] width 95 height 12
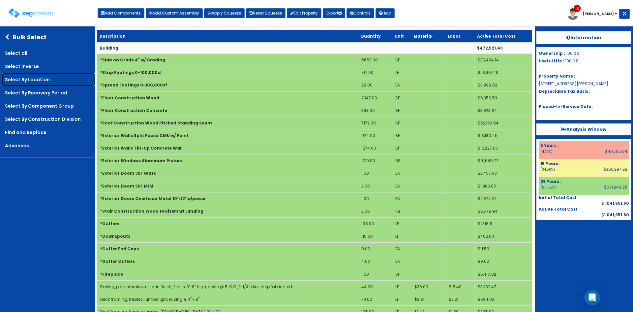
drag, startPoint x: 57, startPoint y: 79, endPoint x: 63, endPoint y: 77, distance: 5.8
click at [57, 79] on link "Select By Location" at bounding box center [48, 79] width 93 height 13
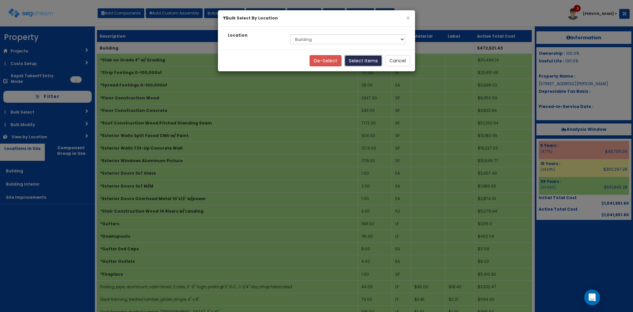
click at [373, 63] on button "Select Items" at bounding box center [364, 60] width 38 height 11
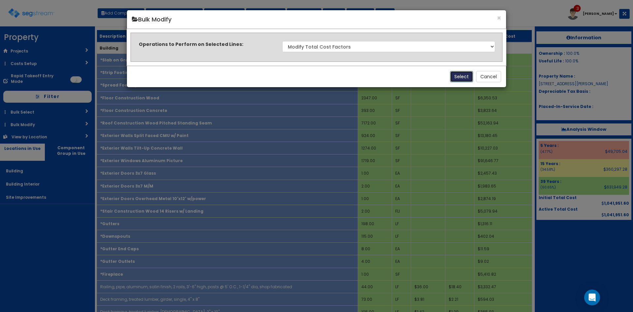
click at [468, 75] on button "Select" at bounding box center [461, 76] width 23 height 11
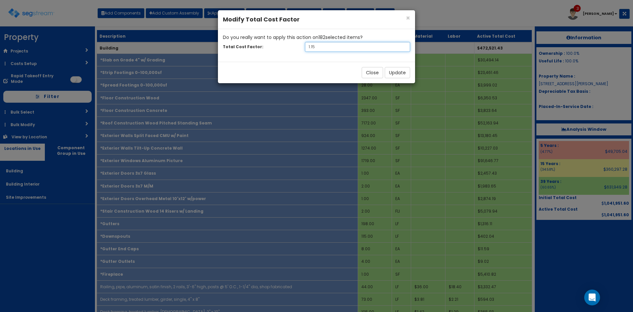
click at [323, 47] on input "1.15" at bounding box center [357, 47] width 105 height 10
drag, startPoint x: 335, startPoint y: 47, endPoint x: 249, endPoint y: 52, distance: 86.1
click at [249, 52] on div "Do you really want to apply this action on 182 selected item s ? Total Cost Fac…" at bounding box center [316, 45] width 197 height 33
type input "1.40"
click at [394, 68] on button "Update" at bounding box center [397, 72] width 25 height 11
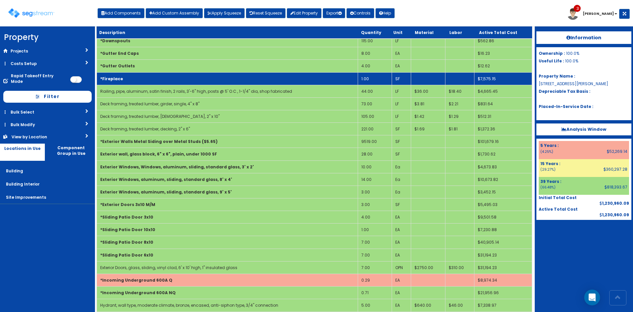
scroll to position [287, 0]
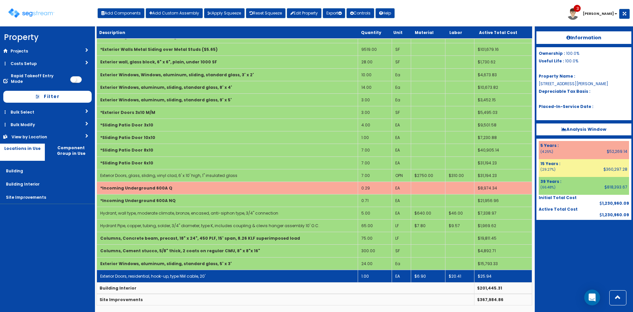
click at [303, 275] on td "Exterior Doors, residential, hook-up, type NM cable, 20'" at bounding box center [227, 275] width 261 height 13
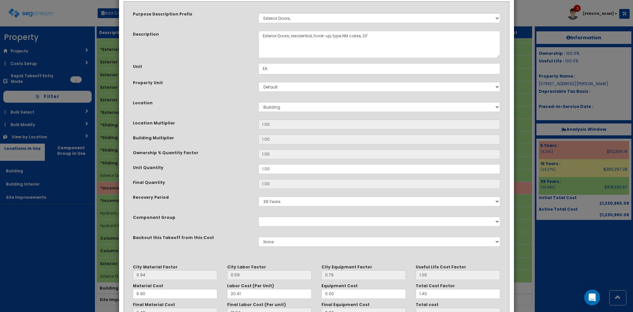
scroll to position [91, 0]
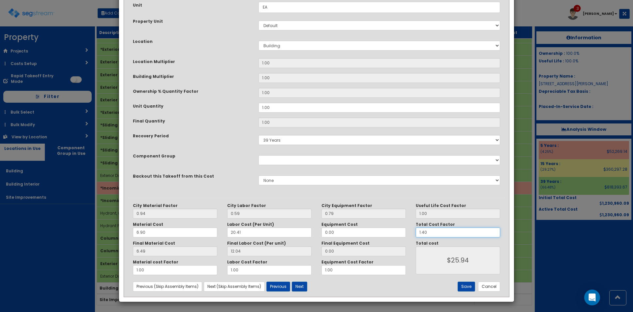
drag, startPoint x: 436, startPoint y: 230, endPoint x: 353, endPoint y: 230, distance: 82.4
click at [353, 230] on div "City Material Factor 0.94 City Labor Factor 0.59 City Equipment Factor 0.79 Mat…" at bounding box center [316, 239] width 377 height 72
type input "1"
type input "$18.53"
type input "1"
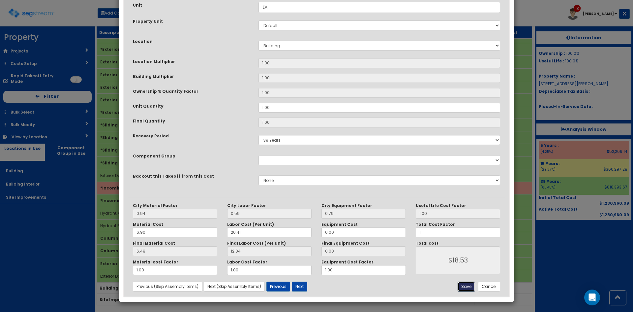
click at [465, 285] on button "Save" at bounding box center [466, 286] width 17 height 10
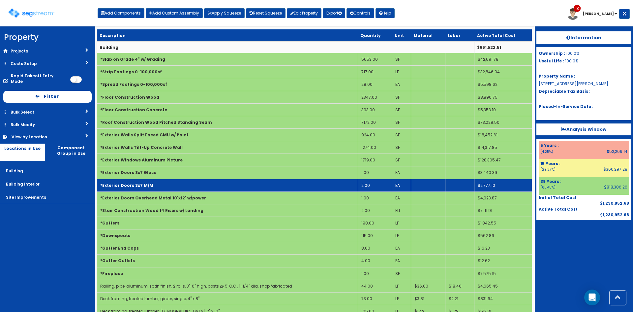
scroll to position [0, 0]
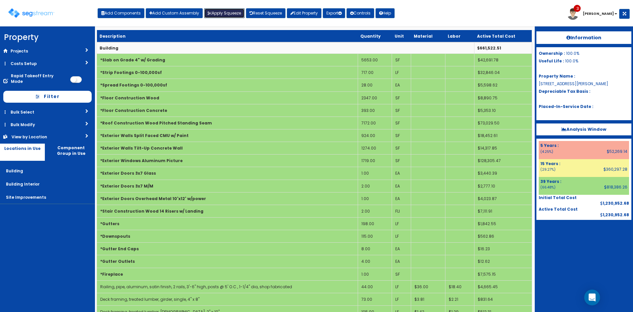
click at [227, 12] on button "Apply Squeeze" at bounding box center [224, 13] width 41 height 10
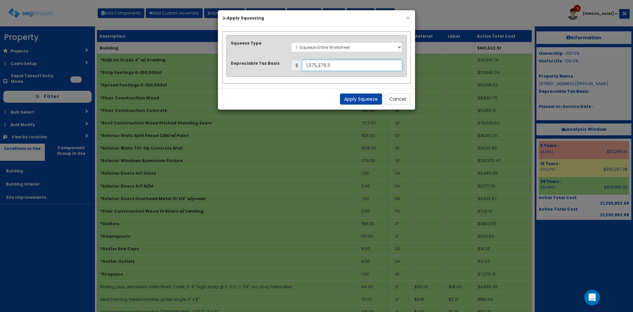
click at [336, 66] on input "1,375,376.11" at bounding box center [352, 65] width 100 height 11
drag, startPoint x: 348, startPoint y: 66, endPoint x: 247, endPoint y: 63, distance: 101.6
click at [252, 62] on div "Depreciable Tax Basis $ 1,375,376.11" at bounding box center [316, 65] width 181 height 11
type input "1,624,857.54"
click at [367, 96] on button "Apply Squeeze" at bounding box center [361, 98] width 42 height 11
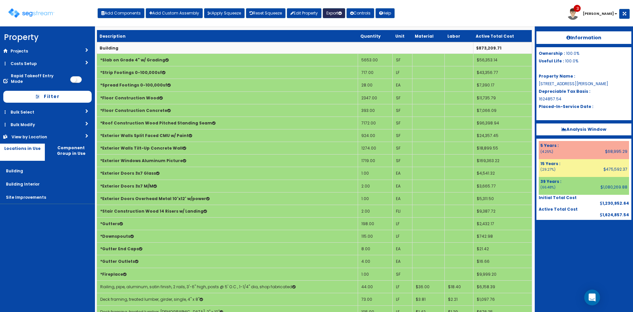
click at [340, 11] on button "Export" at bounding box center [334, 13] width 22 height 10
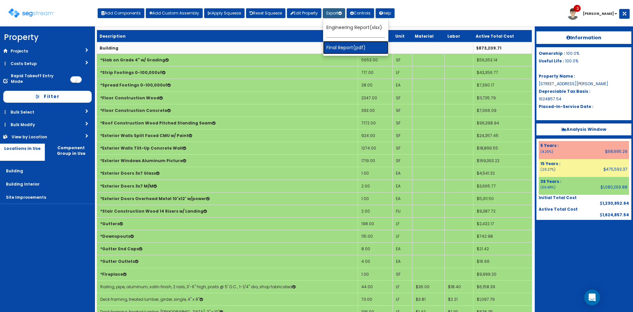
click at [349, 45] on link "Final Report(pdf)" at bounding box center [355, 47] width 65 height 13
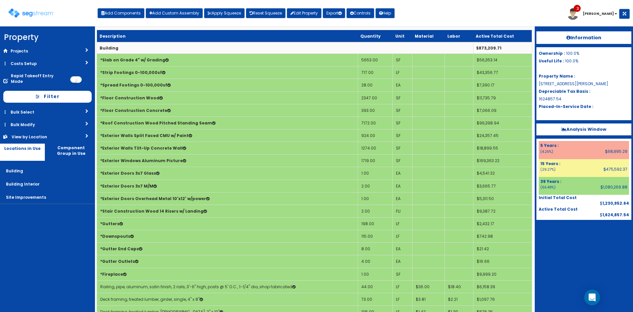
click at [575, 239] on div at bounding box center [583, 236] width 95 height 33
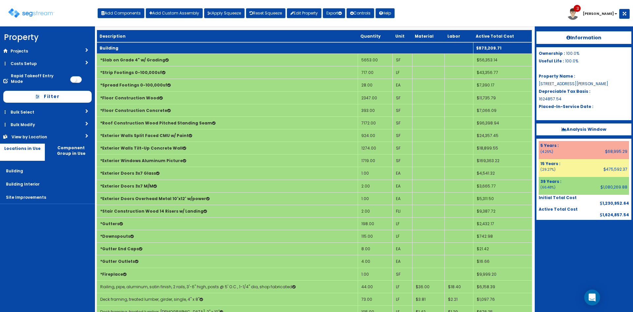
click at [117, 51] on td "Building" at bounding box center [285, 48] width 376 height 12
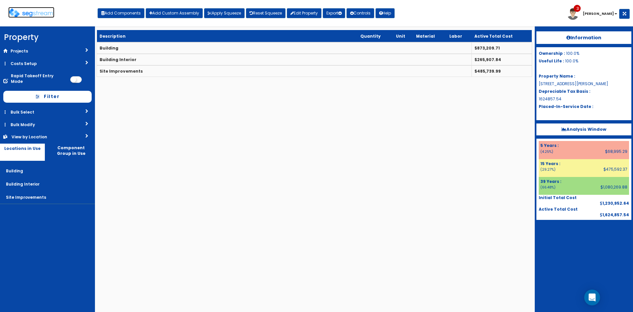
click at [41, 14] on img at bounding box center [31, 13] width 46 height 10
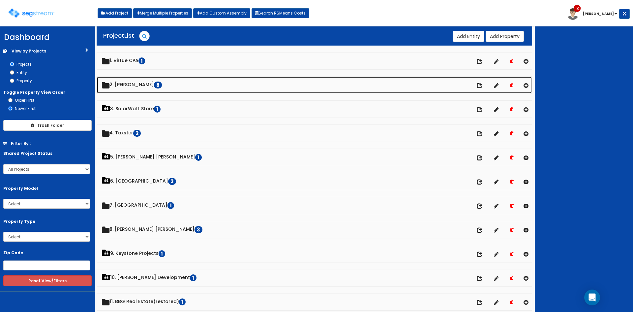
click at [126, 84] on link "2. Doug Sampson 8" at bounding box center [314, 84] width 435 height 17
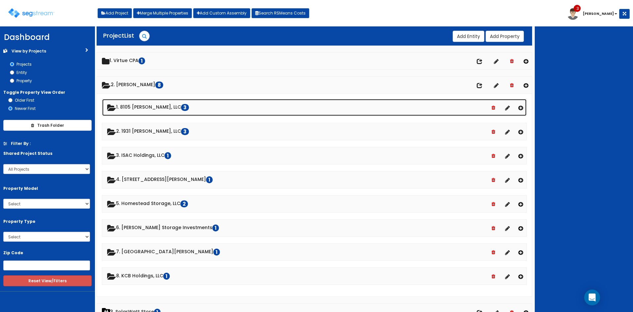
click at [140, 106] on link "1. 8105 McGregor, LLC 3" at bounding box center [314, 107] width 424 height 17
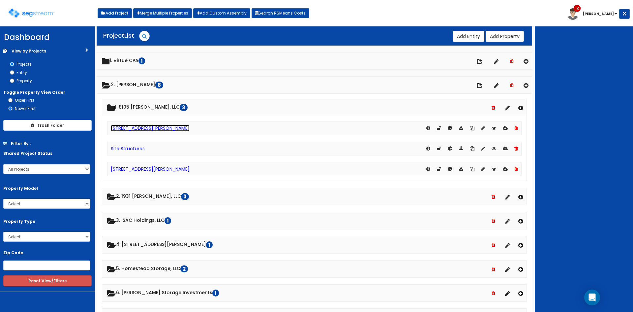
click at [156, 127] on link "[STREET_ADDRESS][PERSON_NAME]" at bounding box center [150, 128] width 79 height 7
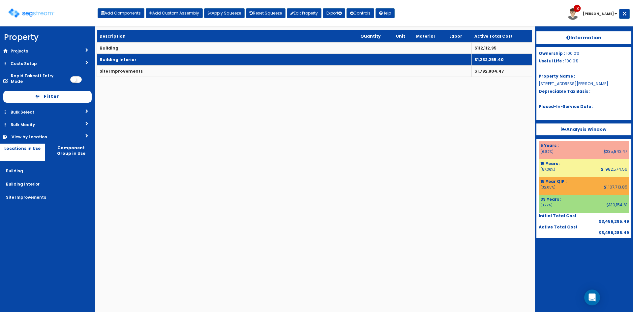
click at [224, 55] on td "Building Interior" at bounding box center [284, 60] width 375 height 12
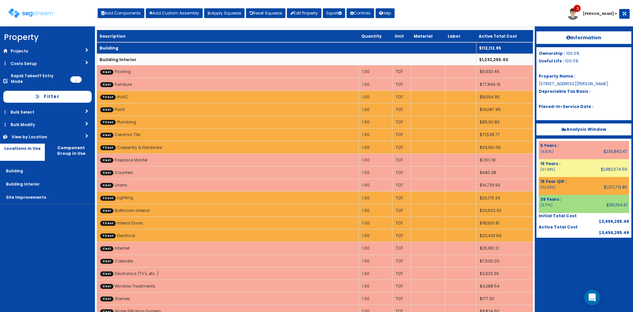
click at [315, 51] on td "Building" at bounding box center [286, 48] width 379 height 12
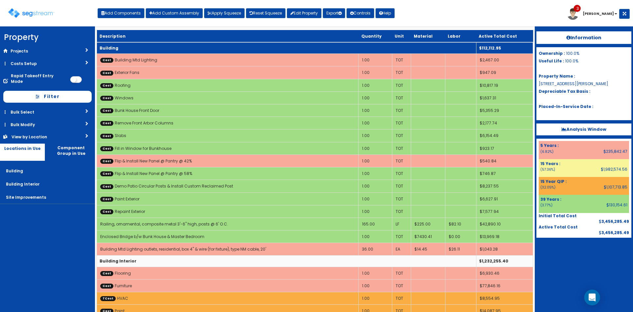
click at [165, 50] on td "Building" at bounding box center [286, 48] width 379 height 12
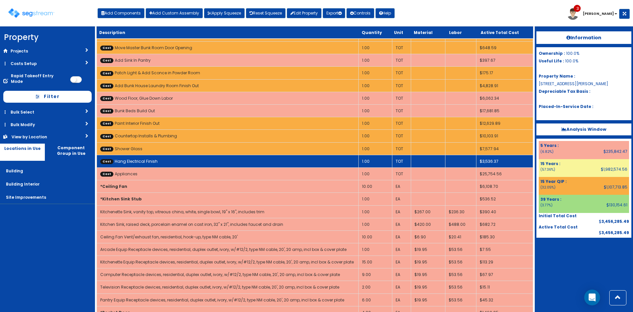
scroll to position [462, 0]
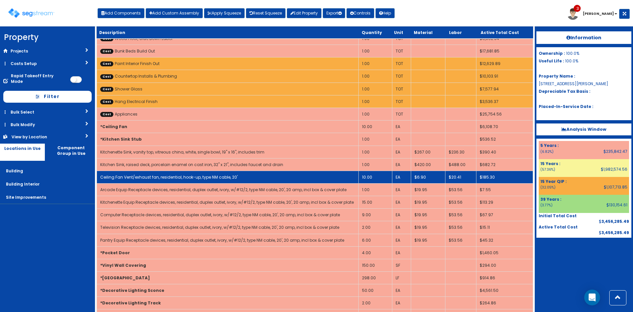
click at [242, 174] on td "Ceiling Fan Vent/exhaust fan, residential, hook-up, type NM cable, 20'" at bounding box center [228, 176] width 262 height 13
select select "5286076"
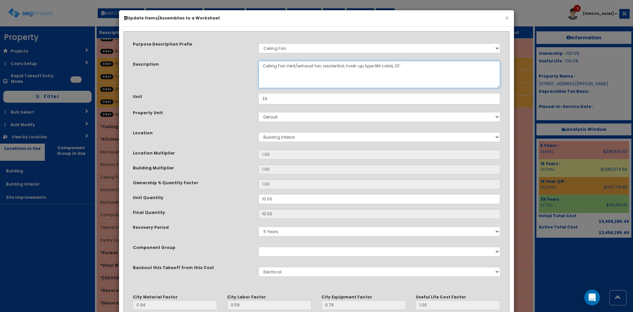
drag, startPoint x: 288, startPoint y: 69, endPoint x: 313, endPoint y: 69, distance: 25.4
click at [313, 69] on textarea "Ceiling Fan Vent/exhaust fan, residential, hook-up, type NM cable, 20'" at bounding box center [379, 74] width 242 height 27
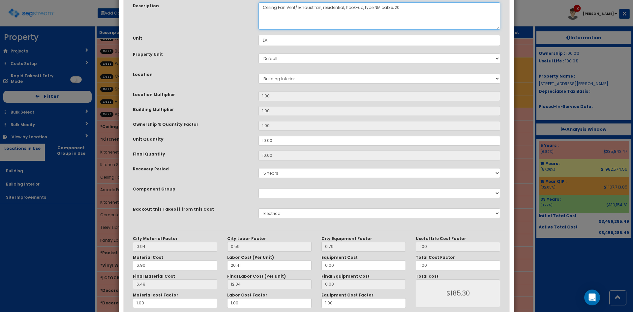
scroll to position [91, 0]
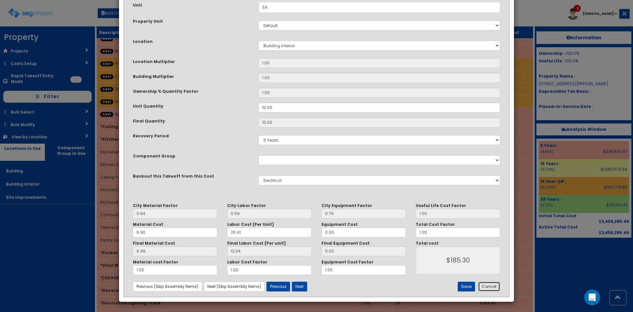
click at [488, 288] on button "Cancel" at bounding box center [489, 286] width 22 height 10
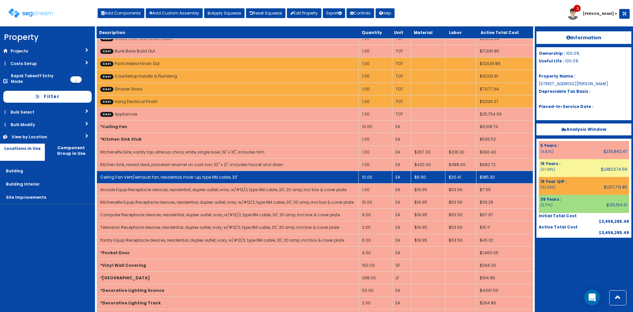
click at [167, 173] on td "Ceiling Fan Vent/exhaust fan, residential, hook-up, type NM cable, 20'" at bounding box center [228, 176] width 262 height 13
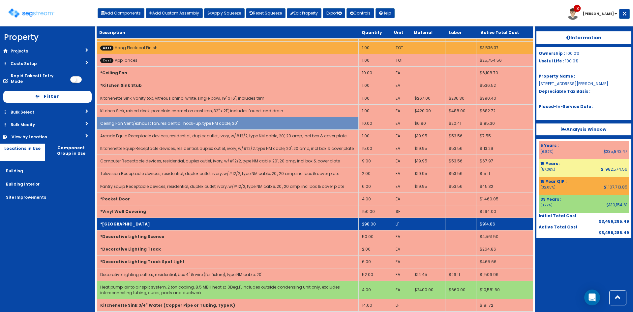
scroll to position [558, 0]
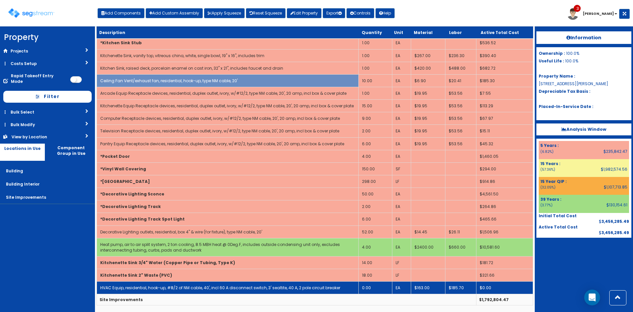
click at [176, 291] on td "HVAC Equip, residential, hook-up, #8/2 of NM cable, 40', incl 60 A disconnect s…" at bounding box center [228, 287] width 262 height 13
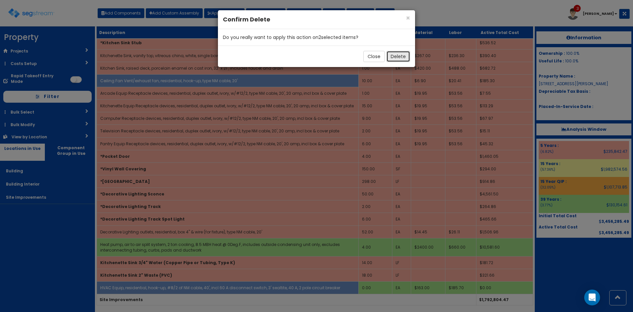
click at [400, 59] on button "Delete" at bounding box center [398, 56] width 24 height 11
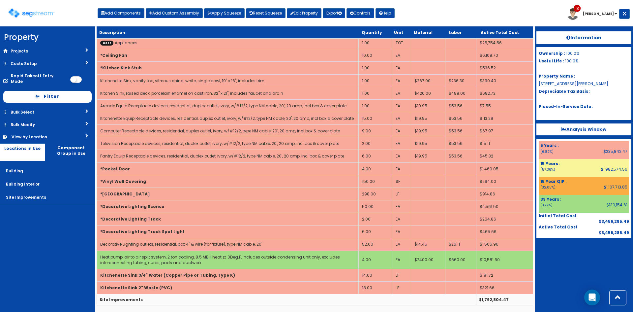
scroll to position [533, 0]
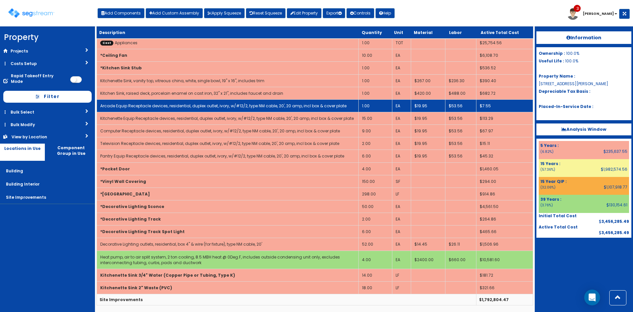
click at [243, 102] on td "Arcade Equip Receptacle devices, residential, duplex outlet, ivory, w/#12/2, ty…" at bounding box center [228, 105] width 262 height 13
select select "5286076"
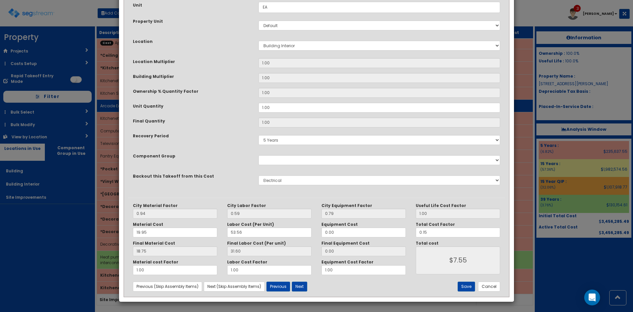
scroll to position [0, 0]
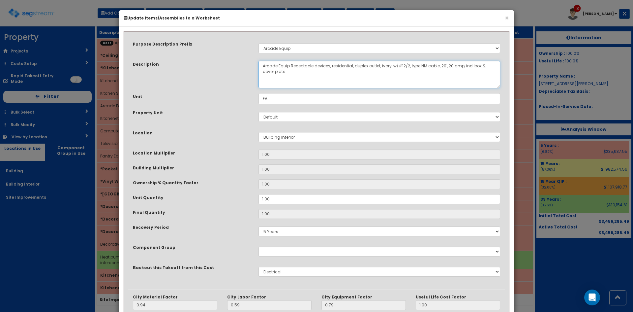
drag, startPoint x: 380, startPoint y: 65, endPoint x: 465, endPoint y: 67, distance: 84.4
click at [465, 67] on textarea "Arcade Equip Receptacle devices, residential, duplex outlet, ivory, w/#12/2, ty…" at bounding box center [379, 74] width 242 height 27
drag, startPoint x: 436, startPoint y: 65, endPoint x: 290, endPoint y: 66, distance: 146.0
click at [290, 66] on textarea "Arcade Equip Receptacle devices, residential, duplex outlet, ivory, w/#12/2, ty…" at bounding box center [379, 74] width 242 height 27
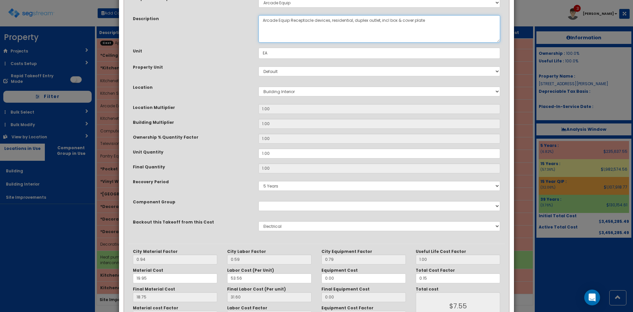
scroll to position [91, 0]
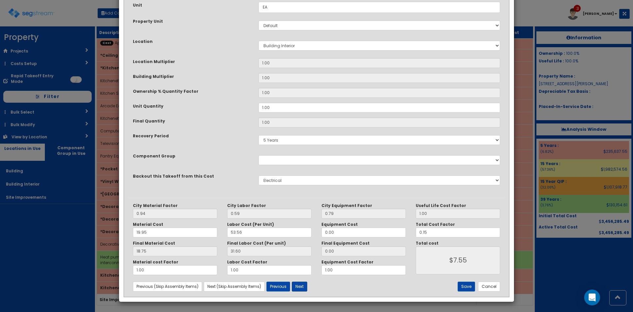
type textarea "Arcade Equip Receptacle devices, residential, duplex outlet, incl box & cover p…"
click at [303, 285] on button "Next" at bounding box center [299, 286] width 15 height 10
select select "5286076"
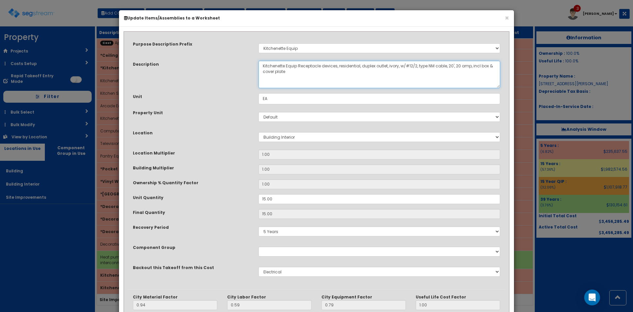
drag, startPoint x: 298, startPoint y: 68, endPoint x: 300, endPoint y: 73, distance: 5.3
click at [300, 73] on textarea "Kitchenette Equip Receptacle devices, residential, duplex outlet, ivory, w/#12/…" at bounding box center [379, 74] width 242 height 27
paste textarea
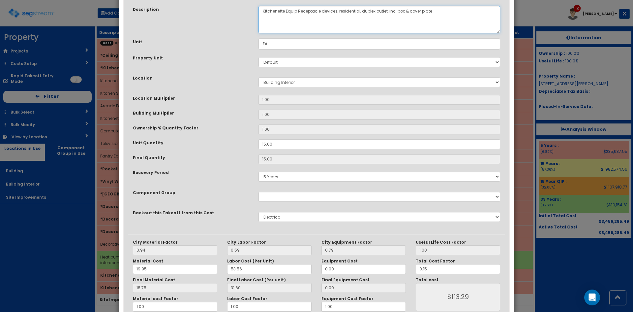
scroll to position [91, 0]
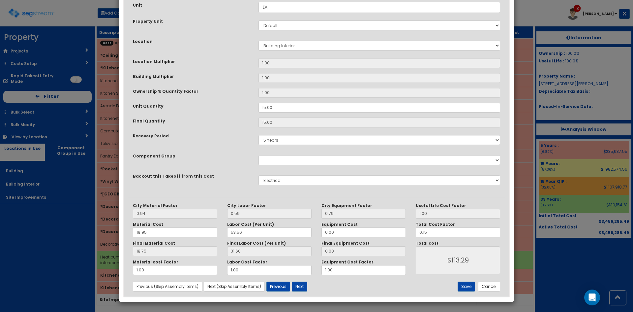
type textarea "Kitchenette Equip Receptacle devices, residential, duplex outlet, incl box & co…"
click at [298, 288] on button "Next" at bounding box center [299, 286] width 15 height 10
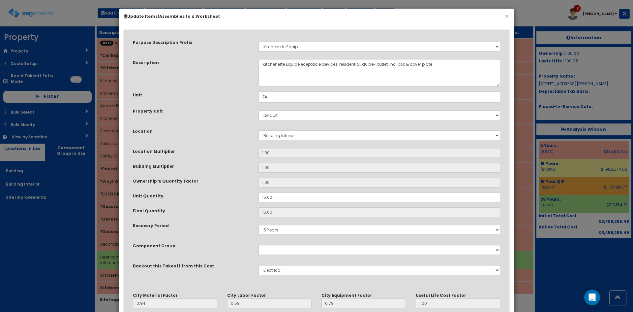
scroll to position [0, 0]
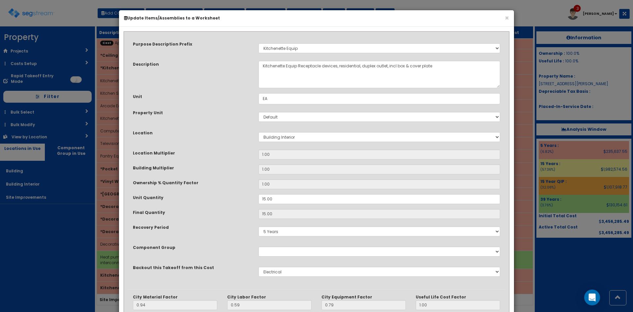
select select "5286076"
drag, startPoint x: 284, startPoint y: 66, endPoint x: 284, endPoint y: 76, distance: 10.2
click at [284, 76] on textarea "Computer Receptacle devices, residential, duplex outlet, ivory, w/#12/2, type N…" at bounding box center [379, 74] width 242 height 27
paste textarea
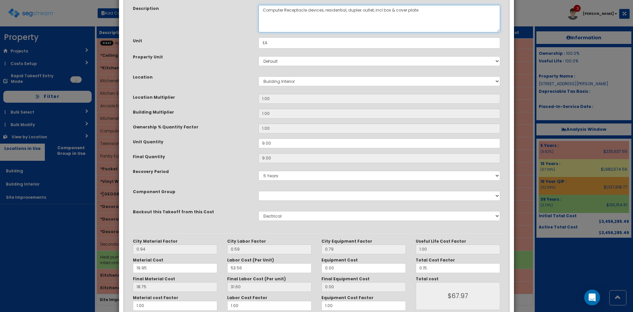
scroll to position [91, 0]
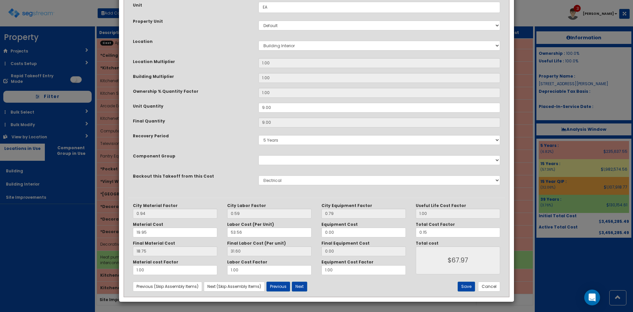
type textarea "Computer Receptacle devices, residential, duplex outlet, incl box & cover plate"
drag, startPoint x: 299, startPoint y: 292, endPoint x: 301, endPoint y: 289, distance: 3.8
click at [300, 292] on div "City Material Factor 0.94 City Labor Factor 0.59 City Equipment Factor 0.79 Mat…" at bounding box center [316, 246] width 377 height 99
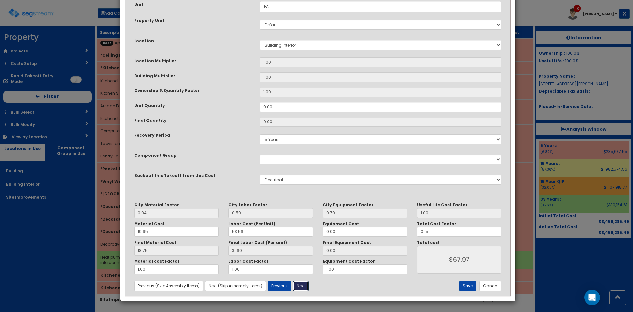
click at [301, 289] on button "Next" at bounding box center [300, 286] width 15 height 10
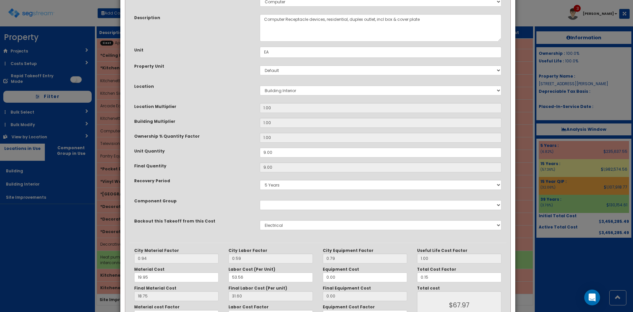
select select "5286076"
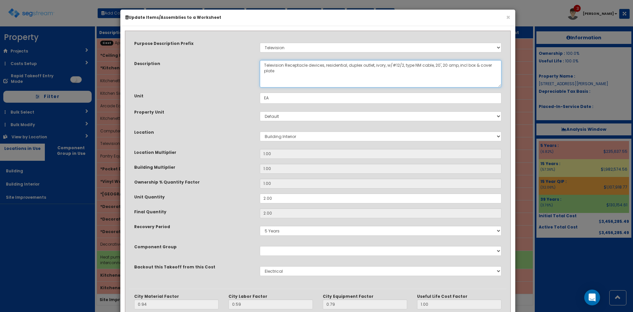
drag, startPoint x: 285, startPoint y: 67, endPoint x: 287, endPoint y: 76, distance: 9.6
click at [287, 76] on textarea "Television Receptacle devices, residential, duplex outlet, ivory, w/#12/2, type…" at bounding box center [381, 73] width 242 height 27
paste textarea
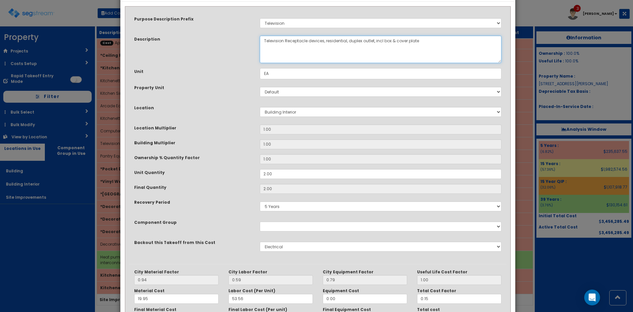
scroll to position [91, 0]
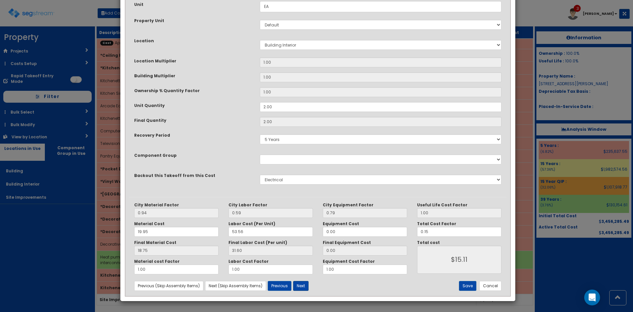
type textarea "Television Receptacle devices, residential, duplex outlet, incl box & cover pla…"
click at [298, 284] on button "Next" at bounding box center [300, 286] width 15 height 10
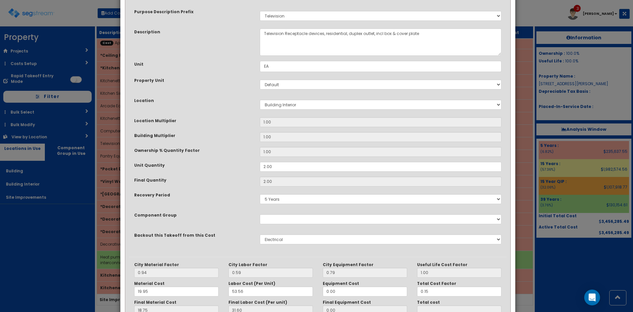
scroll to position [0, 0]
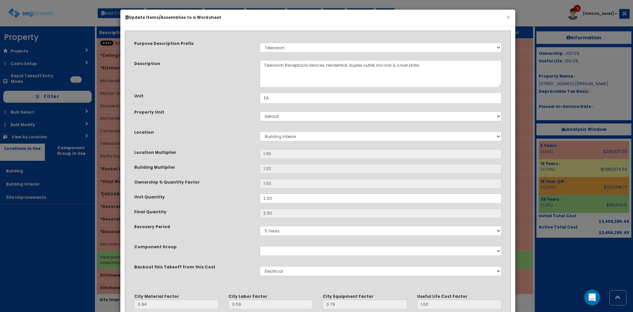
select select "5286076"
drag, startPoint x: 290, startPoint y: 64, endPoint x: 294, endPoint y: 75, distance: 11.5
click at [294, 75] on textarea "Pantry Equip Receptacle devices, residential, duplex outlet, ivory, w/#12/2, ty…" at bounding box center [381, 73] width 242 height 27
paste textarea
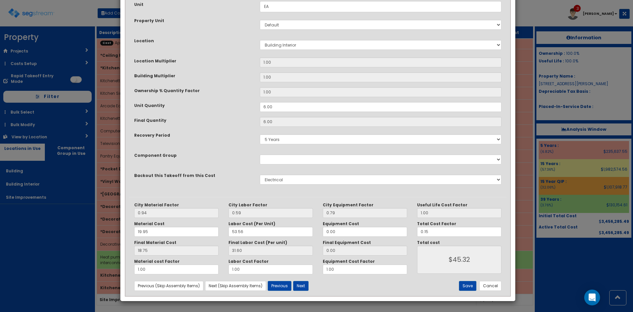
type textarea "Pantry Equip Receptacle devices, residential, duplex outlet, incl box & cover p…"
click at [300, 285] on button "Next" at bounding box center [300, 286] width 15 height 10
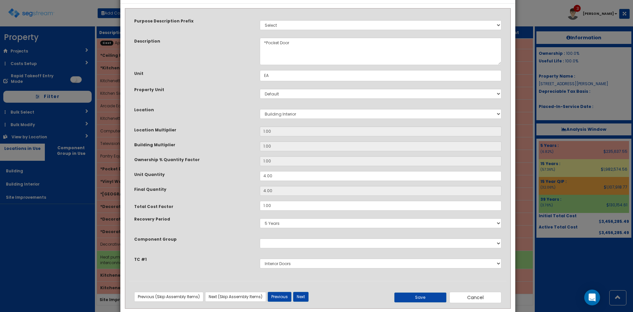
scroll to position [35, 0]
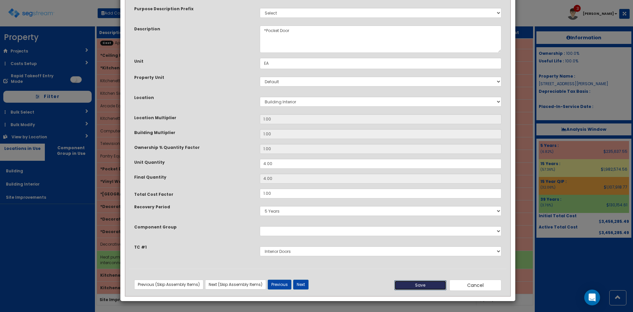
click at [431, 288] on button "Save" at bounding box center [420, 285] width 52 height 10
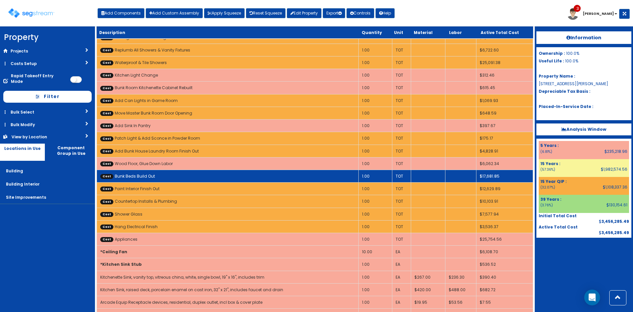
scroll to position [269, 0]
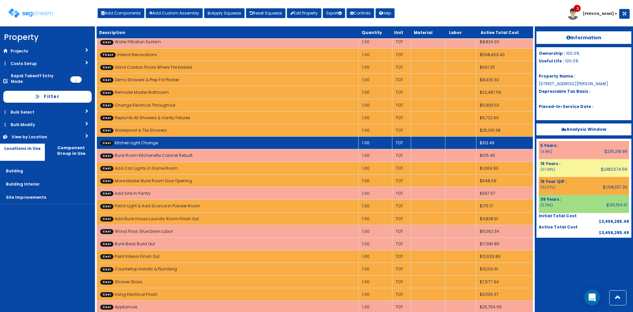
click at [230, 144] on td "Cost Kitchen Light Change" at bounding box center [228, 142] width 262 height 13
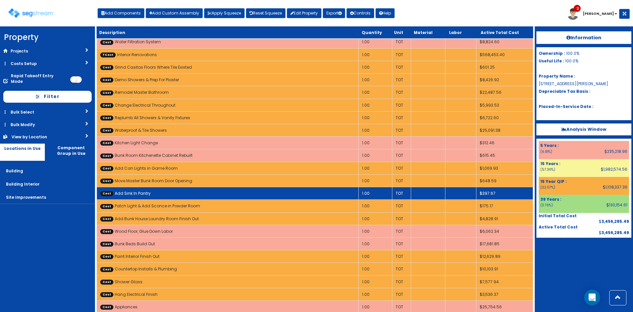
scroll to position [0, 0]
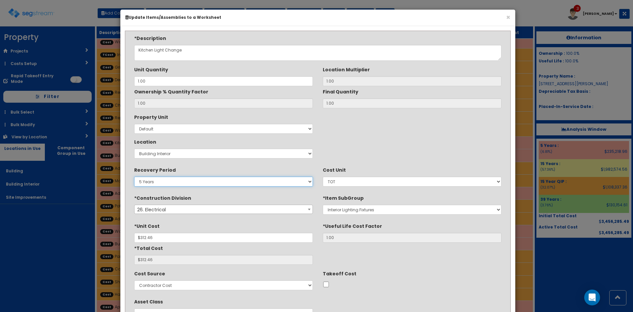
click at [177, 177] on select "5 Years 7 Years 15 Years 15 Year QIP 39 Year QIP 39 Years" at bounding box center [223, 181] width 179 height 10
select select "15Y_1"
click at [134, 176] on select "5 Years 7 Years 15 Years 15 Year QIP 39 Year QIP 39 Years" at bounding box center [223, 181] width 179 height 10
click at [368, 143] on div "Property Unit Select Default Location Select Building Building Interior Site Im…" at bounding box center [317, 135] width 377 height 49
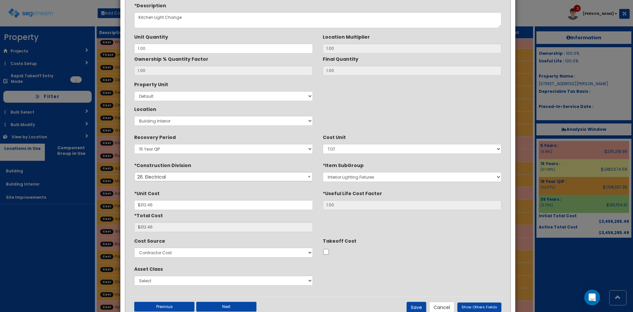
scroll to position [55, 0]
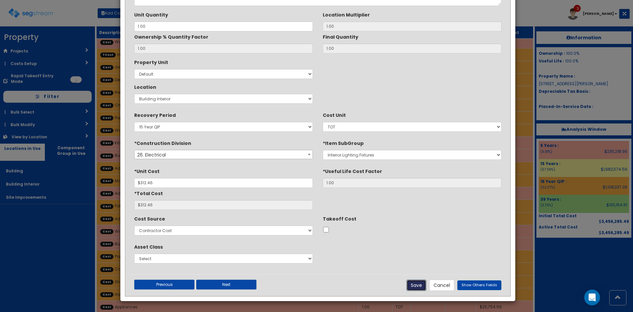
drag, startPoint x: 417, startPoint y: 284, endPoint x: 619, endPoint y: 225, distance: 210.4
click at [417, 285] on button "Save" at bounding box center [416, 284] width 20 height 11
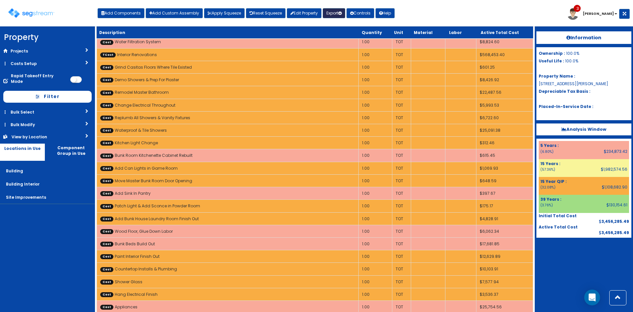
click at [329, 11] on button "Export" at bounding box center [334, 13] width 22 height 10
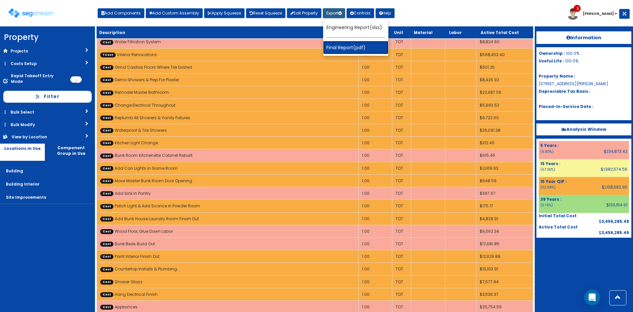
click at [349, 47] on link "Final Report(pdf)" at bounding box center [355, 47] width 65 height 13
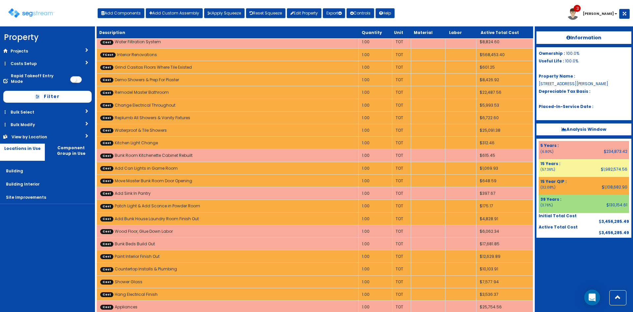
click at [572, 265] on div at bounding box center [583, 253] width 95 height 33
